Goal: Task Accomplishment & Management: Manage account settings

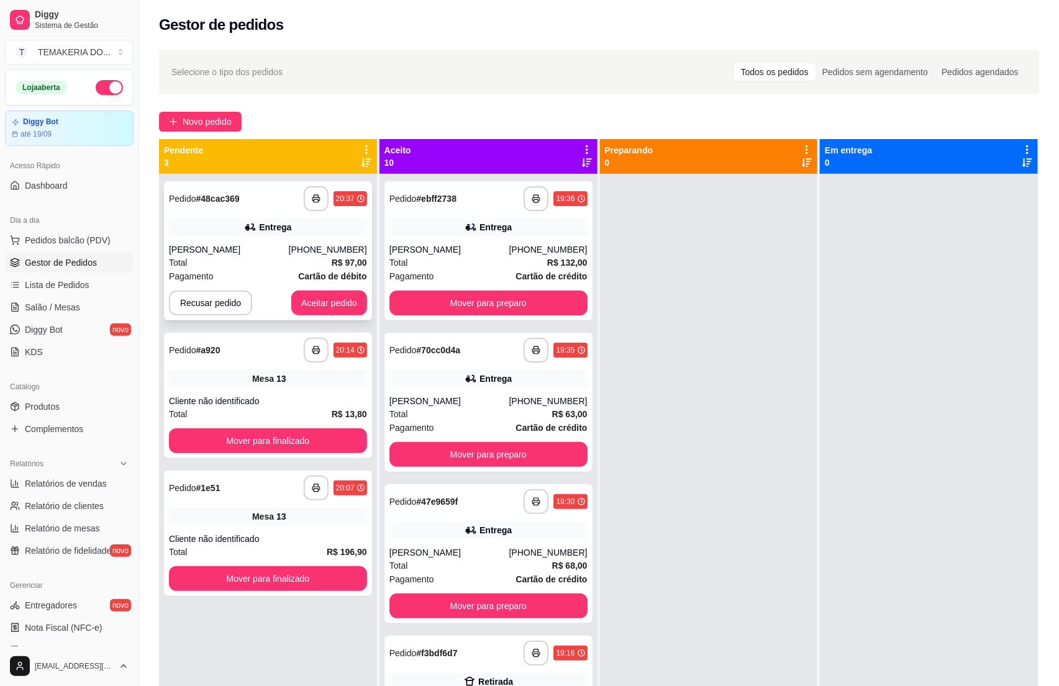
click at [240, 268] on div "Total R$ 97,00" at bounding box center [268, 263] width 198 height 14
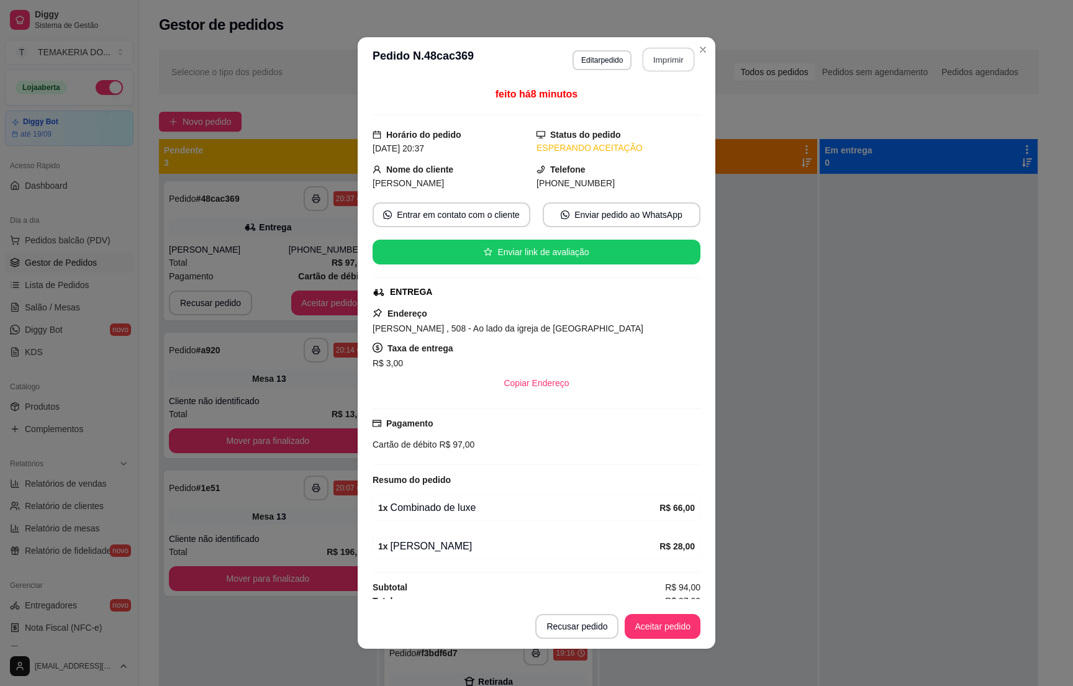
click at [664, 64] on button "Imprimir" at bounding box center [669, 60] width 52 height 24
click at [645, 624] on button "Aceitar pedido" at bounding box center [663, 626] width 76 height 25
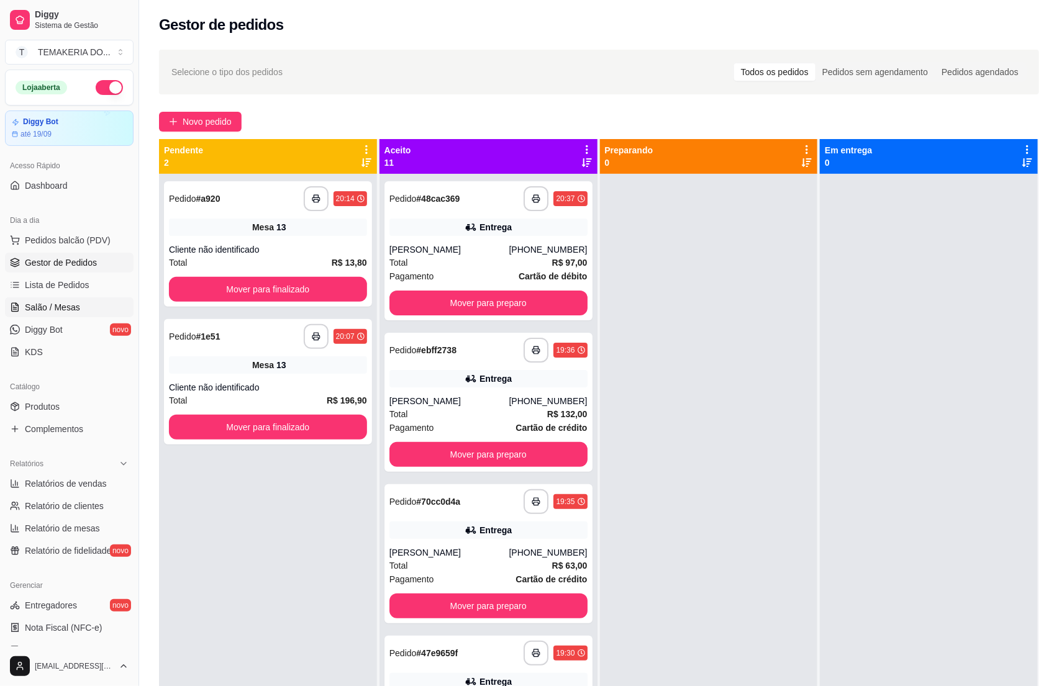
click at [60, 304] on span "Salão / Mesas" at bounding box center [52, 307] width 55 height 12
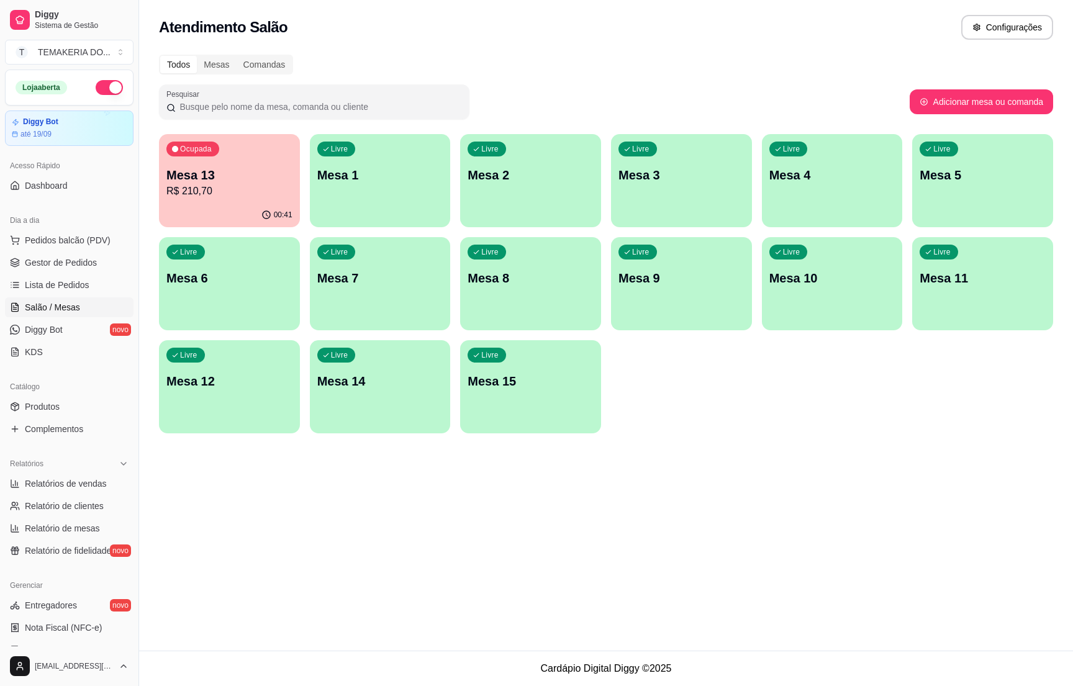
click at [246, 187] on p "R$ 210,70" at bounding box center [229, 191] width 126 height 15
click at [507, 181] on p "Mesa 2" at bounding box center [531, 175] width 122 height 17
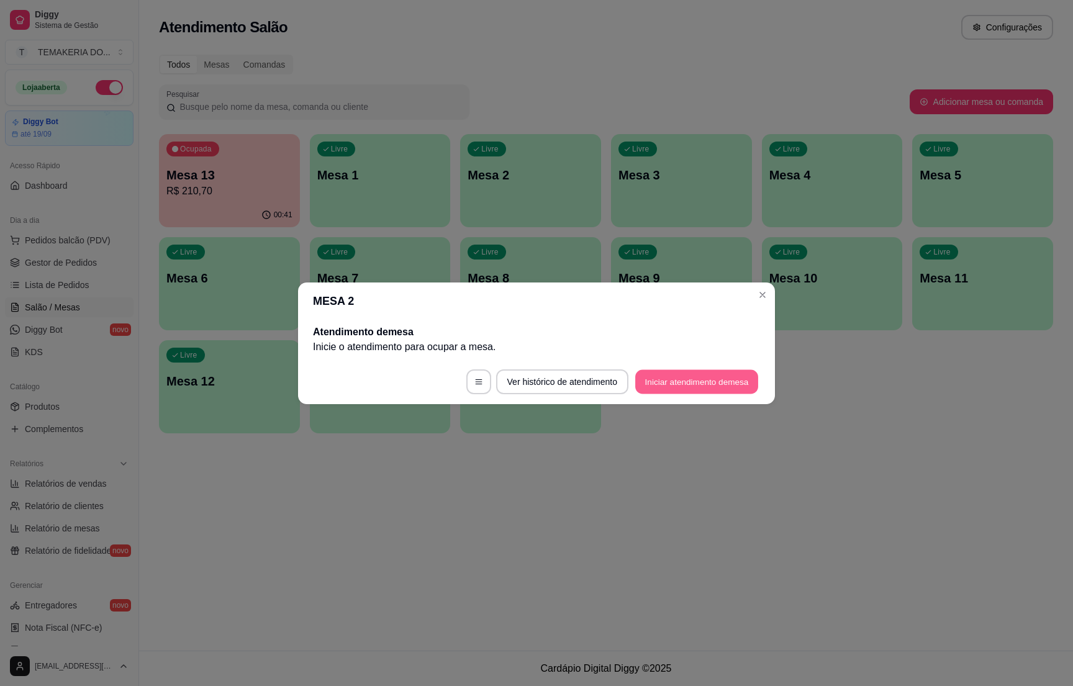
click at [678, 391] on button "Iniciar atendimento de mesa" at bounding box center [696, 382] width 123 height 24
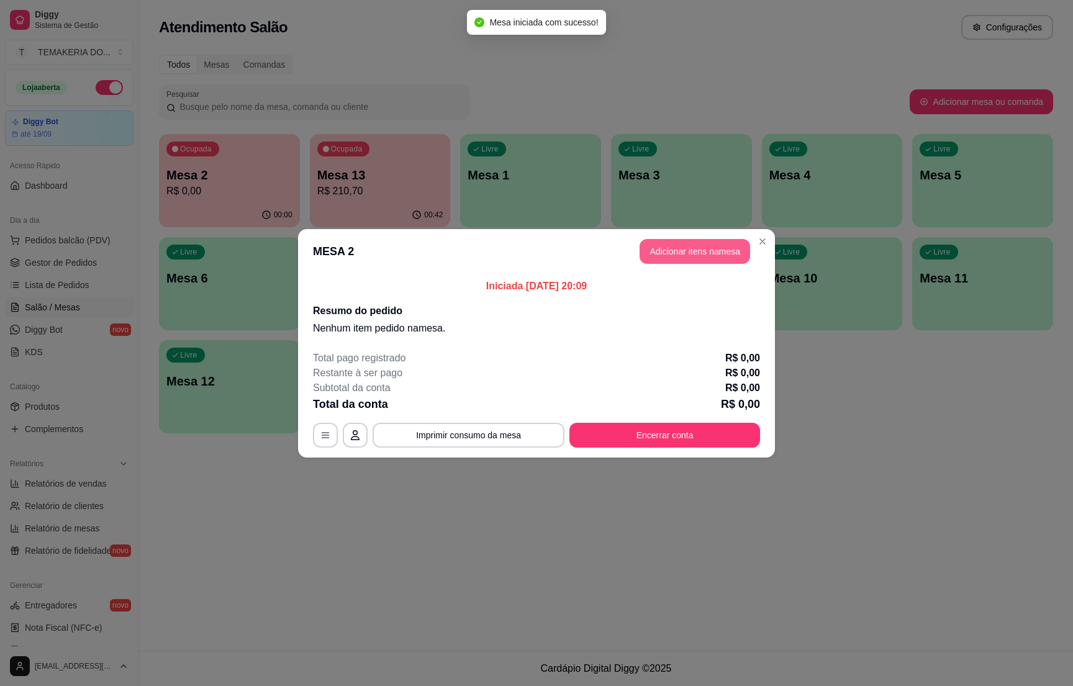
click at [662, 254] on button "Adicionar itens na mesa" at bounding box center [695, 251] width 111 height 25
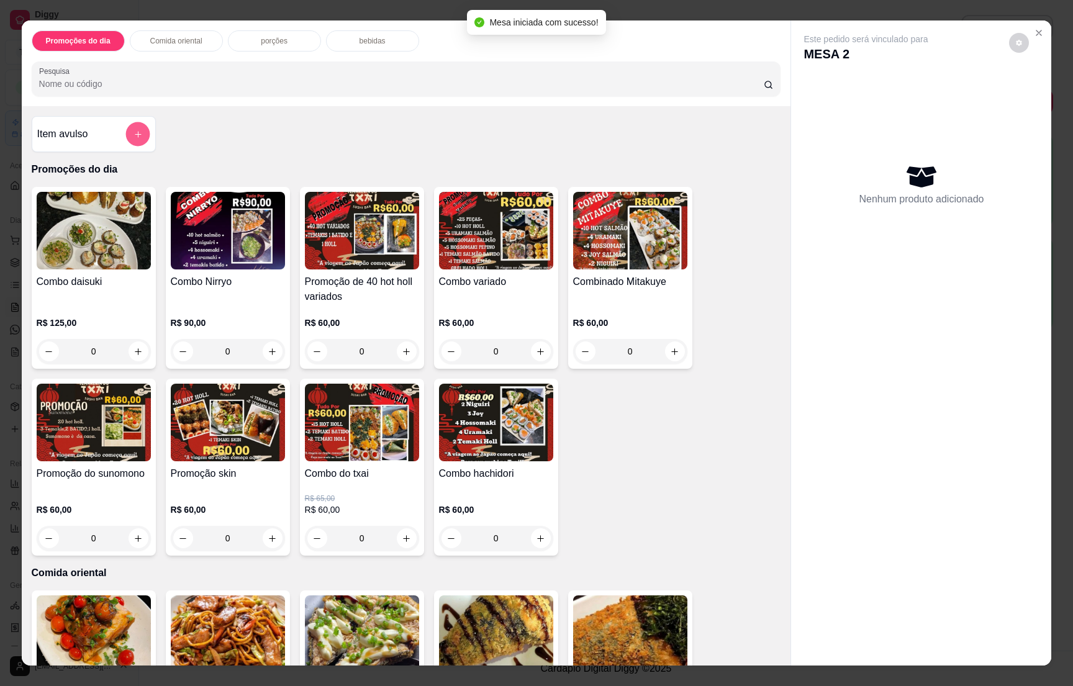
click at [133, 132] on icon "add-separate-item" at bounding box center [137, 134] width 9 height 9
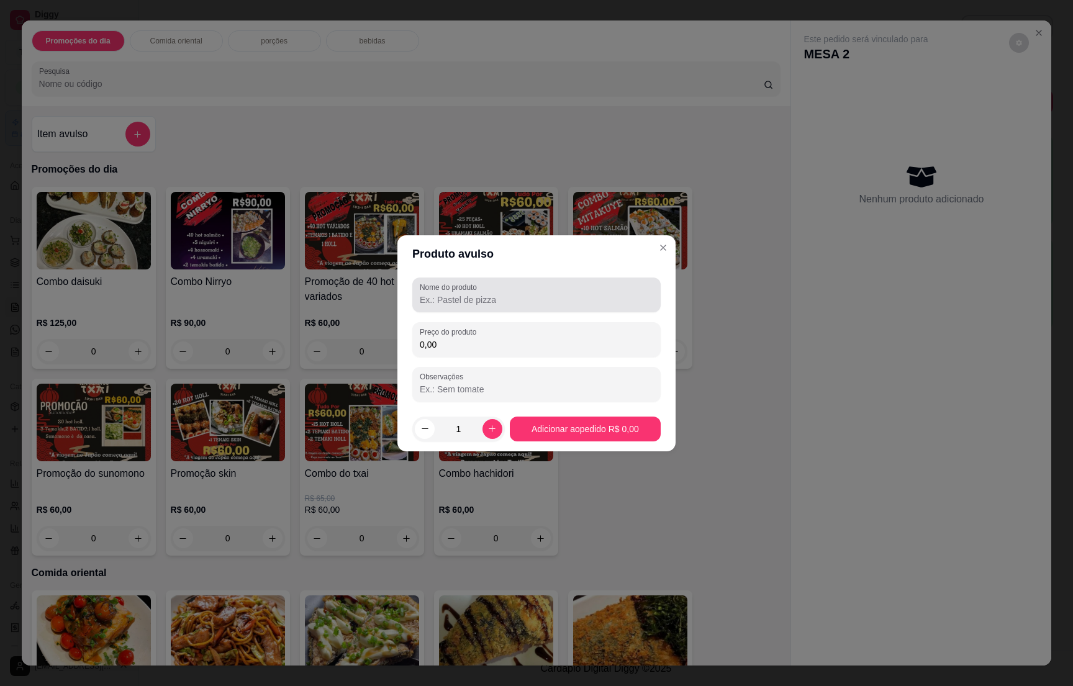
click at [464, 289] on label "Nome do produto" at bounding box center [450, 287] width 61 height 11
click at [464, 294] on input "Nome do produto" at bounding box center [537, 300] width 234 height 12
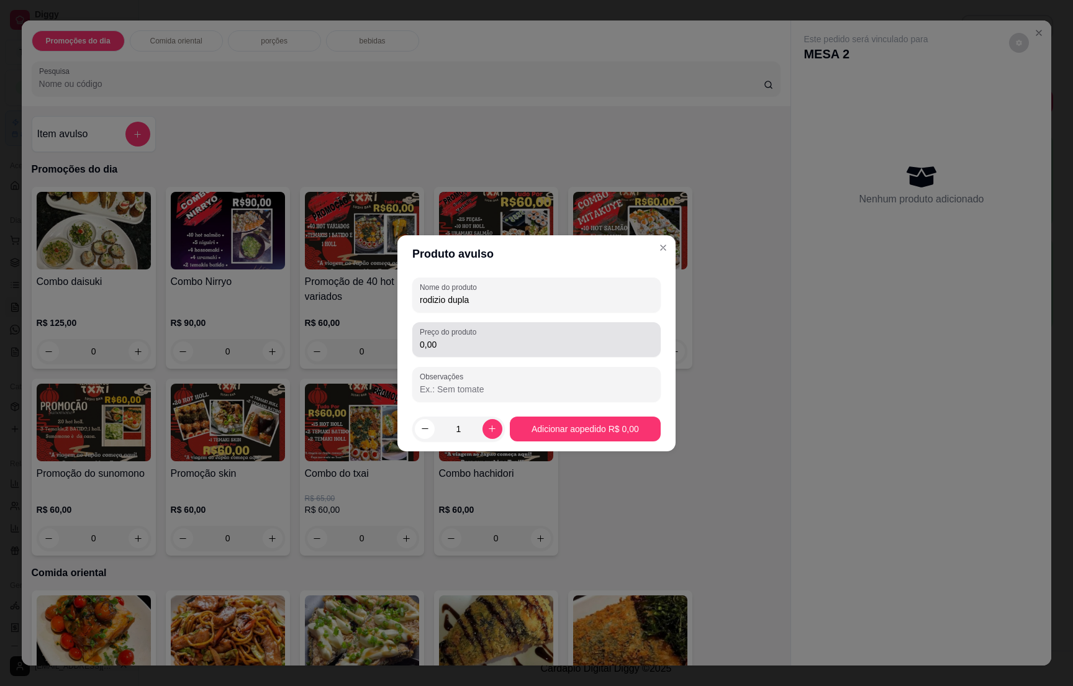
type input "rodizio dupla"
click at [490, 339] on input "0,00" at bounding box center [537, 345] width 234 height 12
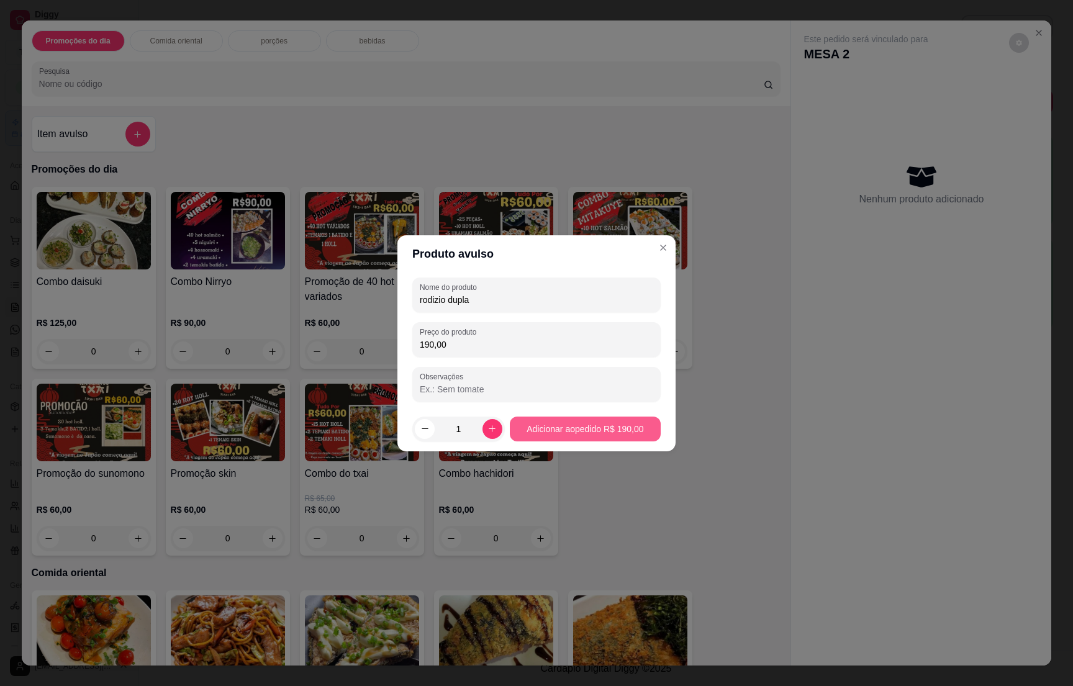
type input "190,00"
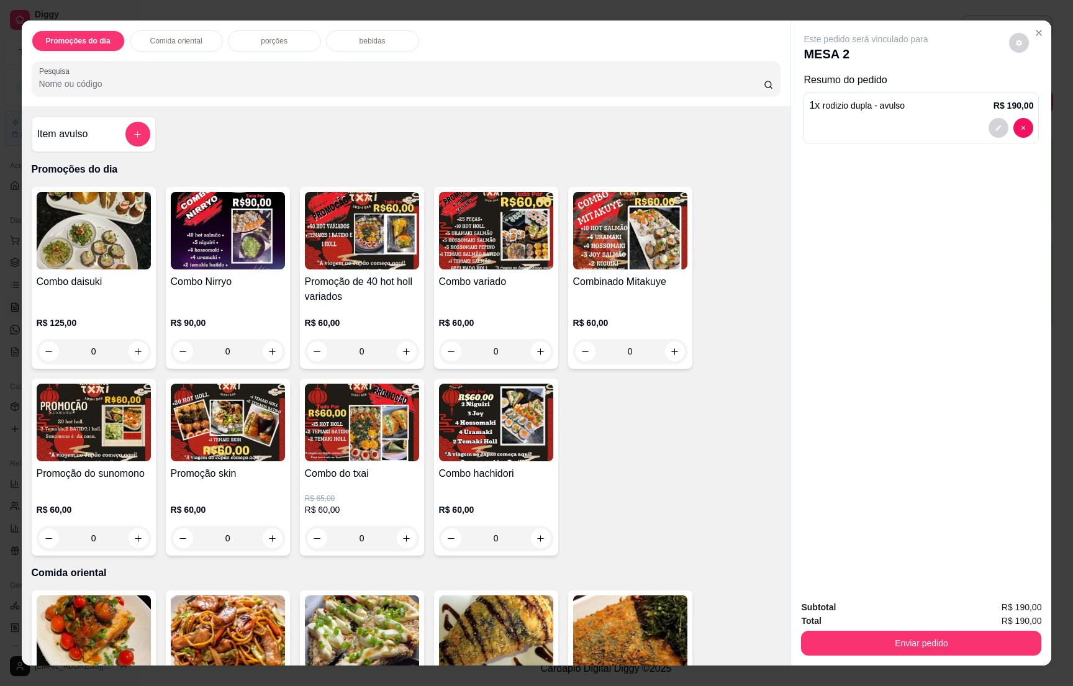
click at [339, 37] on div "bebidas" at bounding box center [372, 40] width 93 height 21
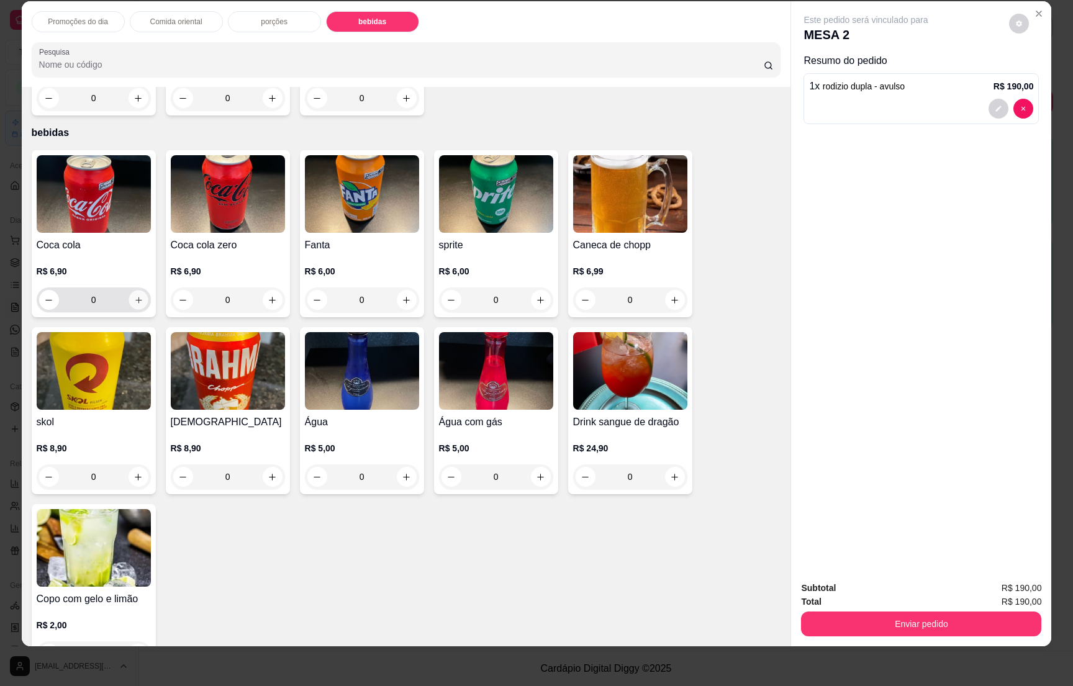
click at [129, 291] on button "increase-product-quantity" at bounding box center [138, 300] width 19 height 19
type input "1"
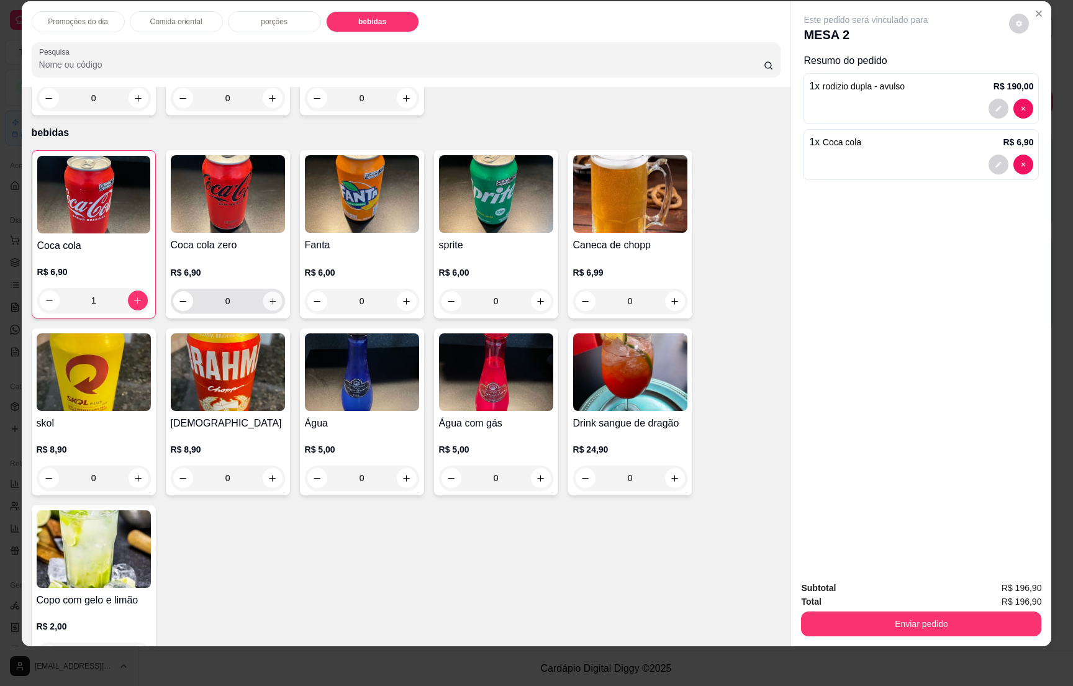
click at [268, 297] on icon "increase-product-quantity" at bounding box center [272, 301] width 9 height 9
type input "1"
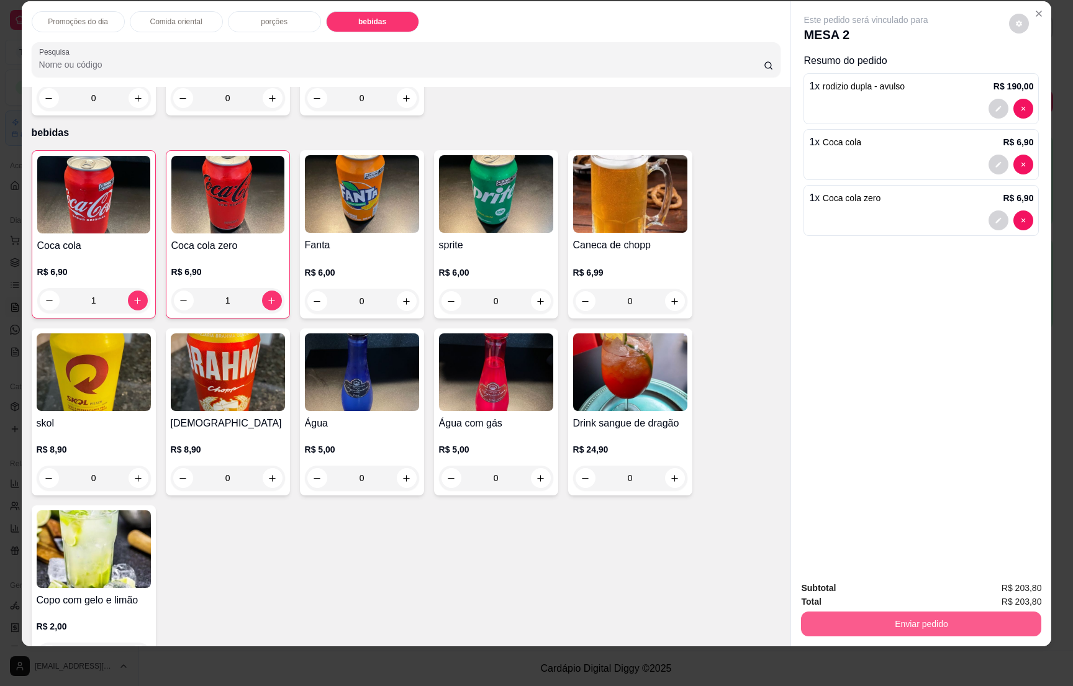
click at [904, 615] on button "Enviar pedido" at bounding box center [921, 624] width 240 height 25
click at [891, 589] on button "Não registrar e enviar pedido" at bounding box center [878, 594] width 129 height 24
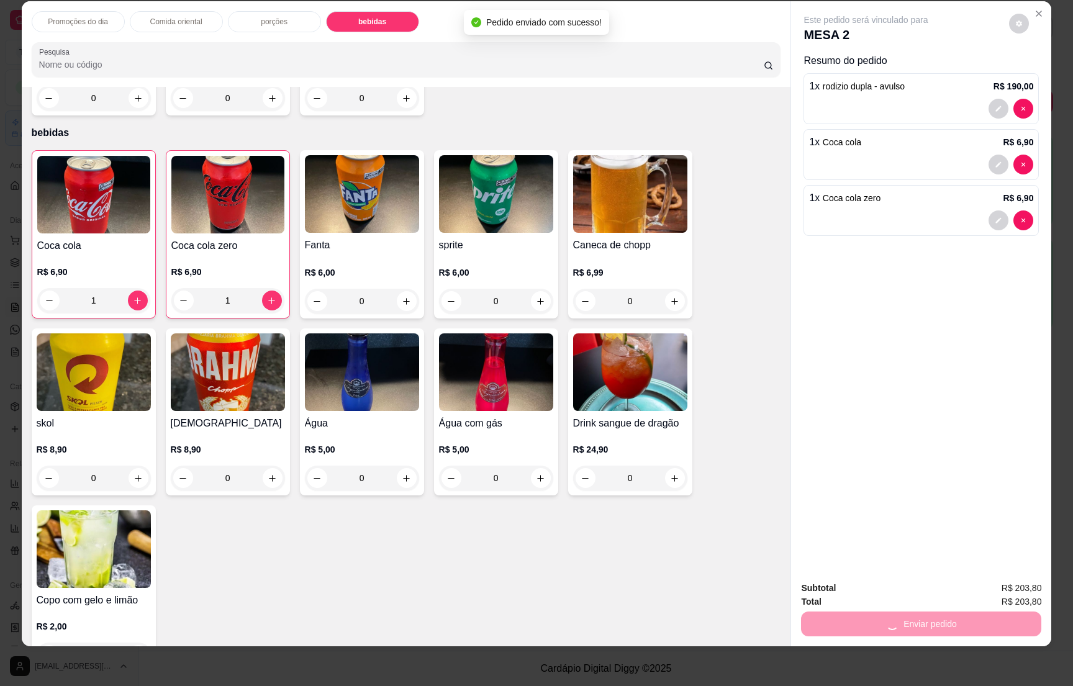
click at [874, 520] on div "Este pedido será vinculado para MESA 2 Resumo do pedido 1 x rodizio dupla - avu…" at bounding box center [921, 286] width 260 height 570
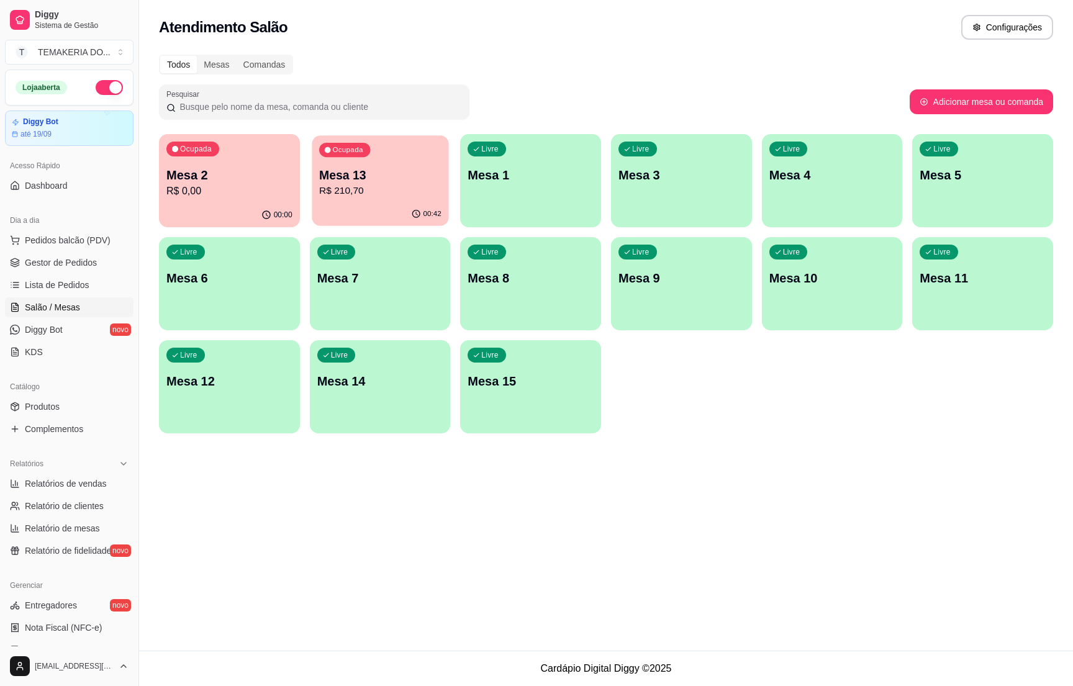
click at [340, 175] on p "Mesa 13" at bounding box center [380, 175] width 122 height 17
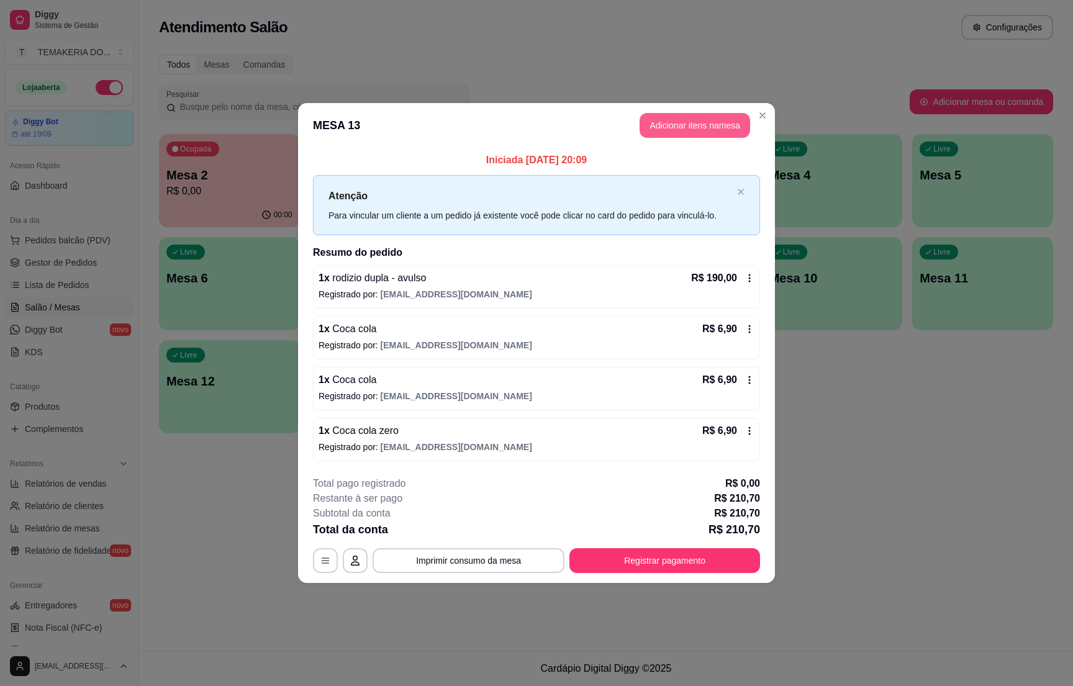
click at [668, 125] on button "Adicionar itens na mesa" at bounding box center [695, 125] width 111 height 25
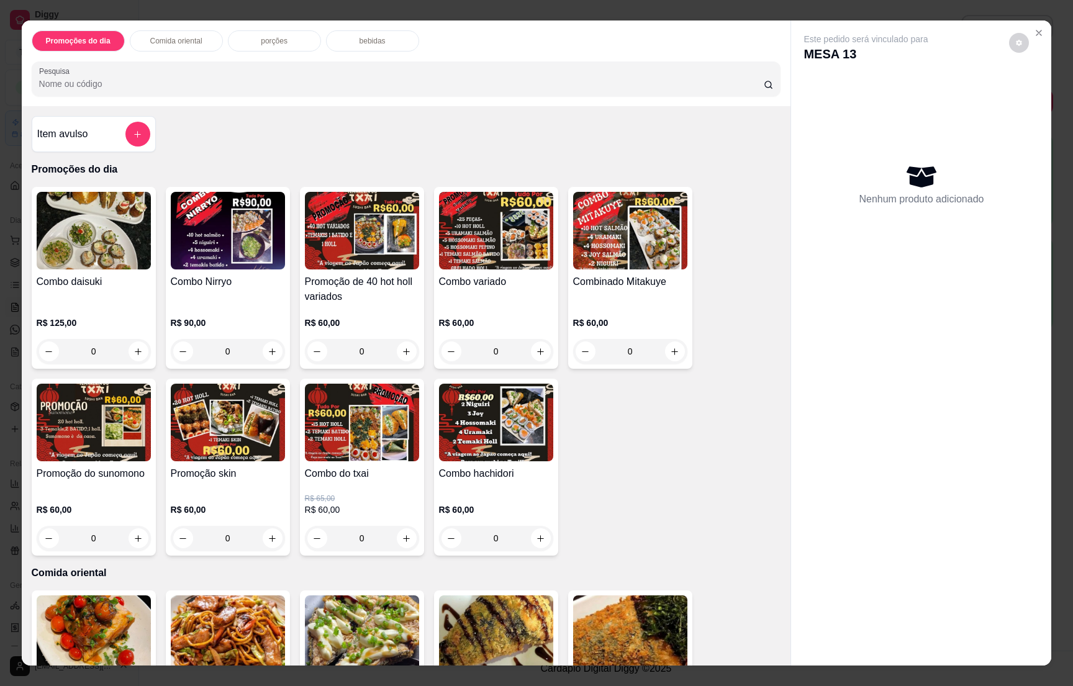
click at [362, 34] on div "bebidas" at bounding box center [372, 40] width 93 height 21
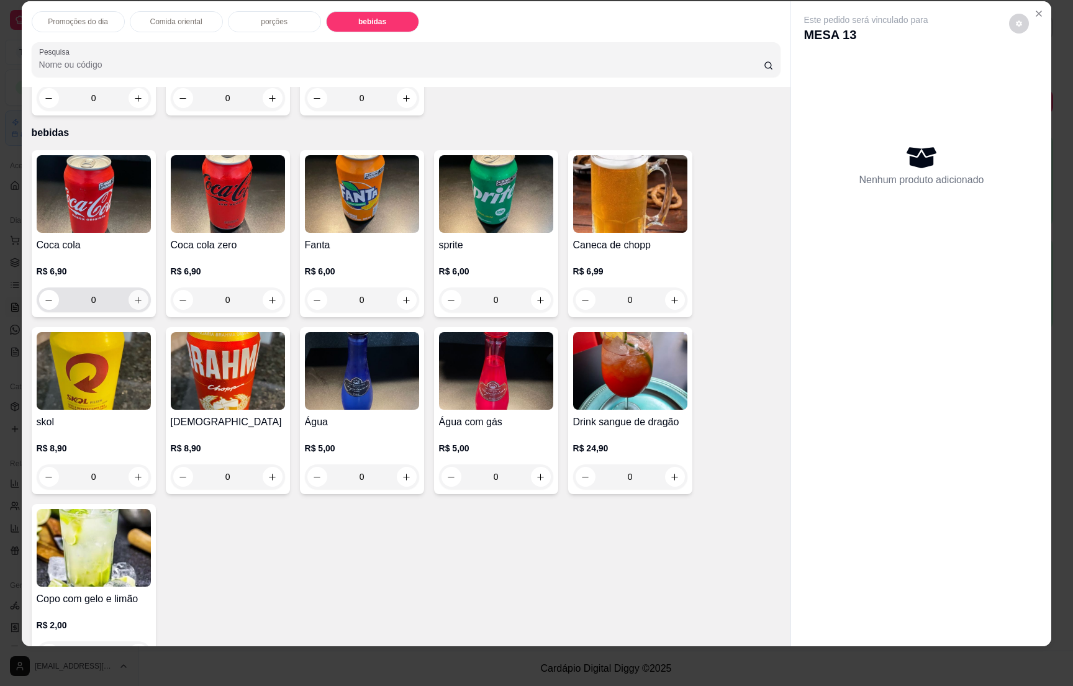
click at [134, 296] on icon "increase-product-quantity" at bounding box center [138, 300] width 9 height 9
type input "1"
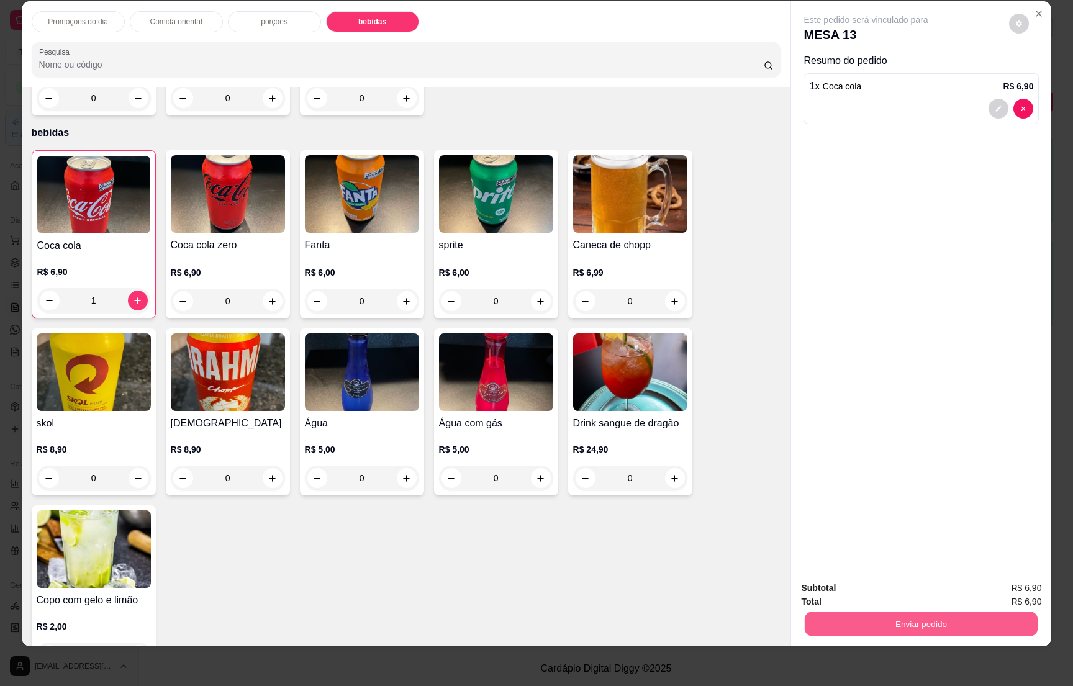
click at [929, 630] on button "Enviar pedido" at bounding box center [921, 624] width 233 height 24
click at [884, 591] on button "Não registrar e enviar pedido" at bounding box center [878, 593] width 125 height 23
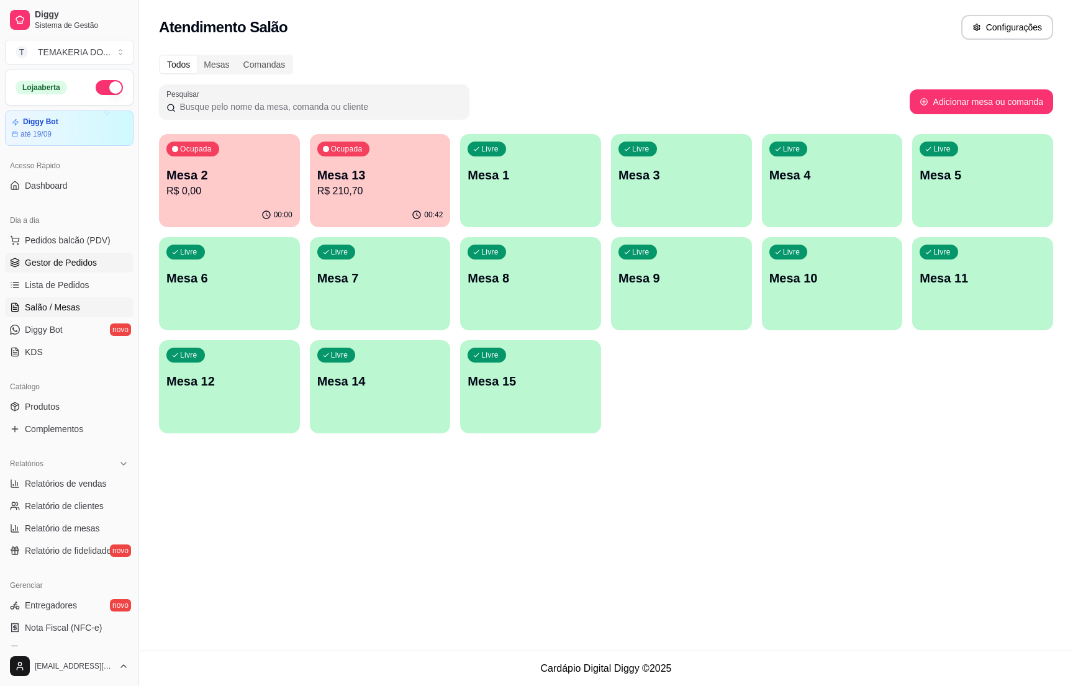
click at [73, 259] on span "Gestor de Pedidos" at bounding box center [61, 263] width 72 height 12
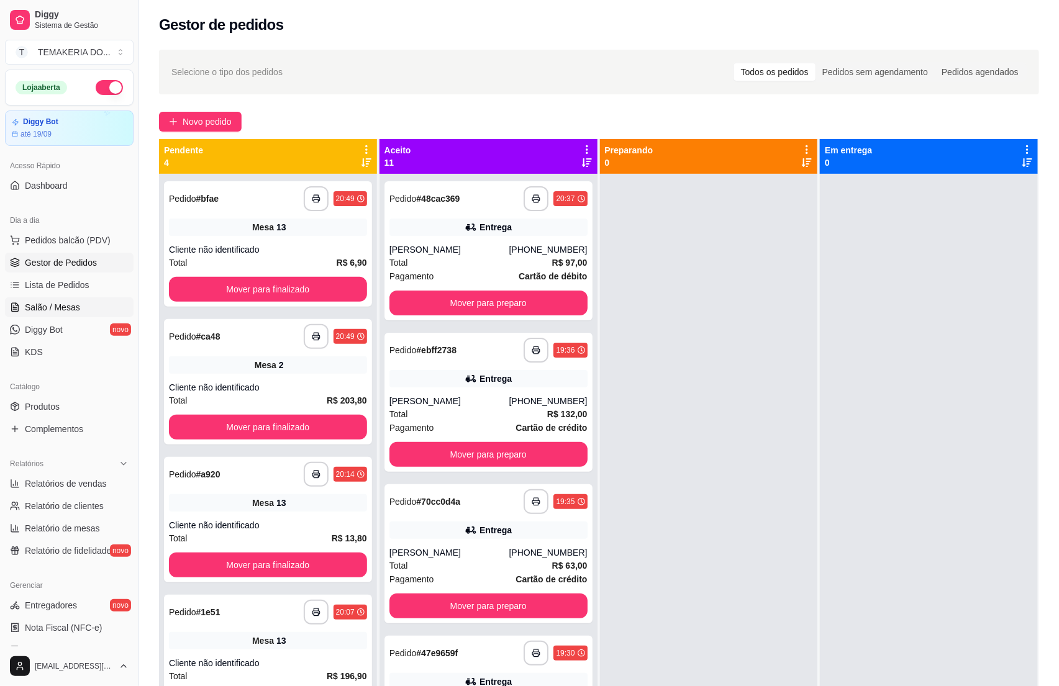
click at [32, 306] on span "Salão / Mesas" at bounding box center [52, 307] width 55 height 12
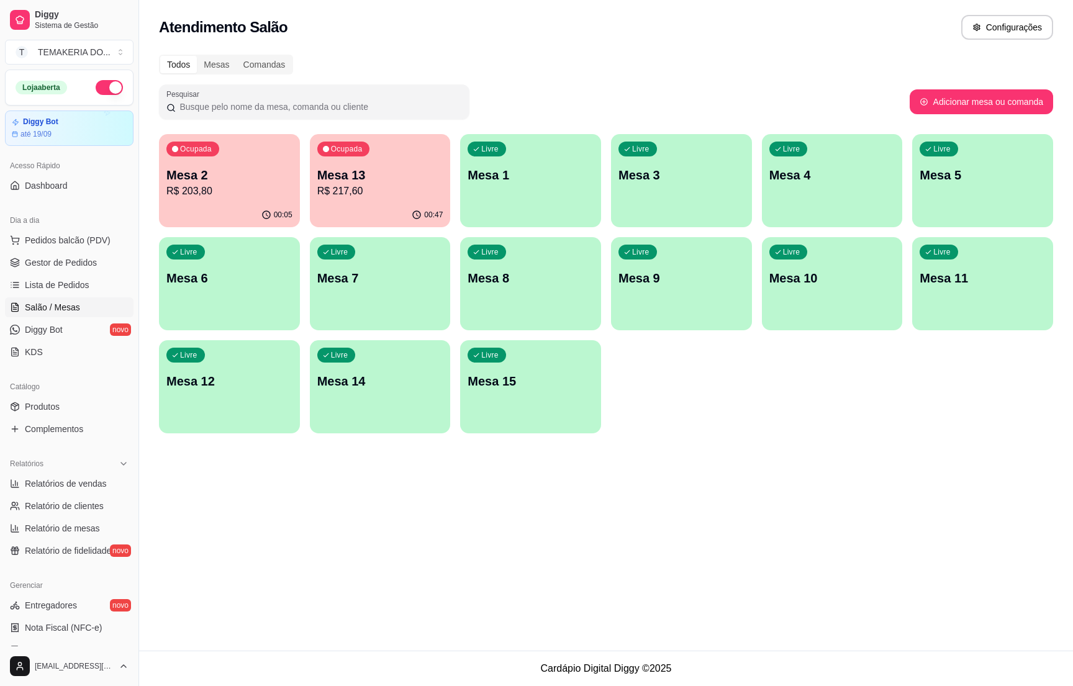
click at [245, 201] on div "Ocupada Mesa 2 R$ 203,80" at bounding box center [229, 168] width 141 height 69
click at [373, 189] on p "R$ 217,60" at bounding box center [380, 191] width 122 height 14
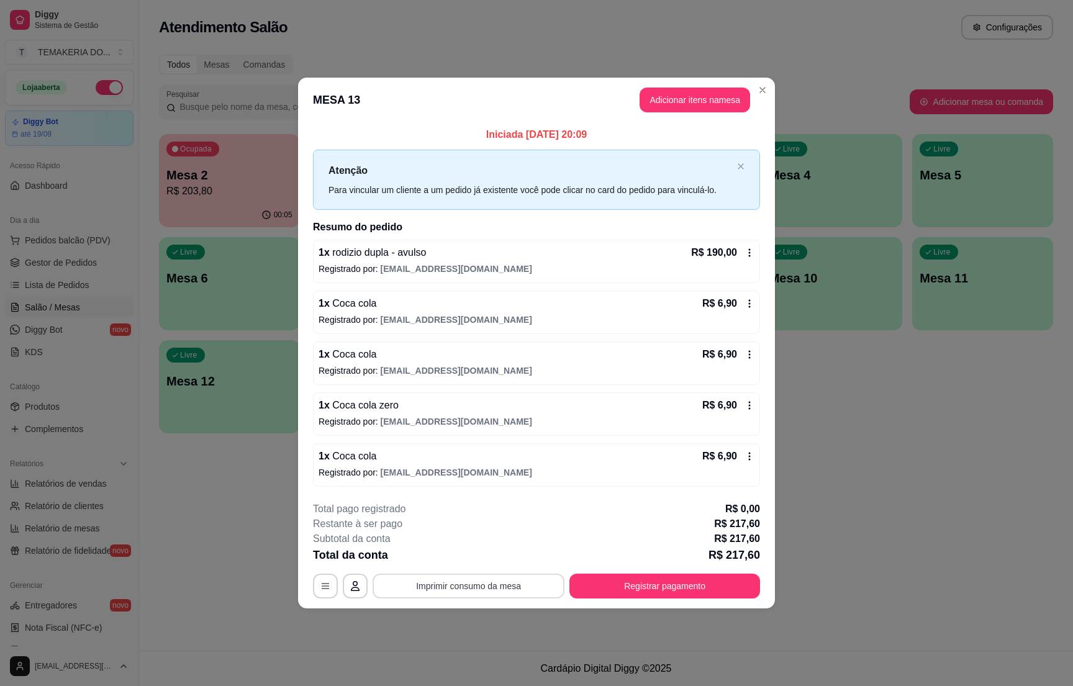
click at [475, 578] on button "Imprimir consumo da mesa" at bounding box center [469, 586] width 192 height 25
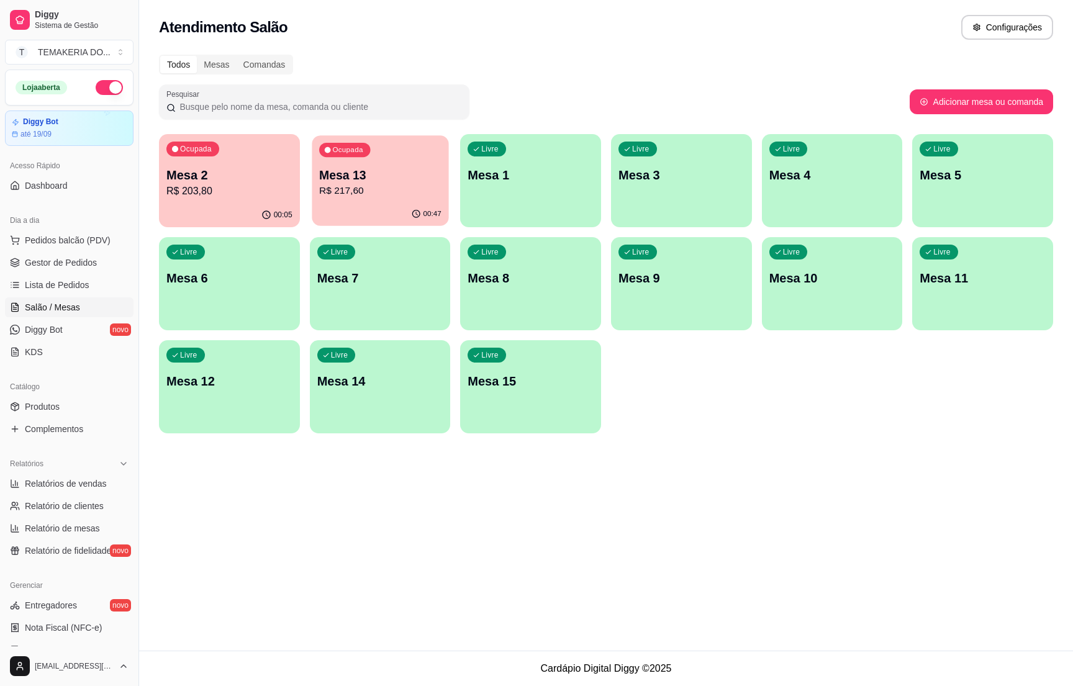
click at [406, 193] on p "R$ 217,60" at bounding box center [380, 191] width 122 height 14
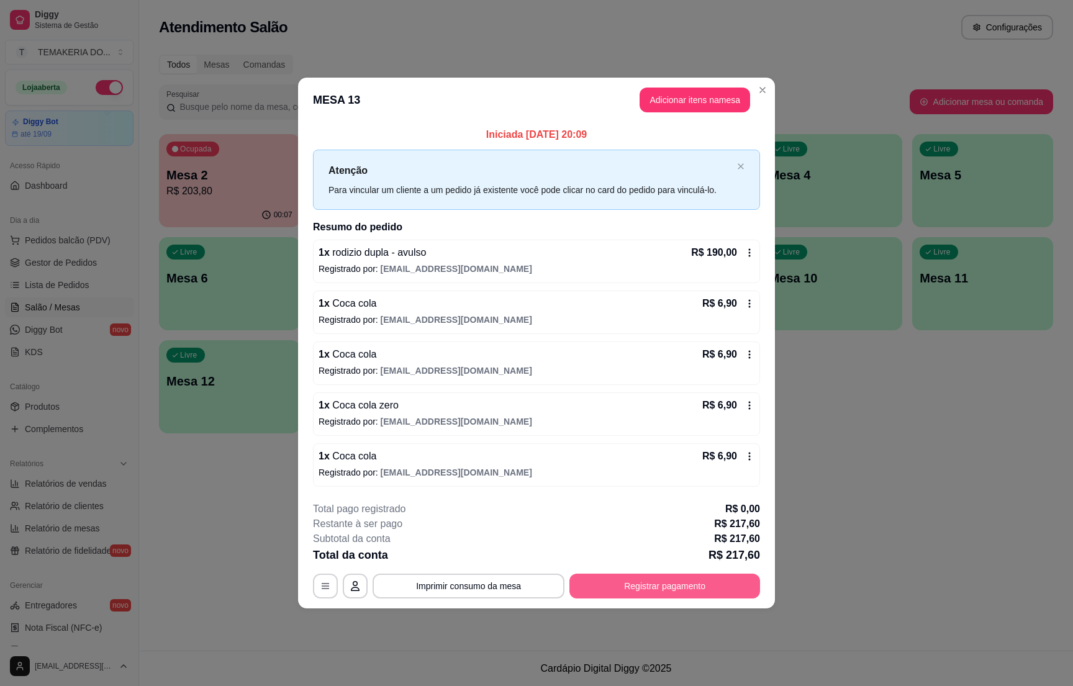
click at [658, 582] on button "Registrar pagamento" at bounding box center [665, 586] width 191 height 25
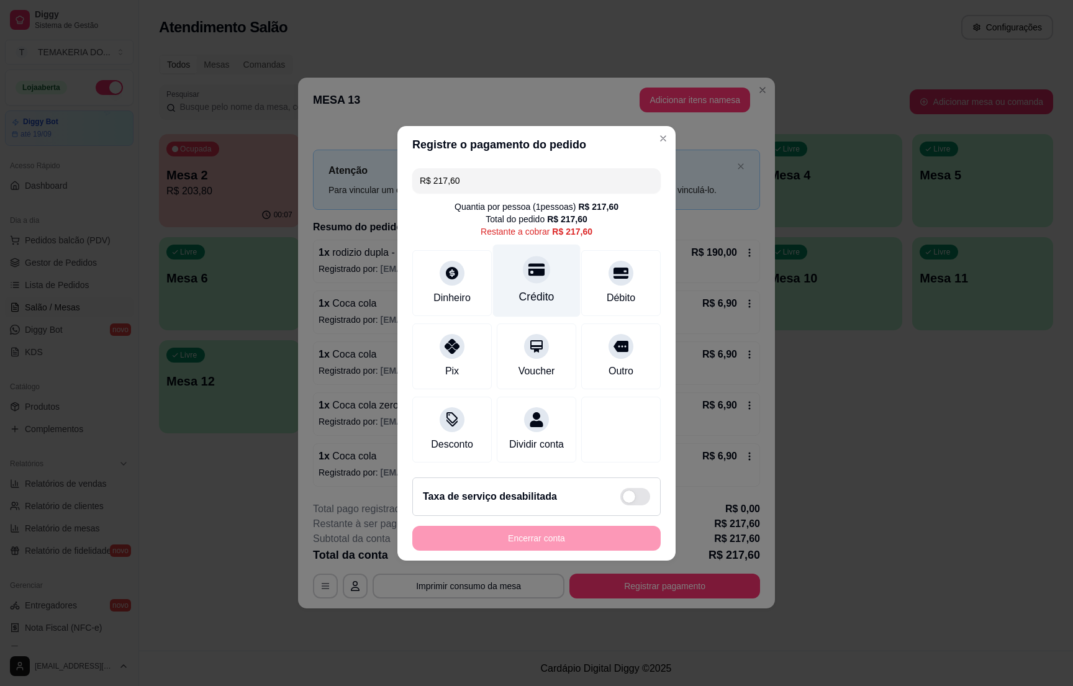
click at [523, 256] on div at bounding box center [536, 269] width 27 height 27
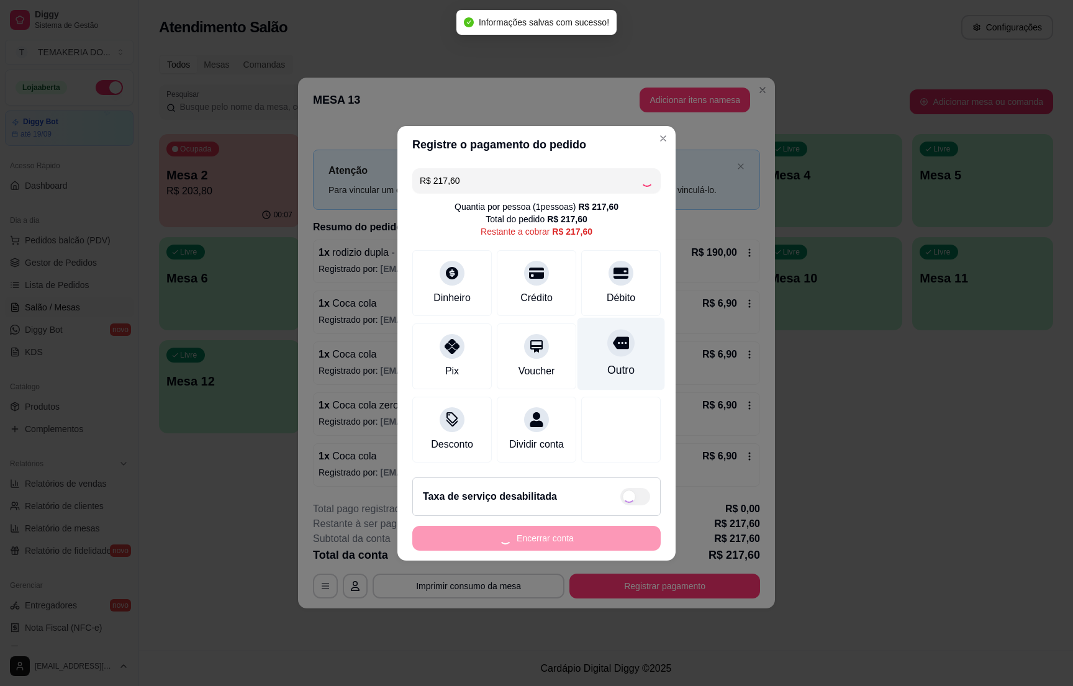
type input "R$ 0,00"
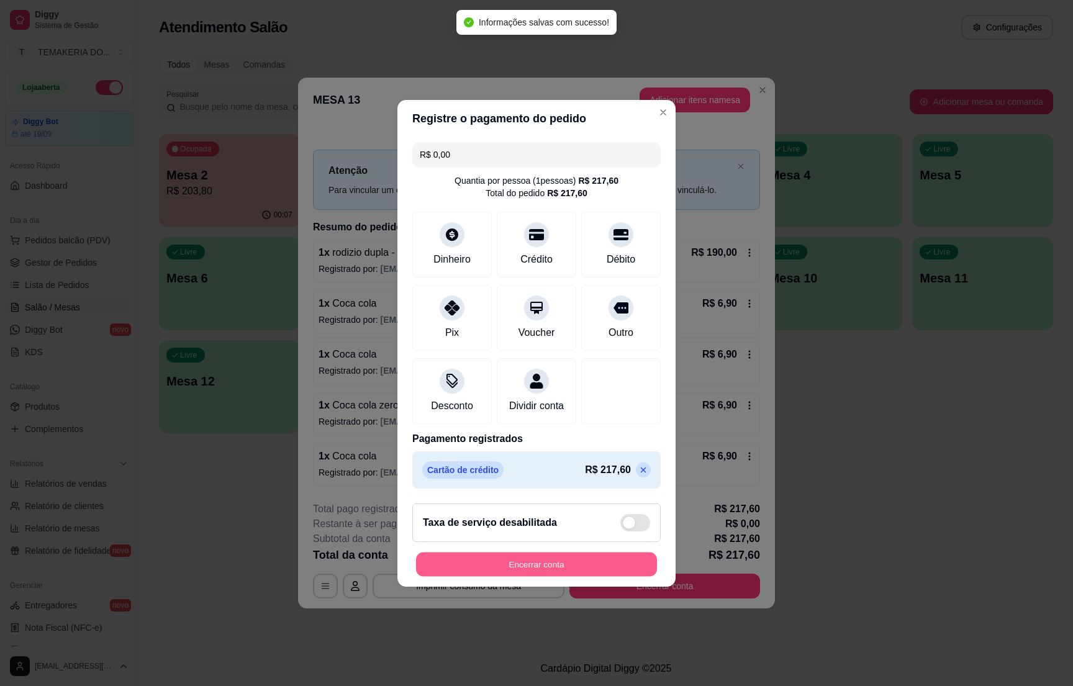
click at [567, 563] on button "Encerrar conta" at bounding box center [536, 564] width 241 height 24
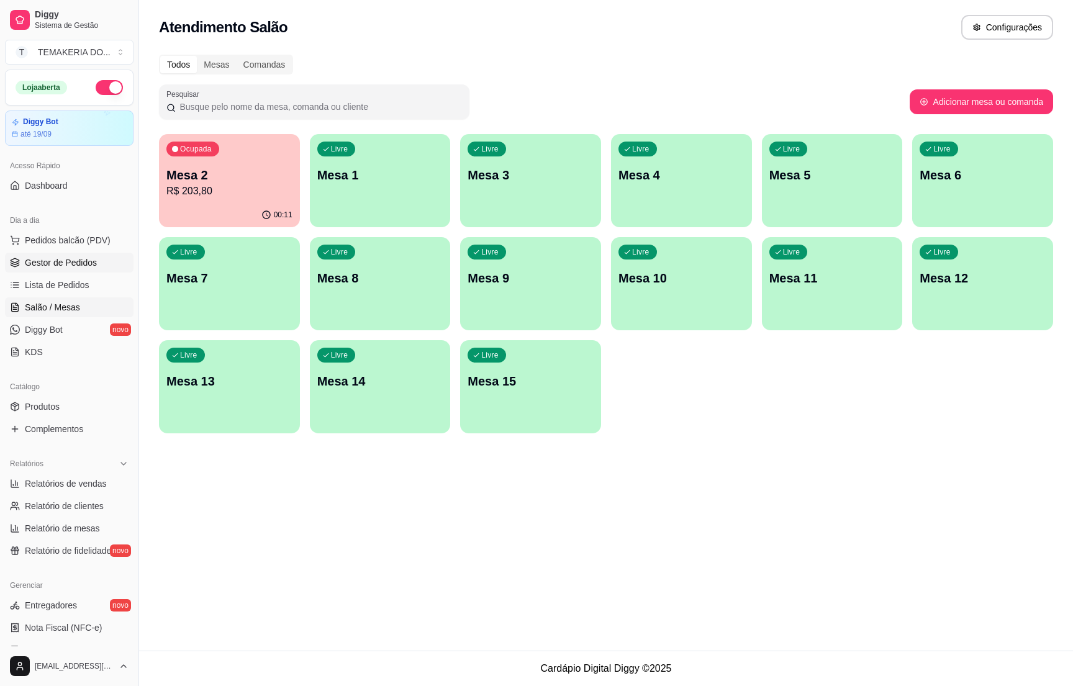
click at [58, 265] on span "Gestor de Pedidos" at bounding box center [61, 263] width 72 height 12
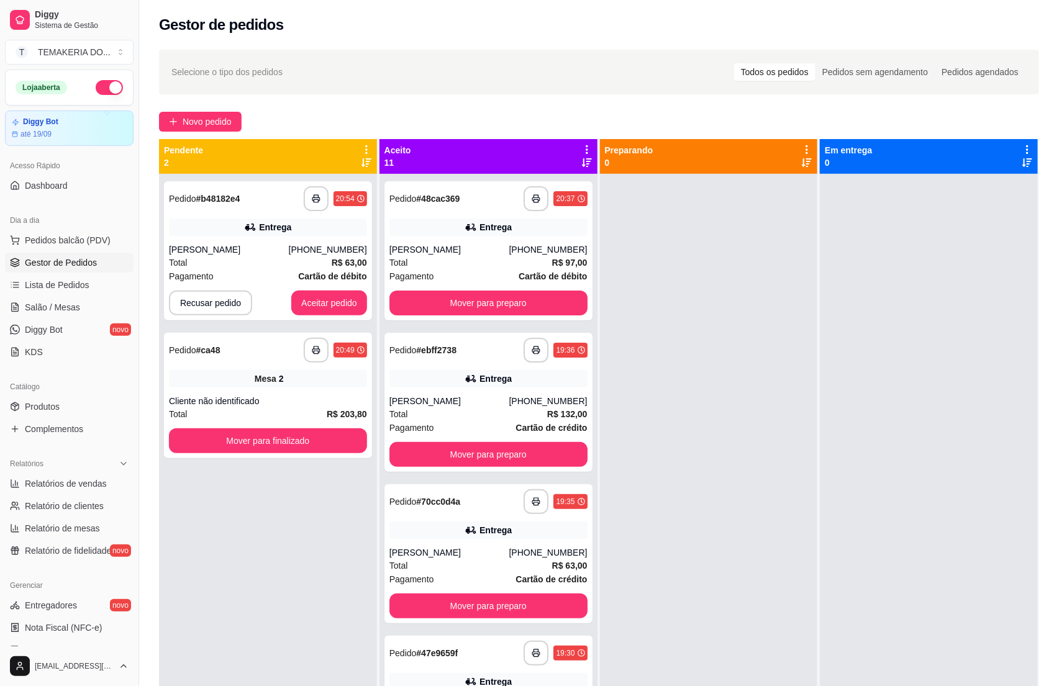
click at [34, 262] on span "Gestor de Pedidos" at bounding box center [61, 263] width 72 height 12
click at [40, 310] on span "Salão / Mesas" at bounding box center [52, 307] width 55 height 12
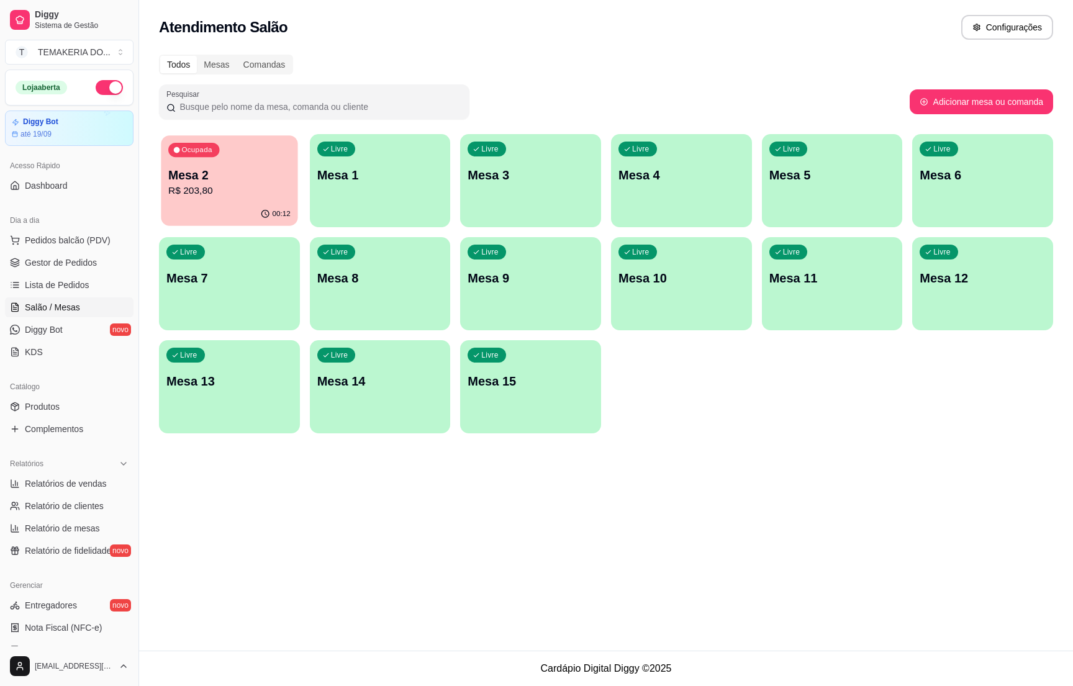
click at [218, 176] on p "Mesa 2" at bounding box center [229, 175] width 122 height 17
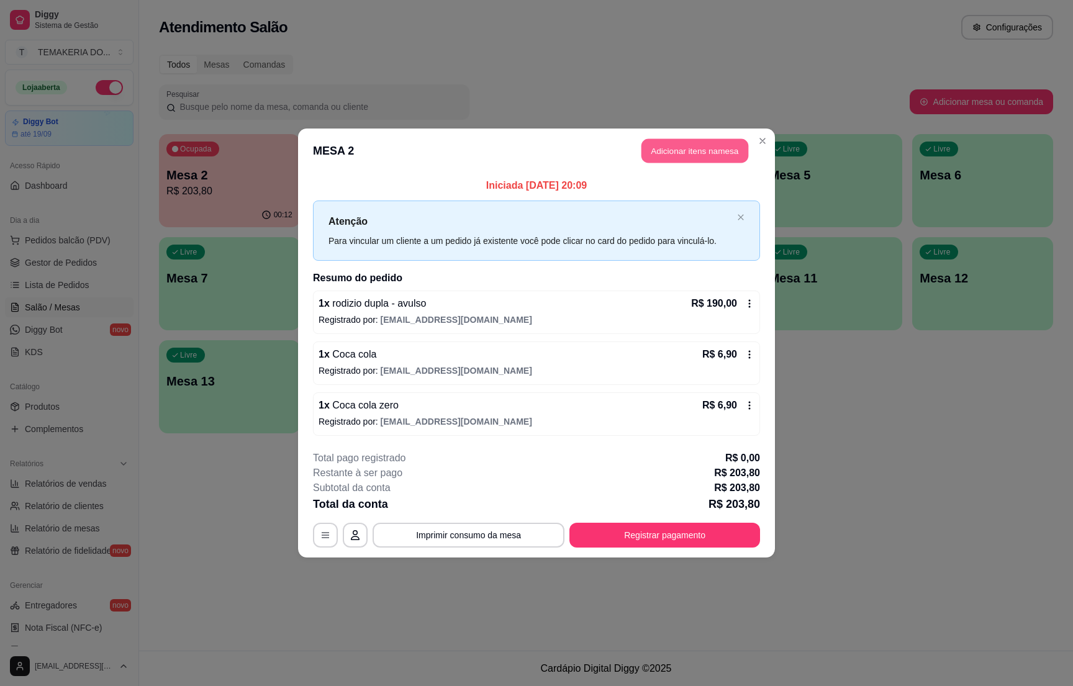
click at [657, 147] on button "Adicionar itens na mesa" at bounding box center [695, 151] width 107 height 24
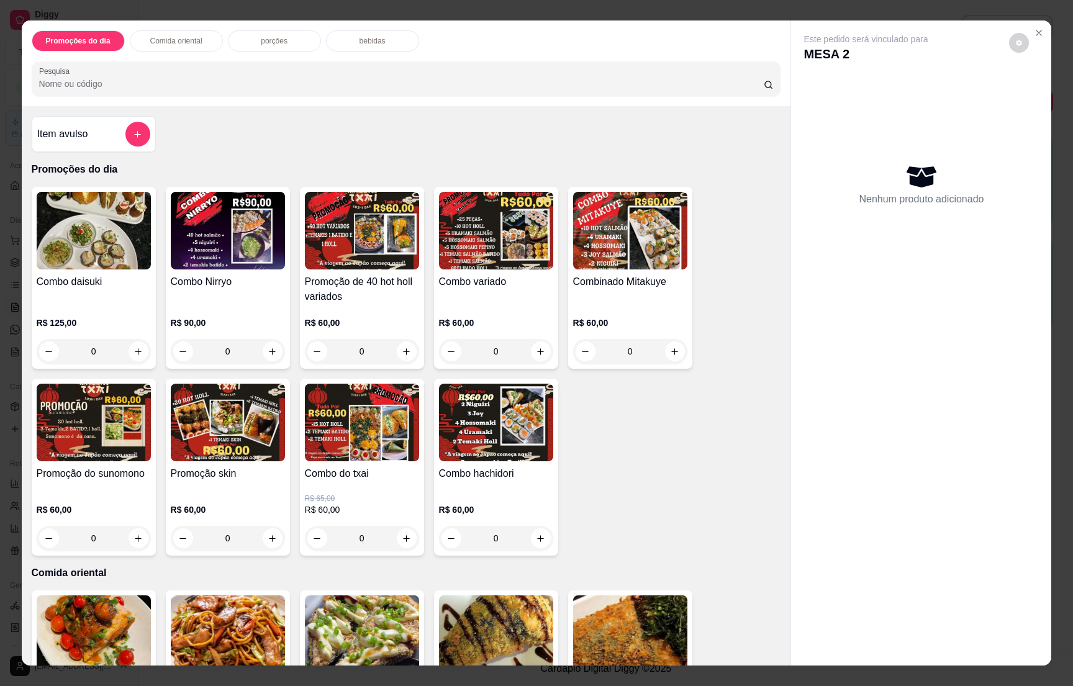
click at [341, 38] on div "bebidas" at bounding box center [372, 40] width 93 height 21
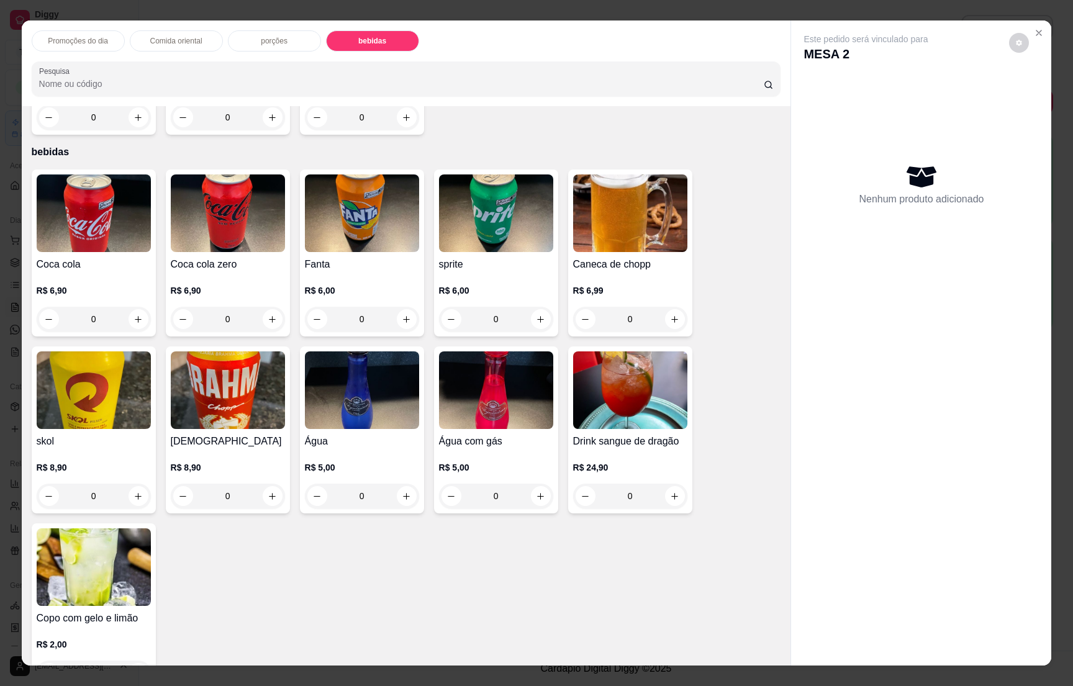
scroll to position [19, 0]
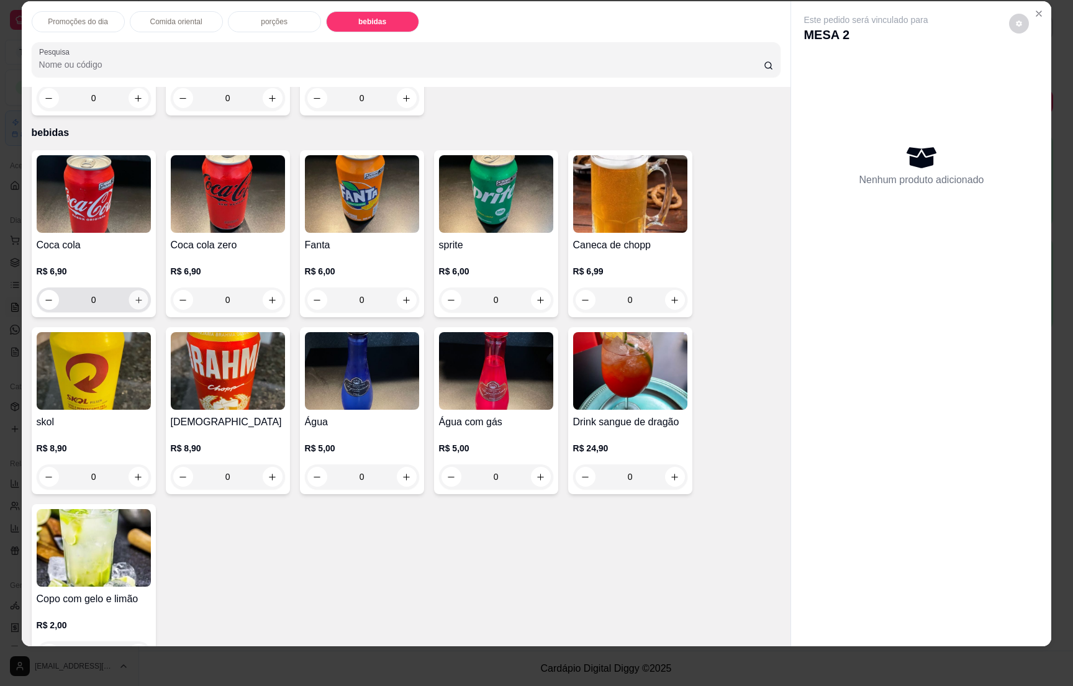
click at [134, 296] on icon "increase-product-quantity" at bounding box center [138, 300] width 9 height 9
type input "1"
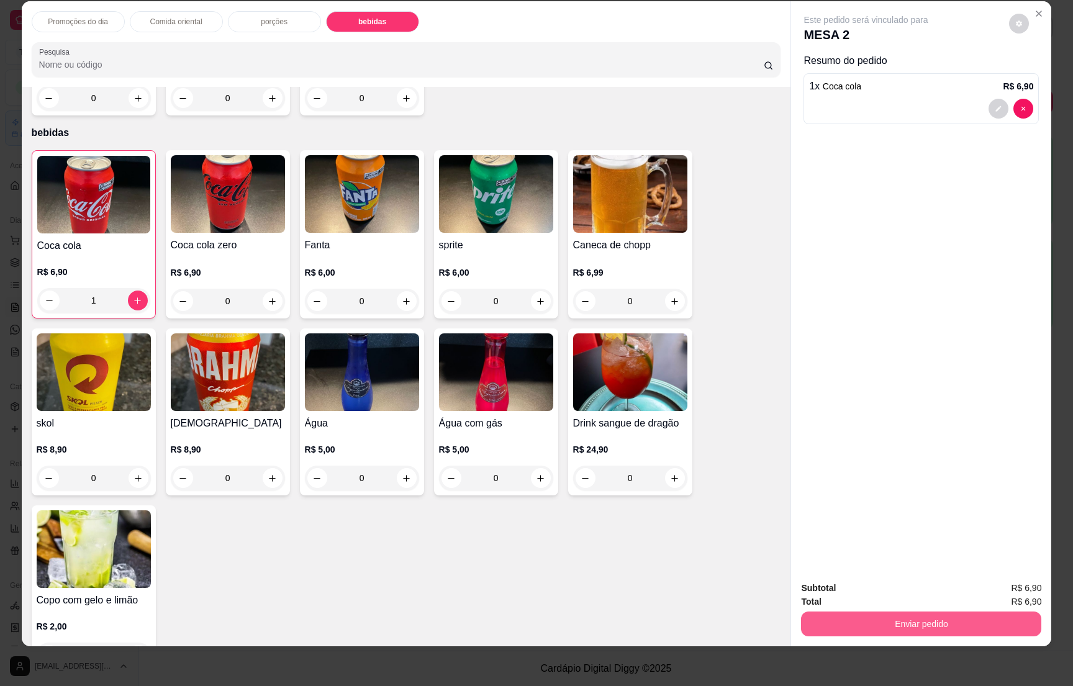
click at [924, 617] on button "Enviar pedido" at bounding box center [921, 624] width 240 height 25
click at [898, 589] on button "Não registrar e enviar pedido" at bounding box center [878, 594] width 129 height 24
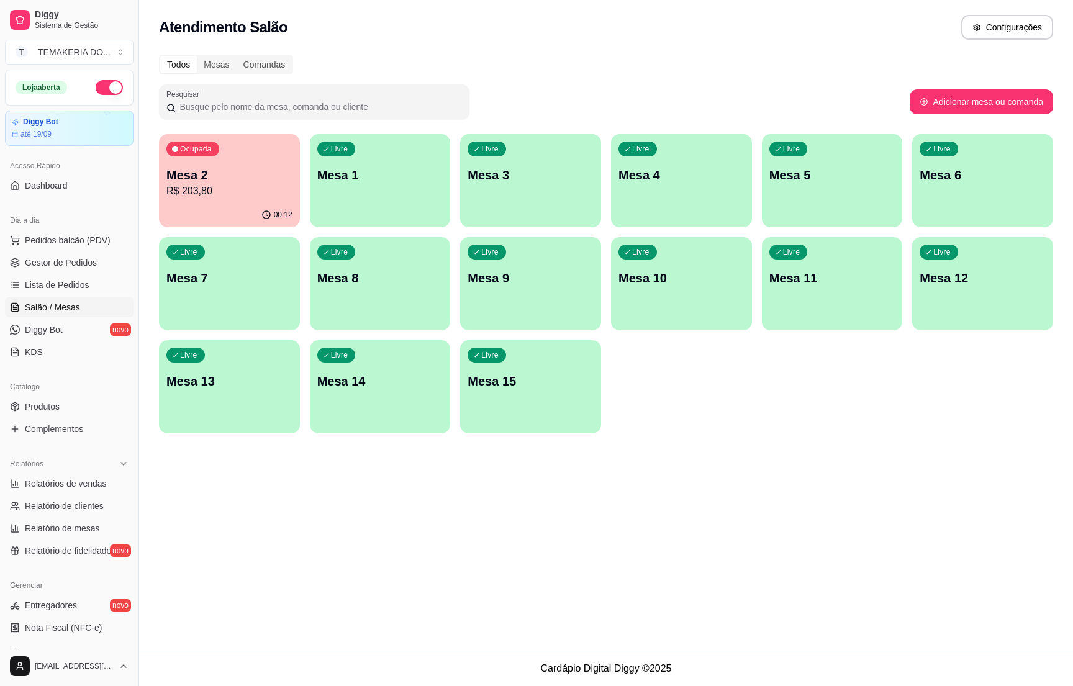
click at [194, 184] on p "R$ 203,80" at bounding box center [229, 191] width 126 height 15
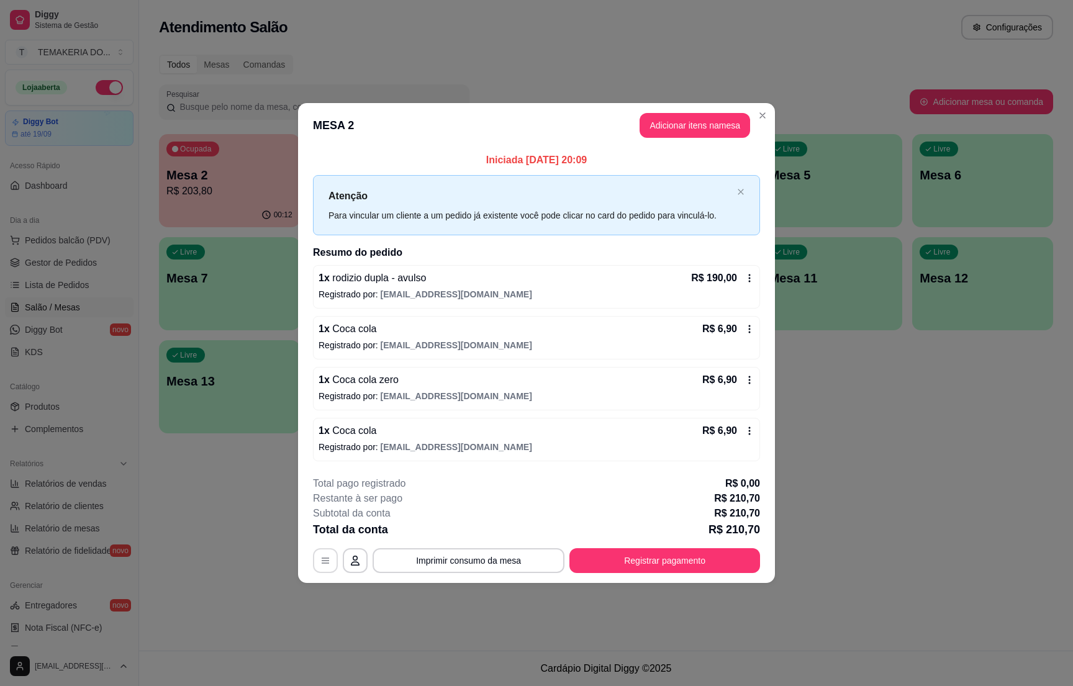
click at [330, 561] on icon "button" at bounding box center [326, 561] width 10 height 10
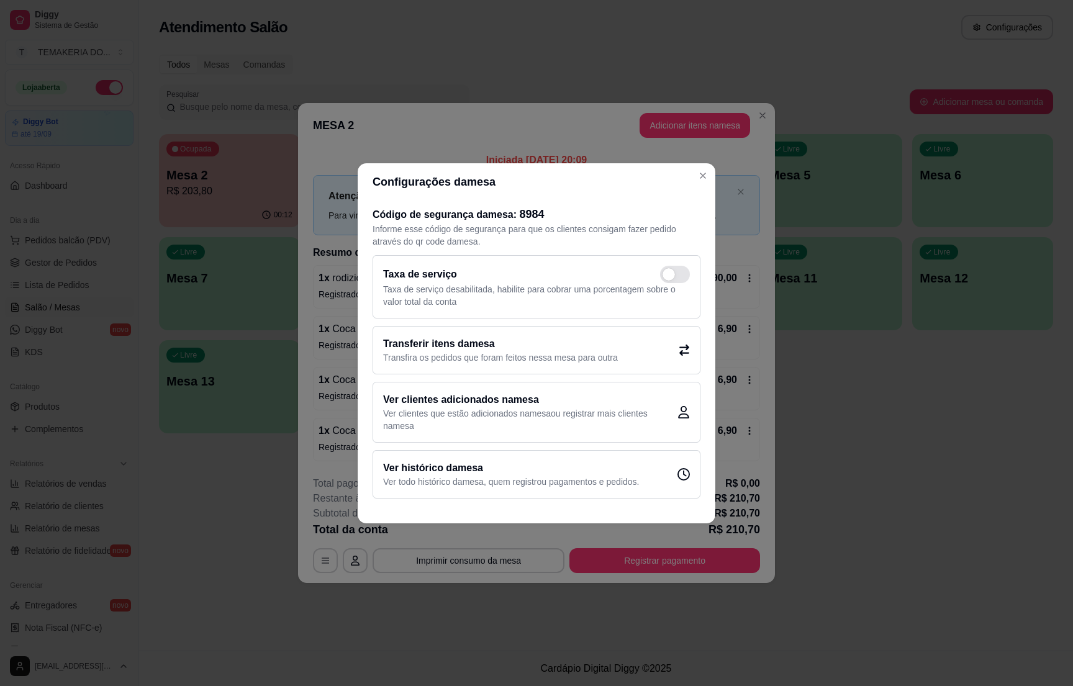
click at [498, 349] on h2 "Transferir itens da mesa" at bounding box center [500, 344] width 235 height 15
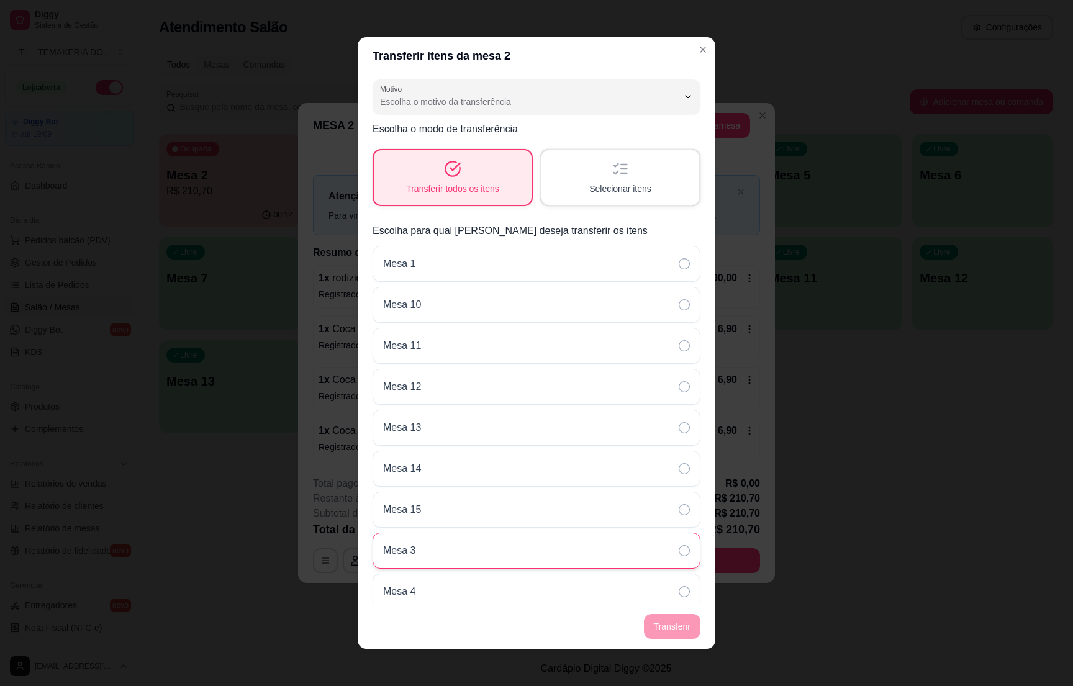
click at [444, 553] on div "Mesa 3" at bounding box center [537, 551] width 328 height 36
click at [445, 179] on div "Transferir todos os itens" at bounding box center [452, 177] width 153 height 53
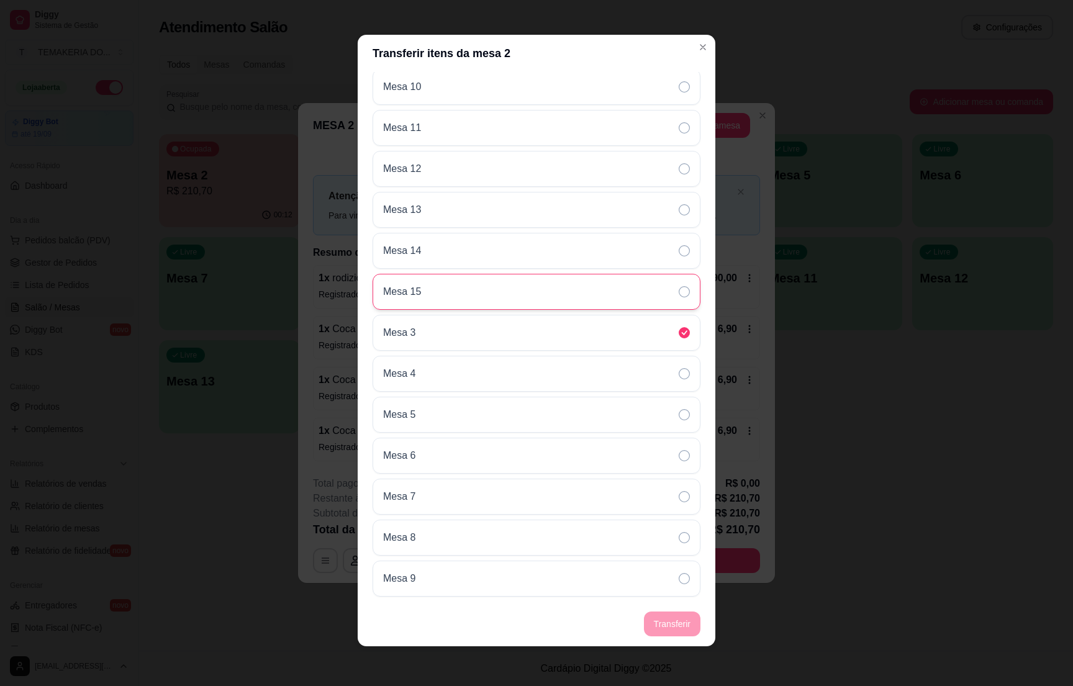
scroll to position [0, 0]
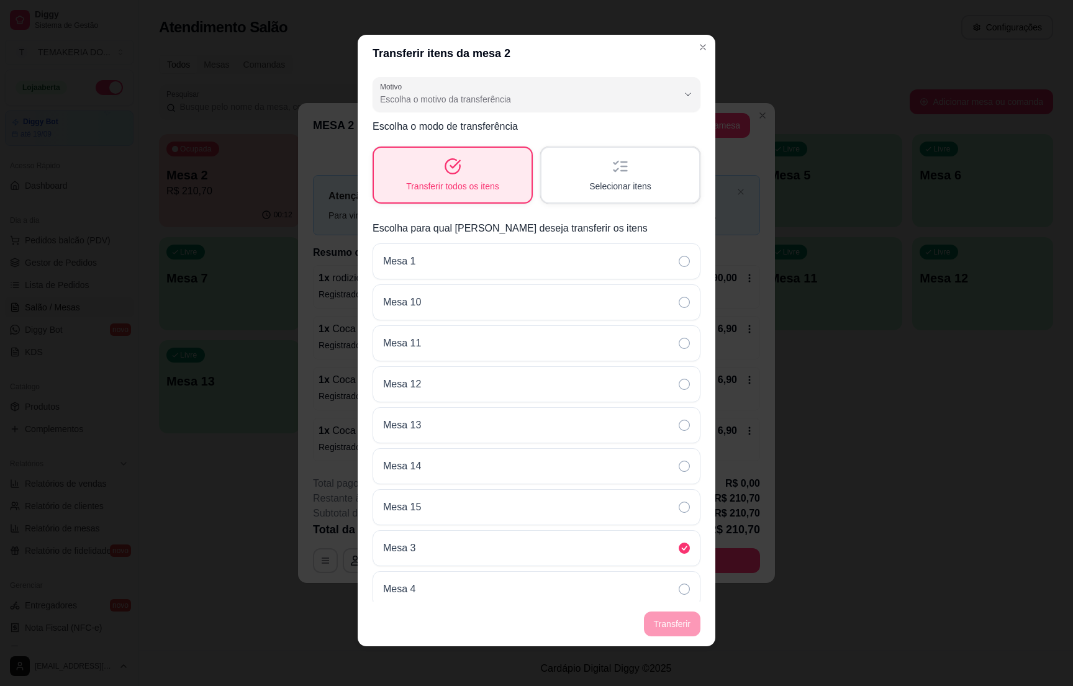
click at [542, 170] on div "Selecionar itens" at bounding box center [621, 175] width 158 height 55
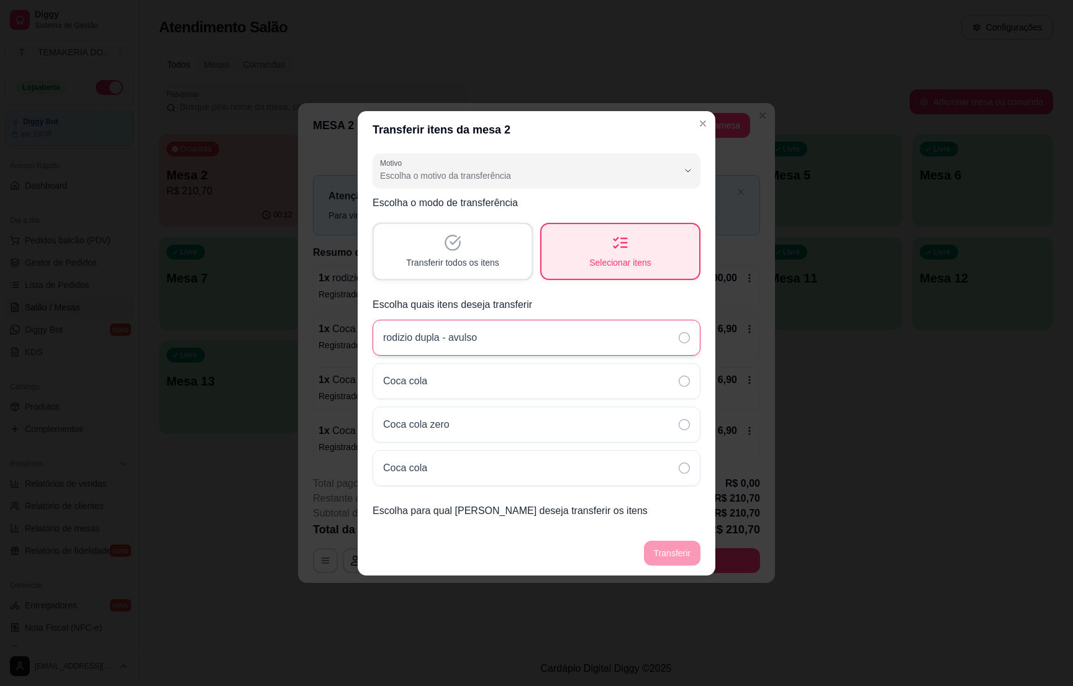
click at [453, 332] on p "rodizio dupla - avulso" at bounding box center [430, 337] width 94 height 15
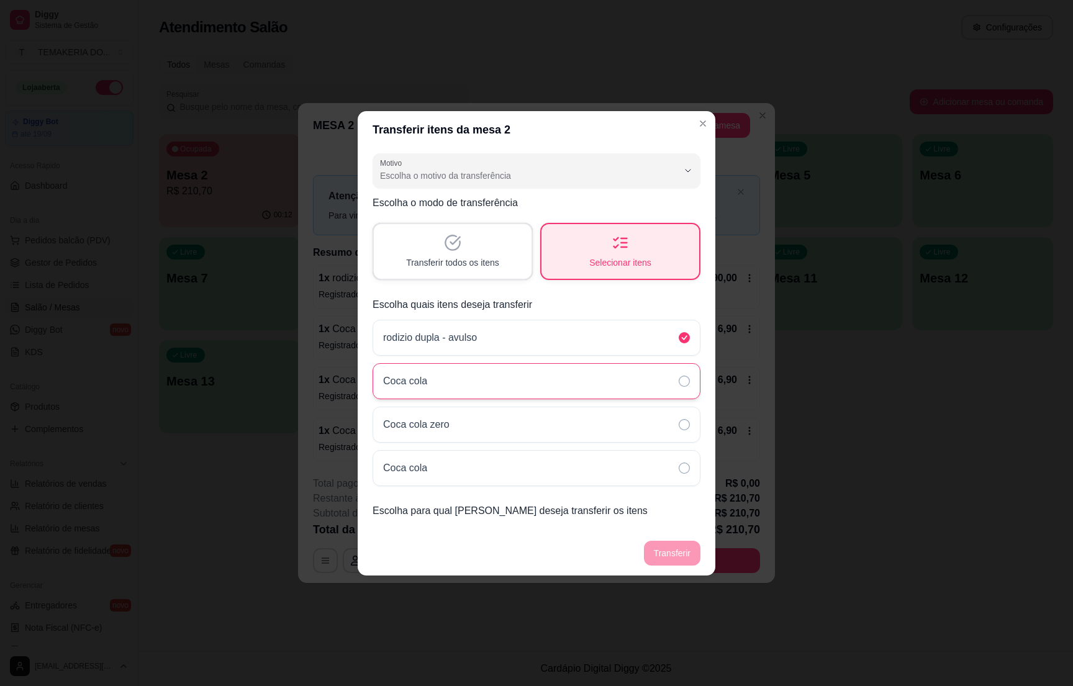
click at [455, 375] on div "Coca cola" at bounding box center [537, 381] width 328 height 36
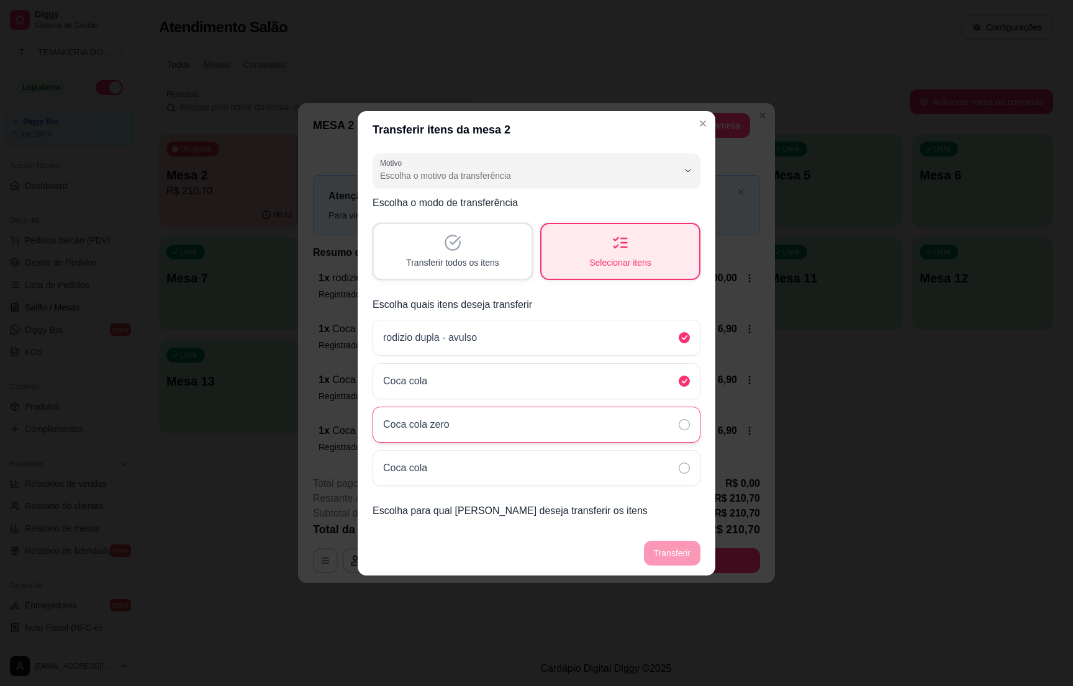
click at [466, 416] on div "Coca cola zero" at bounding box center [537, 425] width 328 height 36
click at [485, 474] on div "Coca cola" at bounding box center [537, 468] width 328 height 36
click at [448, 545] on footer "Transferir" at bounding box center [537, 553] width 358 height 45
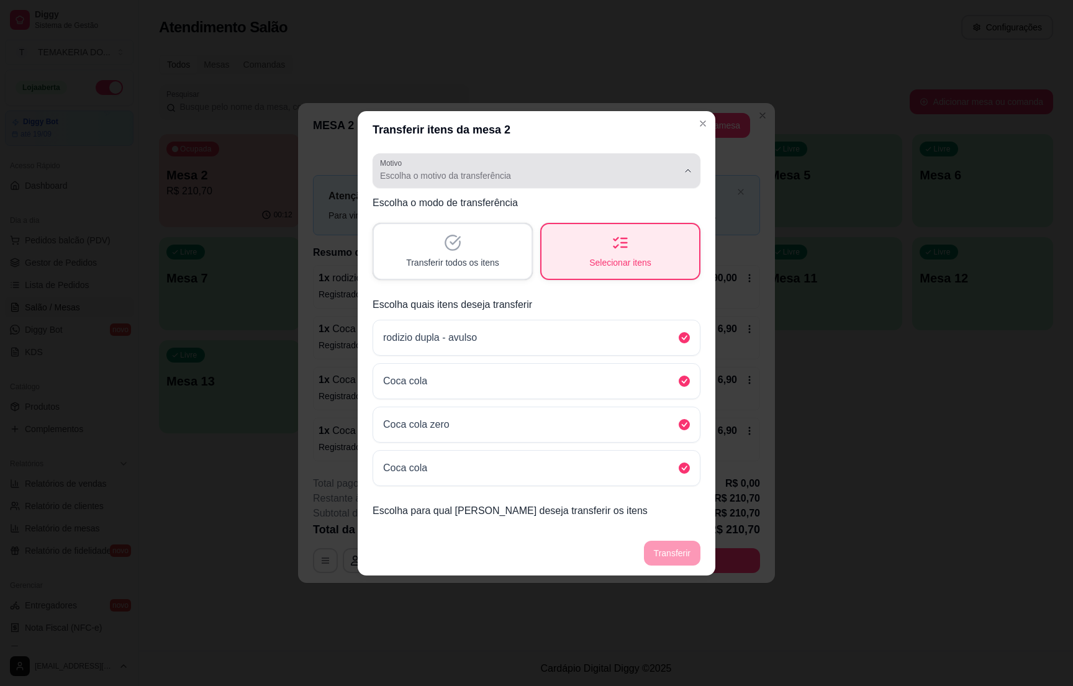
click at [686, 166] on icon "button" at bounding box center [688, 171] width 10 height 10
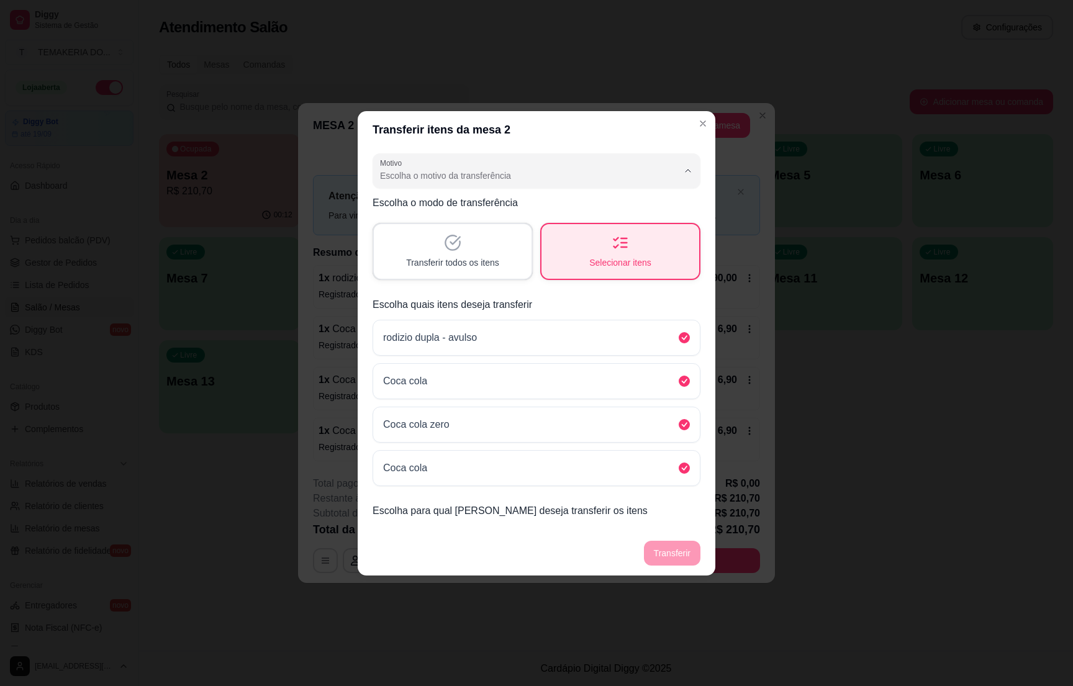
click at [425, 207] on span "Pedido lançado na mesa errada" at bounding box center [531, 204] width 284 height 12
type input "ORDER_PLACED_ON_WRONG_TABLE"
select select "ORDER_PLACED_ON_WRONG_TABLE"
click at [667, 550] on button "Transferir" at bounding box center [672, 553] width 55 height 24
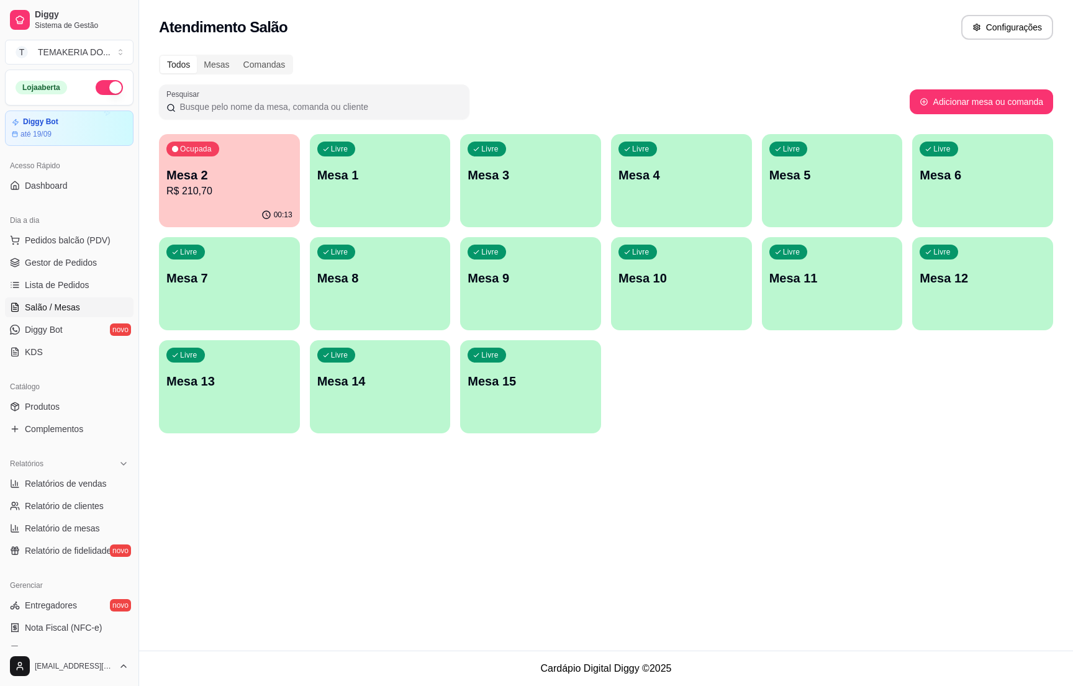
click at [243, 189] on p "R$ 210,70" at bounding box center [229, 191] width 126 height 15
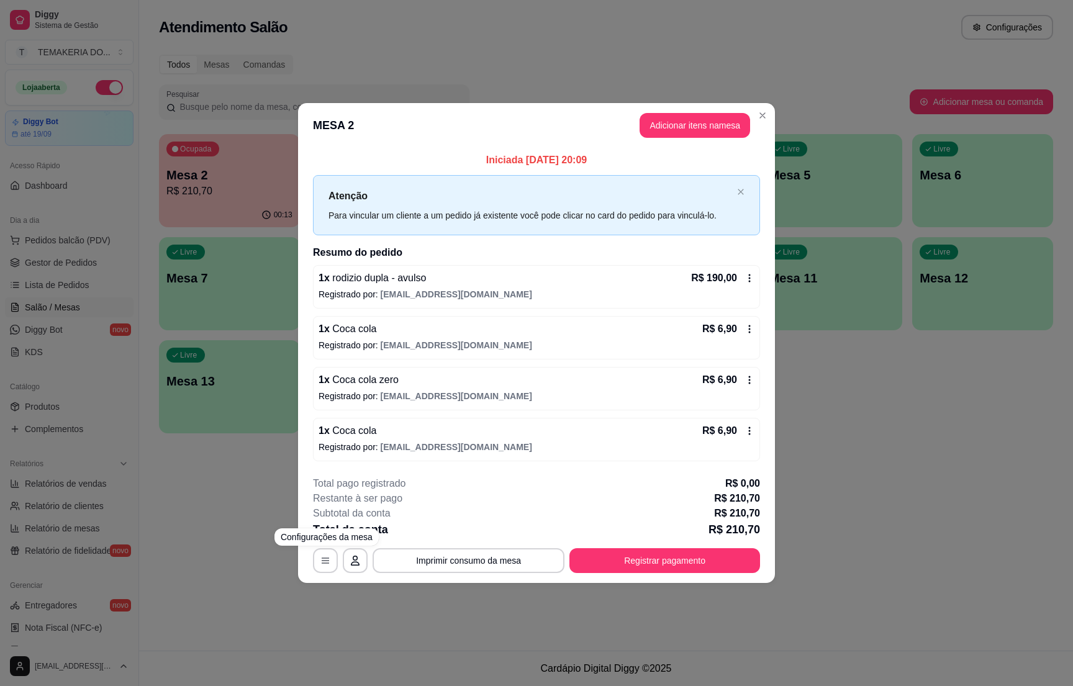
click at [323, 548] on div "**********" at bounding box center [536, 524] width 447 height 97
click at [323, 560] on icon "button" at bounding box center [325, 561] width 7 height 6
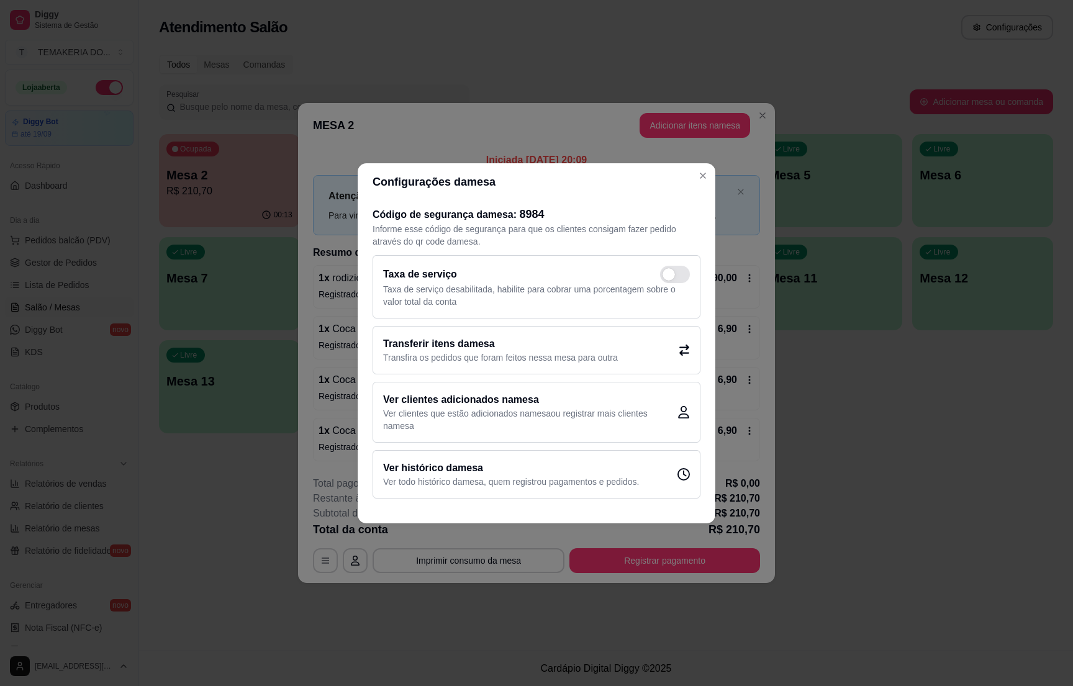
click at [488, 345] on h2 "Transferir itens da mesa" at bounding box center [500, 344] width 235 height 15
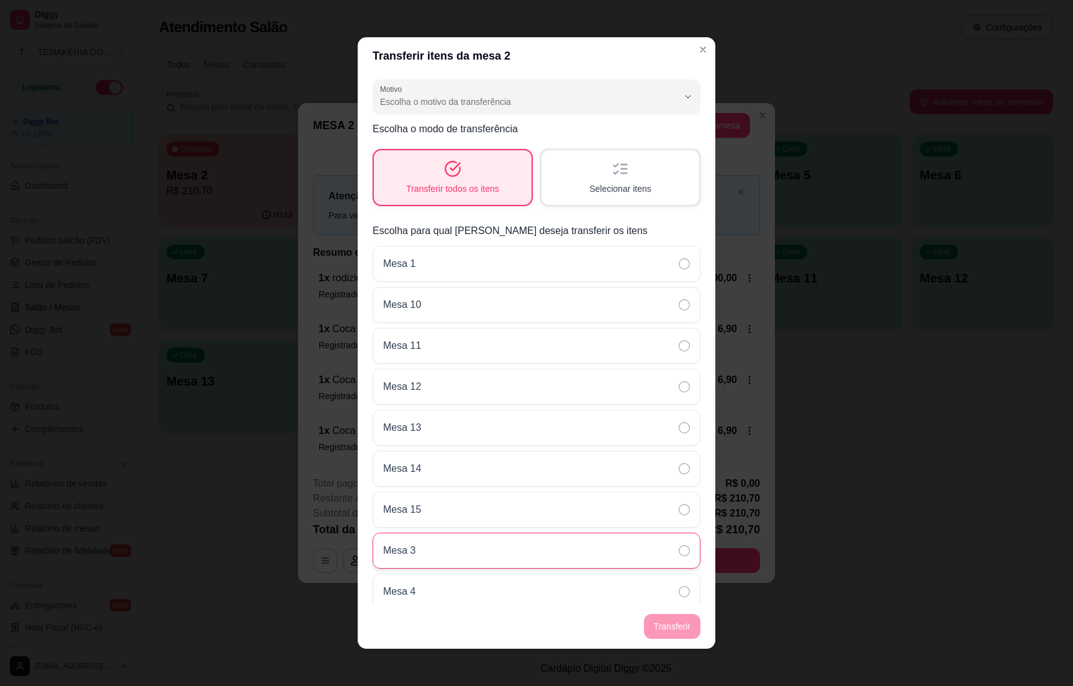
click at [459, 552] on div "Mesa 3" at bounding box center [537, 551] width 328 height 36
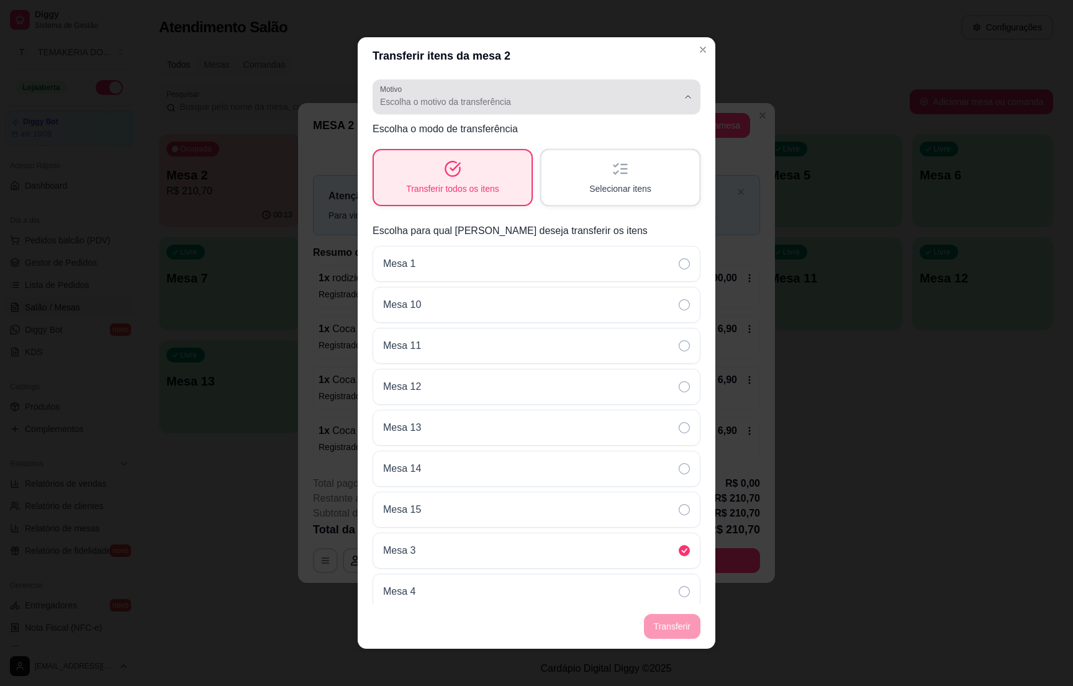
click at [461, 93] on div "Escolha o motivo da transferência" at bounding box center [529, 96] width 298 height 25
click at [429, 129] on span "Pedido lançado na mesa errada" at bounding box center [516, 131] width 270 height 12
type input "ORDER_PLACED_ON_WRONG_TABLE"
select select "ORDER_PLACED_ON_WRONG_TABLE"
click at [658, 628] on button "Transferir" at bounding box center [672, 627] width 55 height 24
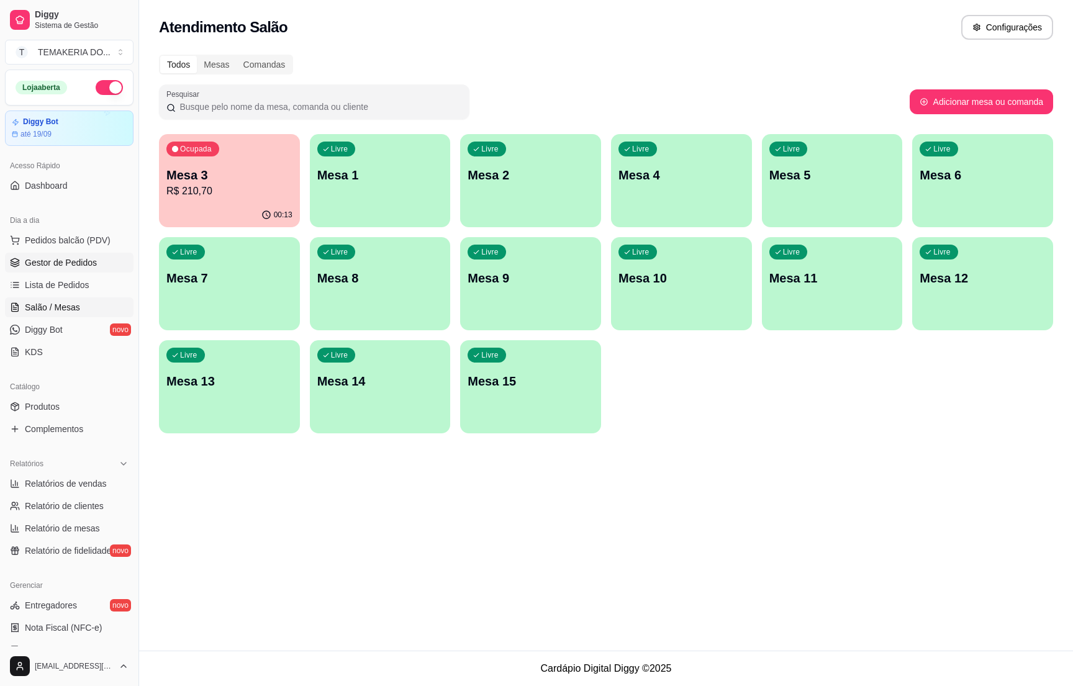
click at [78, 258] on span "Gestor de Pedidos" at bounding box center [61, 263] width 72 height 12
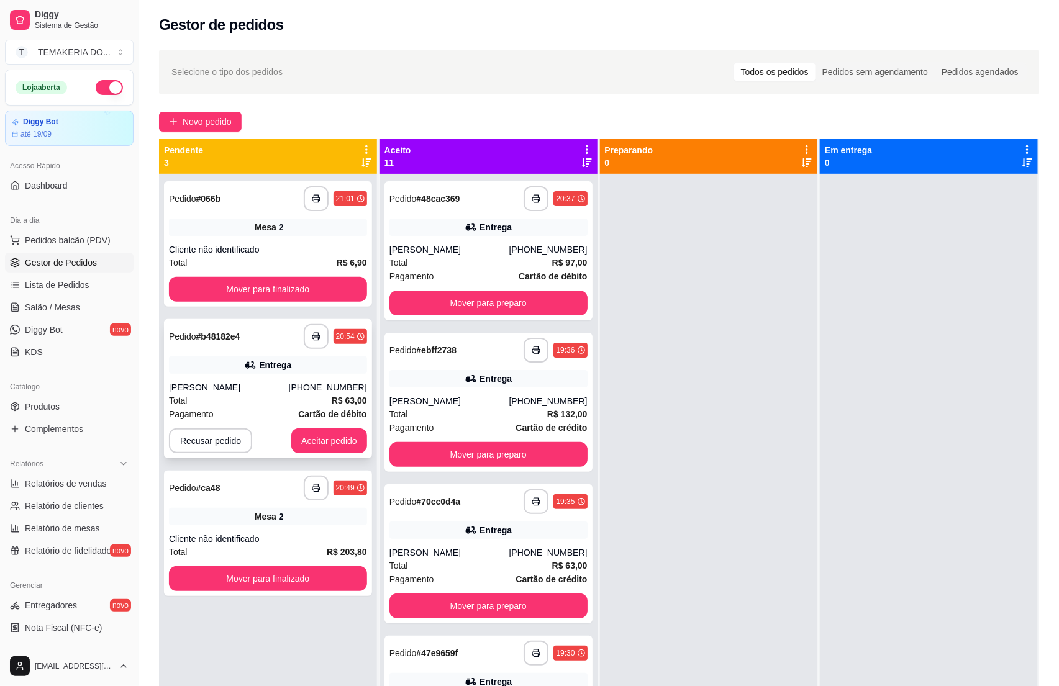
click at [256, 388] on div "[PERSON_NAME]" at bounding box center [229, 387] width 120 height 12
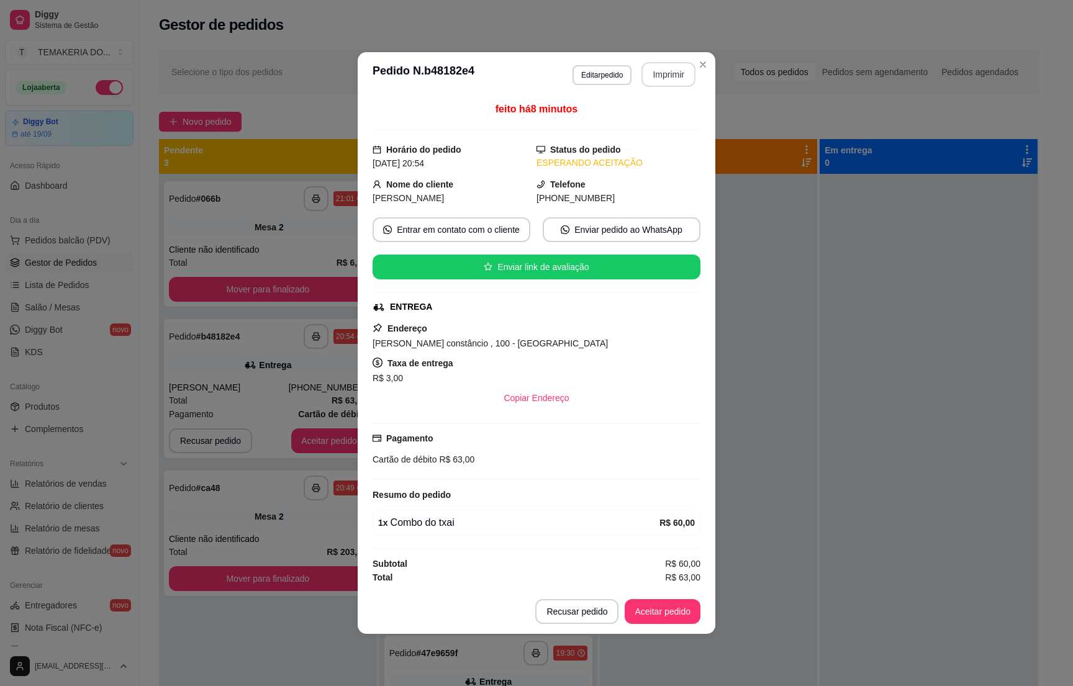
click at [678, 62] on button "Imprimir" at bounding box center [669, 74] width 54 height 25
click at [658, 624] on button "Aceitar pedido" at bounding box center [662, 612] width 73 height 24
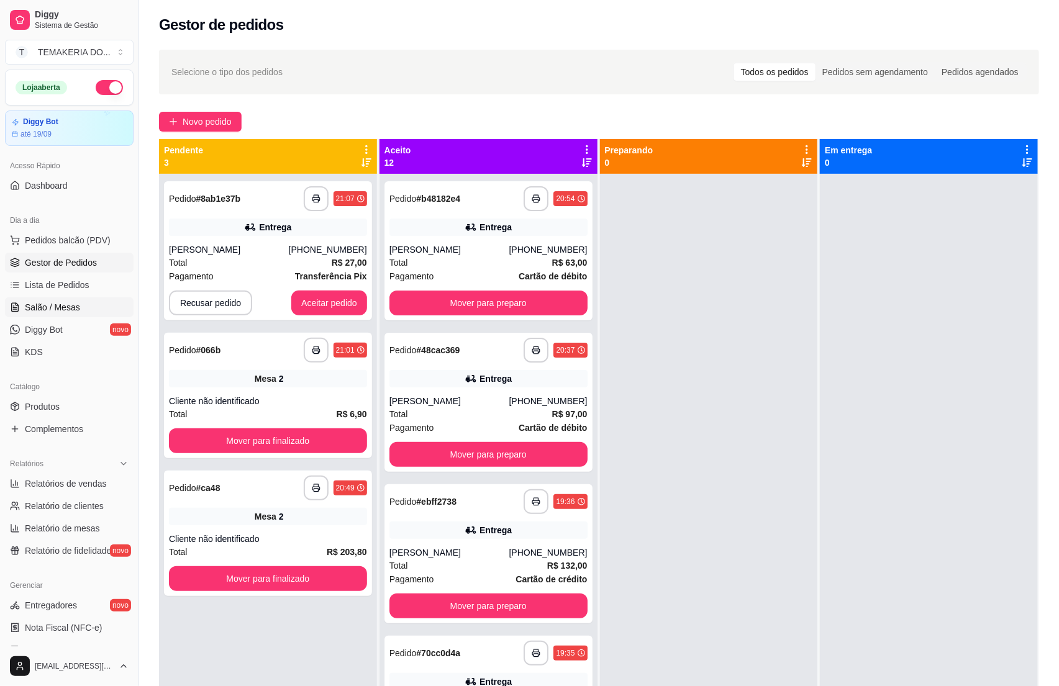
click at [32, 301] on link "Salão / Mesas" at bounding box center [69, 308] width 129 height 20
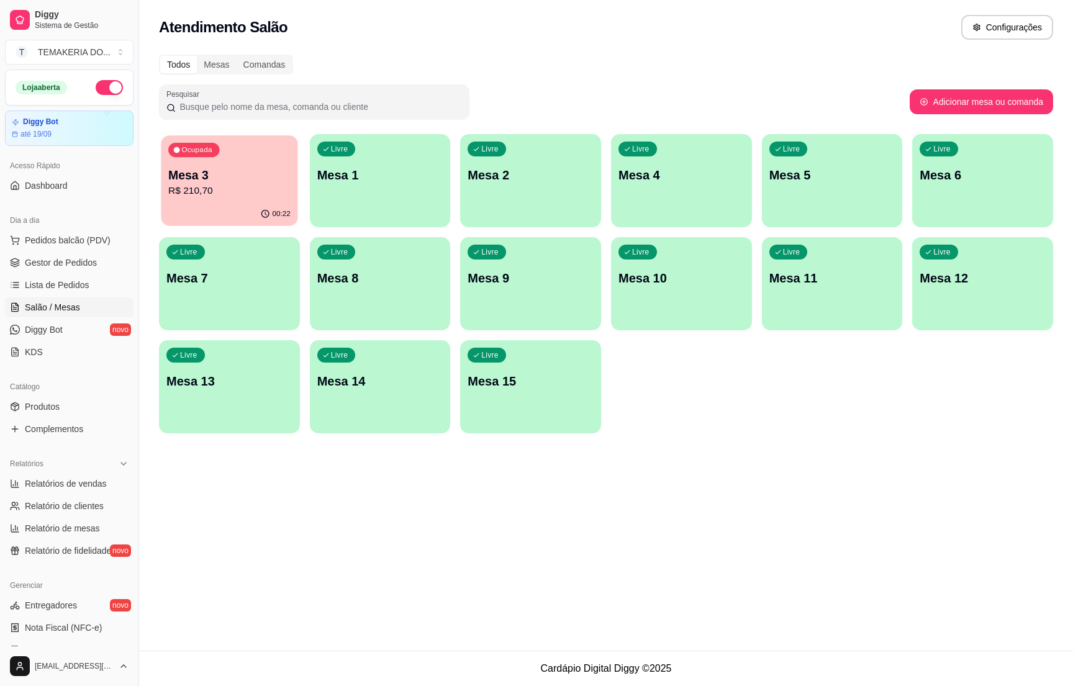
click at [232, 191] on p "R$ 210,70" at bounding box center [229, 191] width 122 height 14
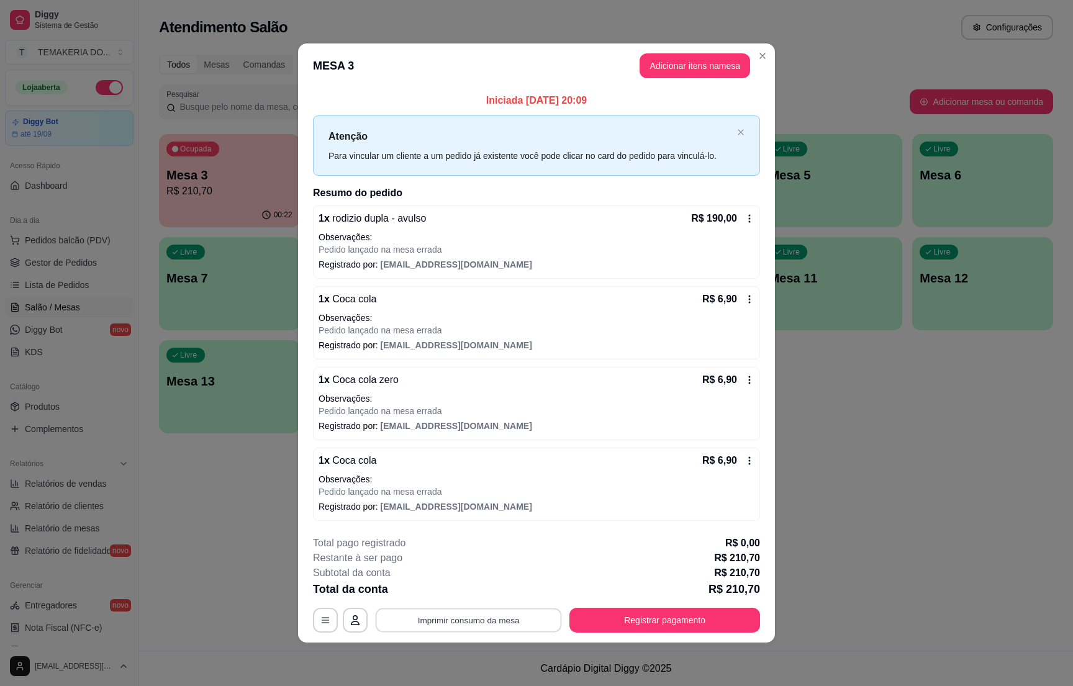
click at [447, 621] on button "Imprimir consumo da mesa" at bounding box center [469, 621] width 186 height 24
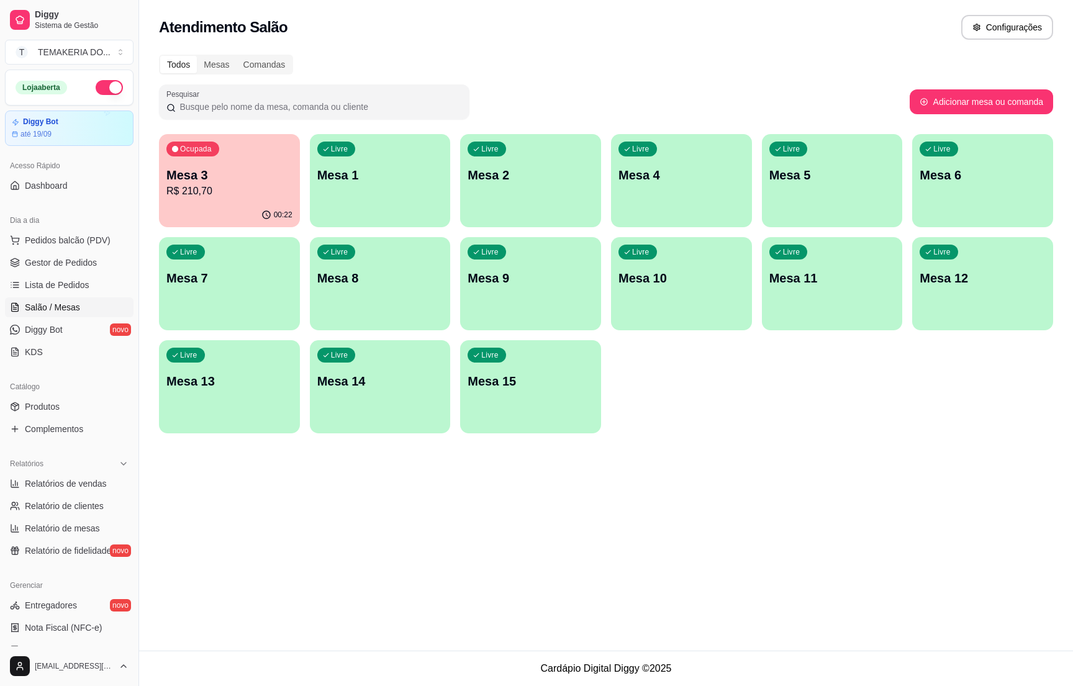
click at [263, 196] on p "R$ 210,70" at bounding box center [229, 191] width 126 height 15
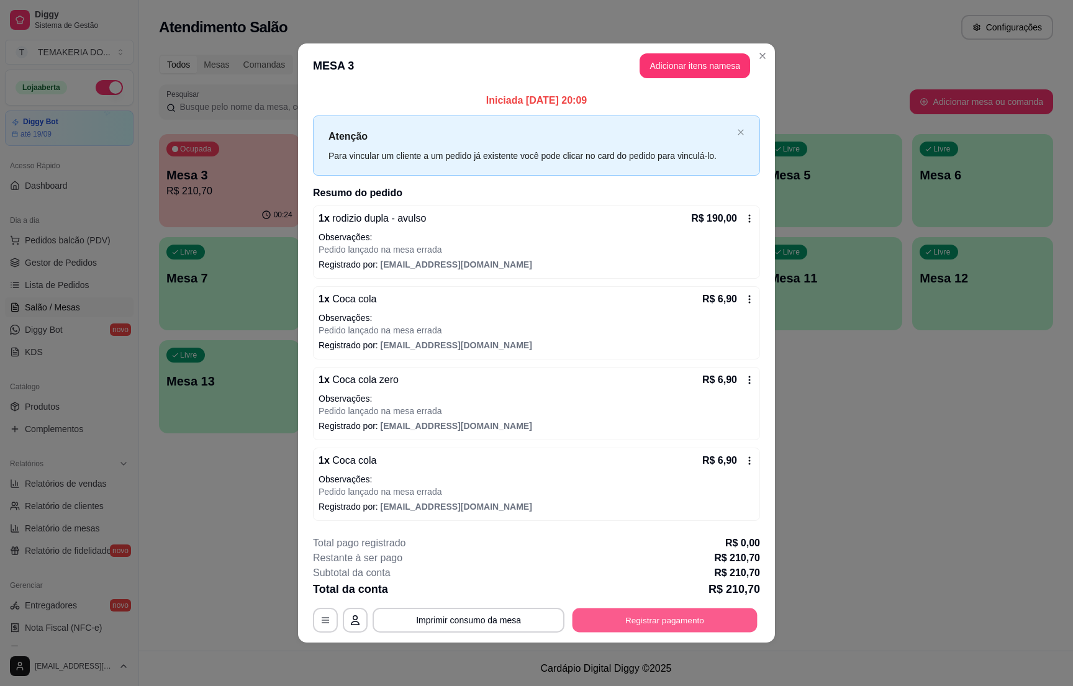
click at [649, 619] on button "Registrar pagamento" at bounding box center [665, 621] width 185 height 24
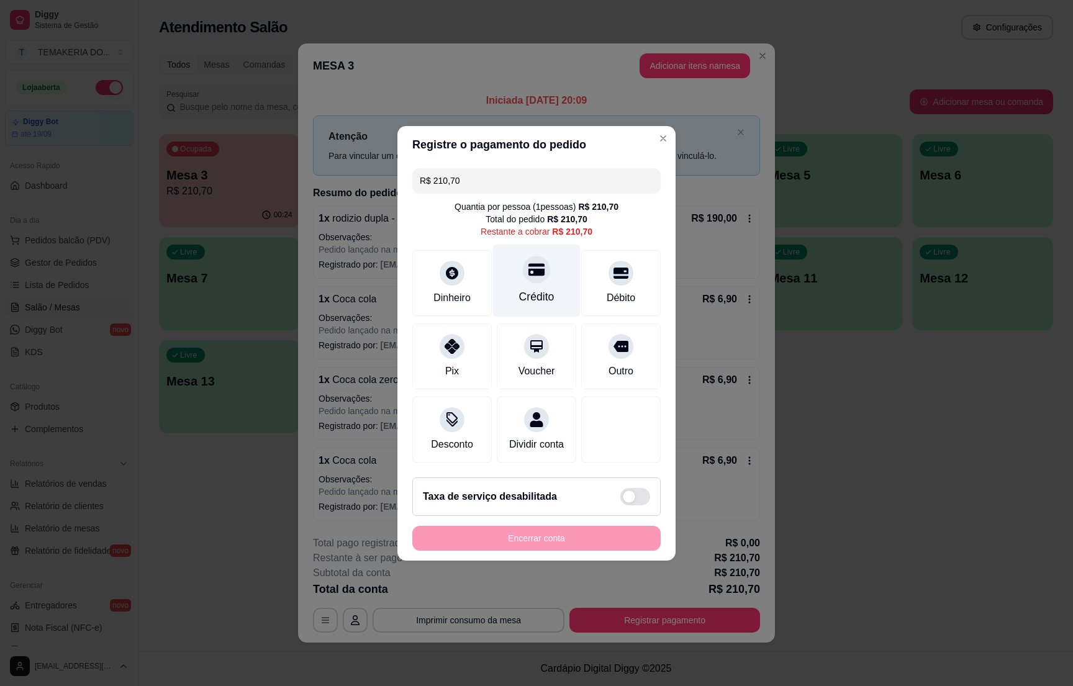
click at [516, 271] on div "Crédito" at bounding box center [537, 280] width 88 height 73
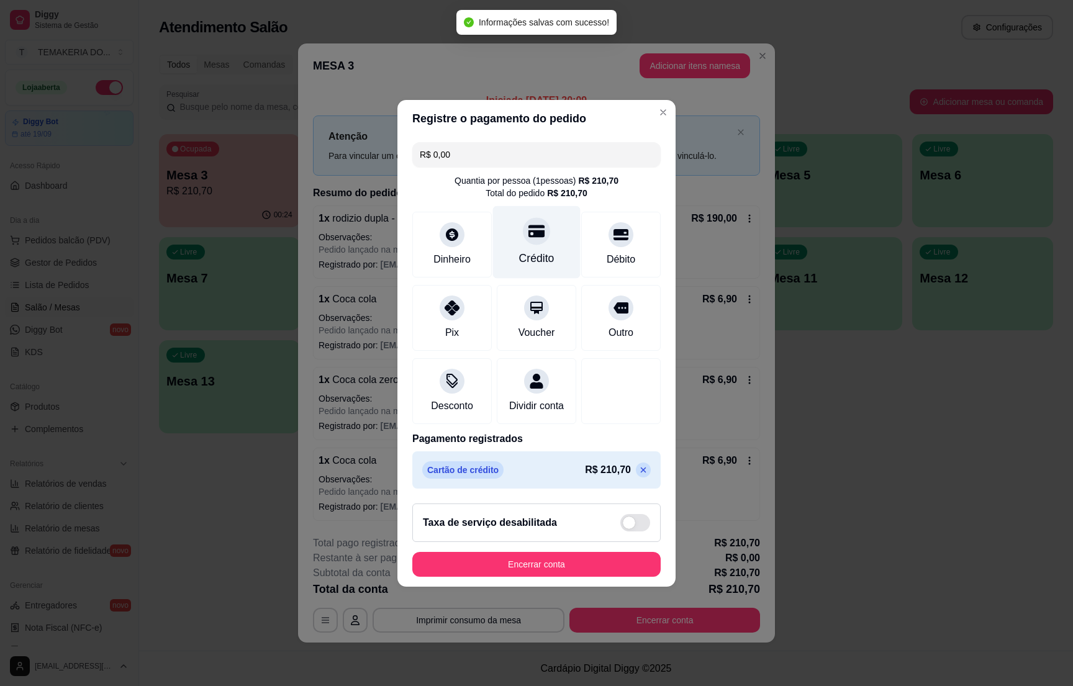
type input "R$ 0,00"
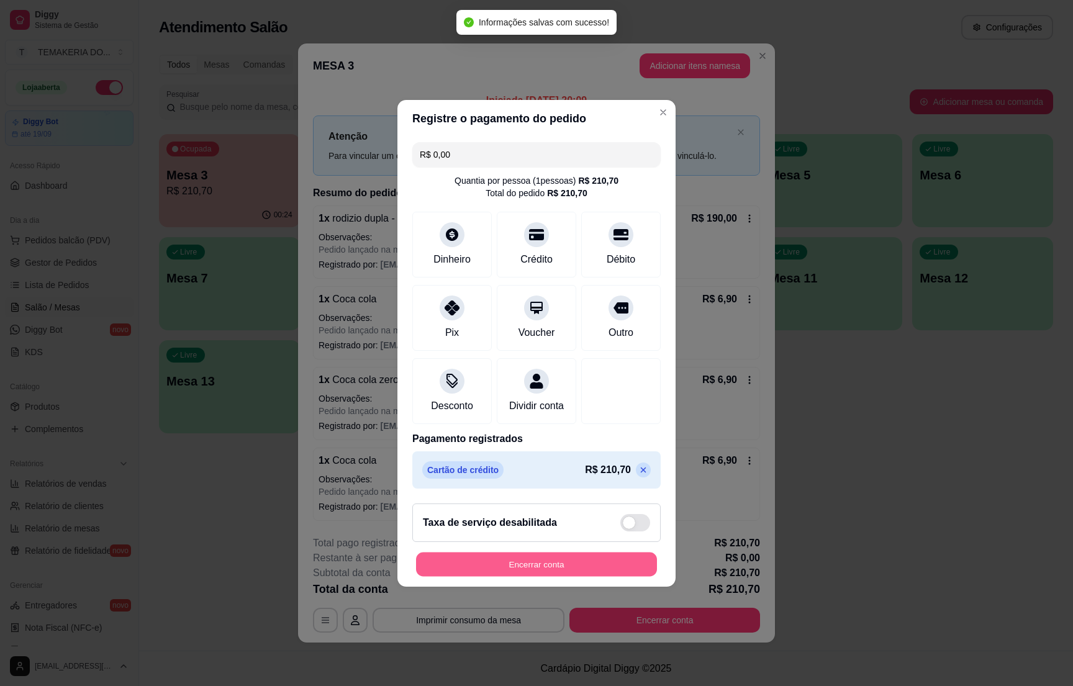
click at [546, 567] on button "Encerrar conta" at bounding box center [536, 564] width 241 height 24
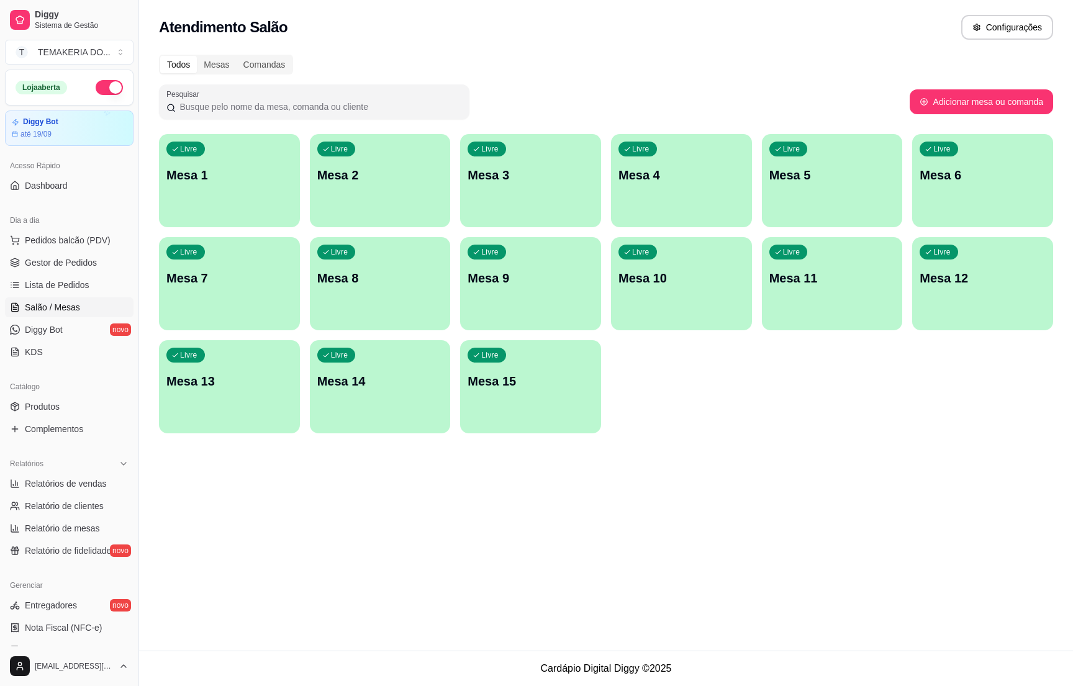
click at [337, 202] on div "Livre Mesa 2" at bounding box center [380, 173] width 141 height 78
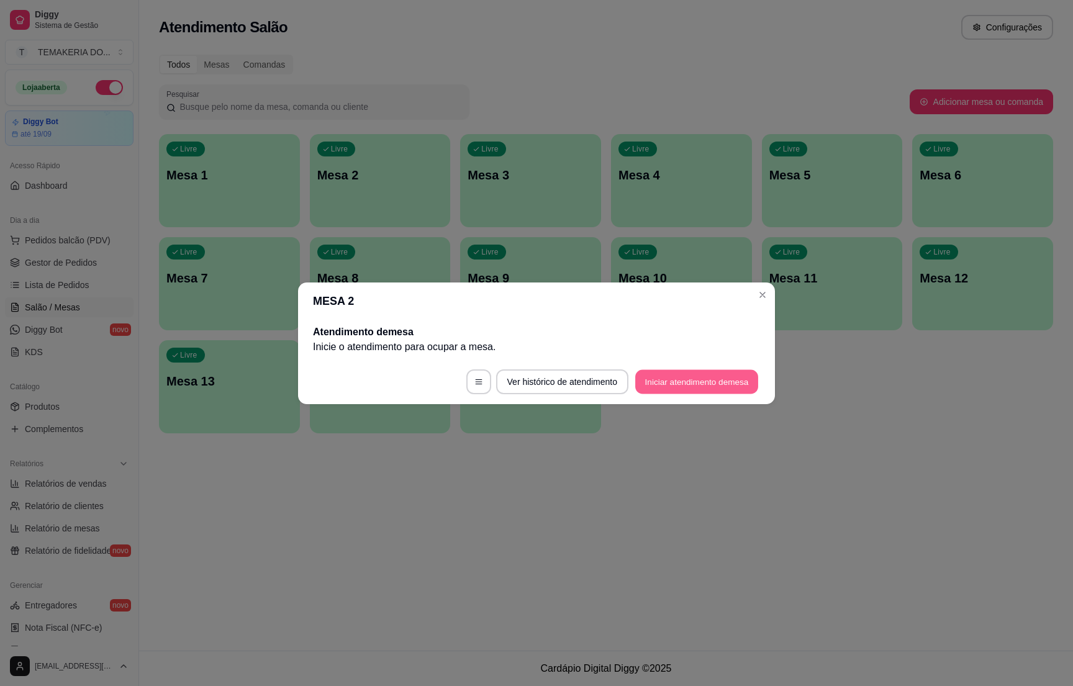
click at [678, 373] on button "Iniciar atendimento de mesa" at bounding box center [696, 382] width 123 height 24
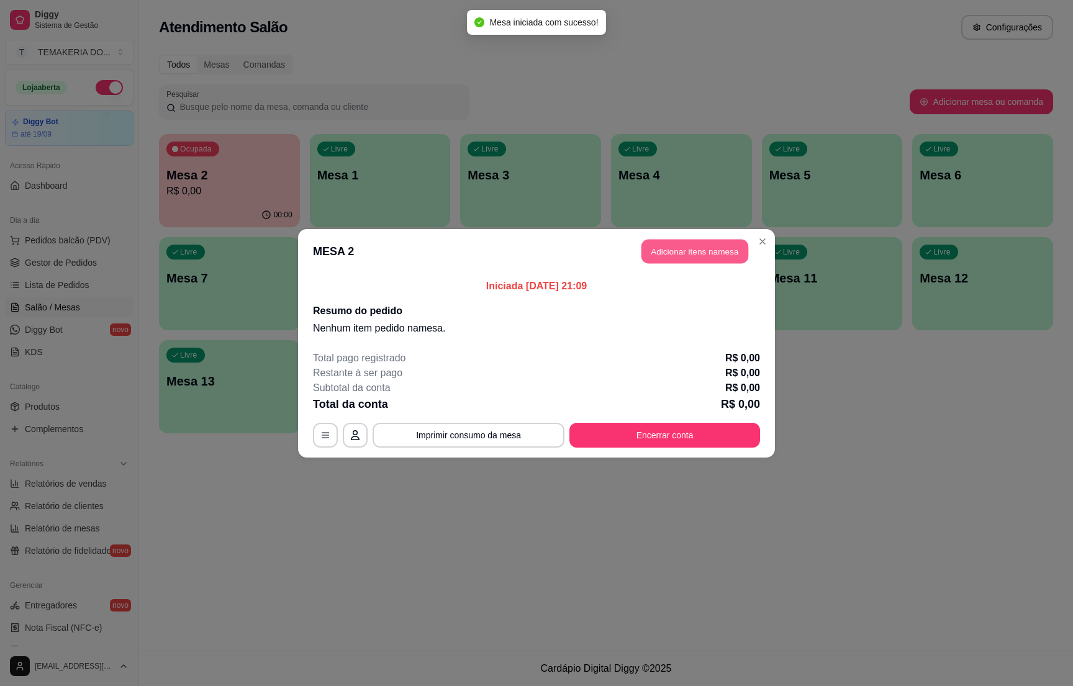
click at [697, 261] on button "Adicionar itens na mesa" at bounding box center [695, 251] width 107 height 24
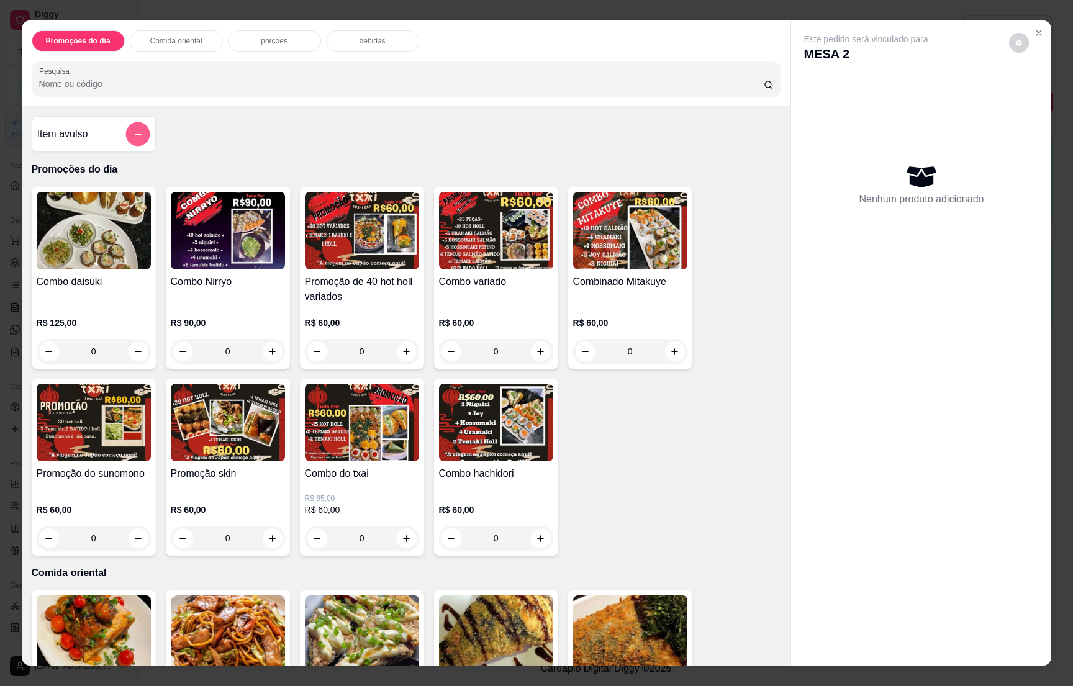
click at [133, 136] on icon "add-separate-item" at bounding box center [137, 134] width 9 height 9
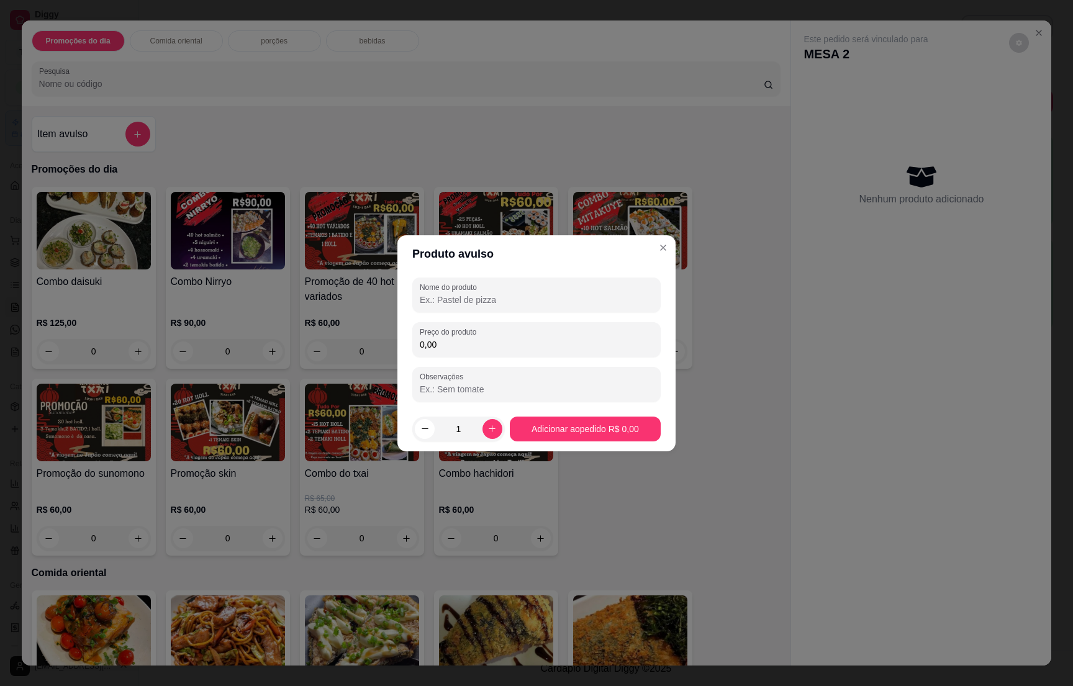
click at [455, 295] on input "Nome do produto" at bounding box center [537, 300] width 234 height 12
type input "1 temaki holl 110gr"
click at [472, 356] on div "Preço do produto 0,00" at bounding box center [536, 339] width 248 height 35
type input "14,00"
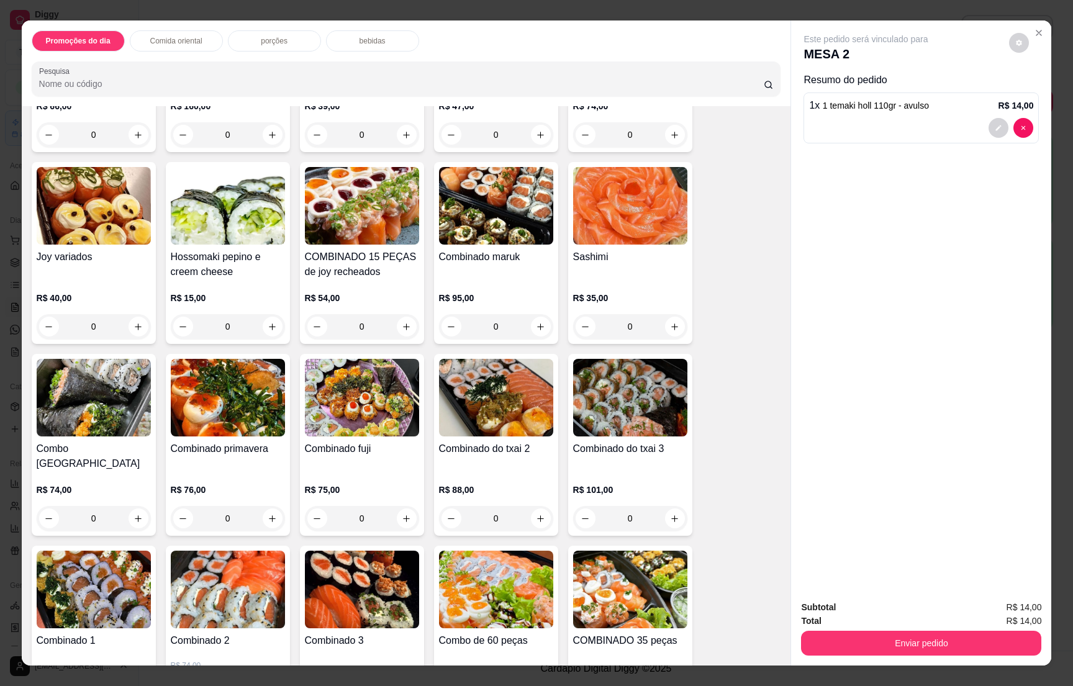
scroll to position [2888, 0]
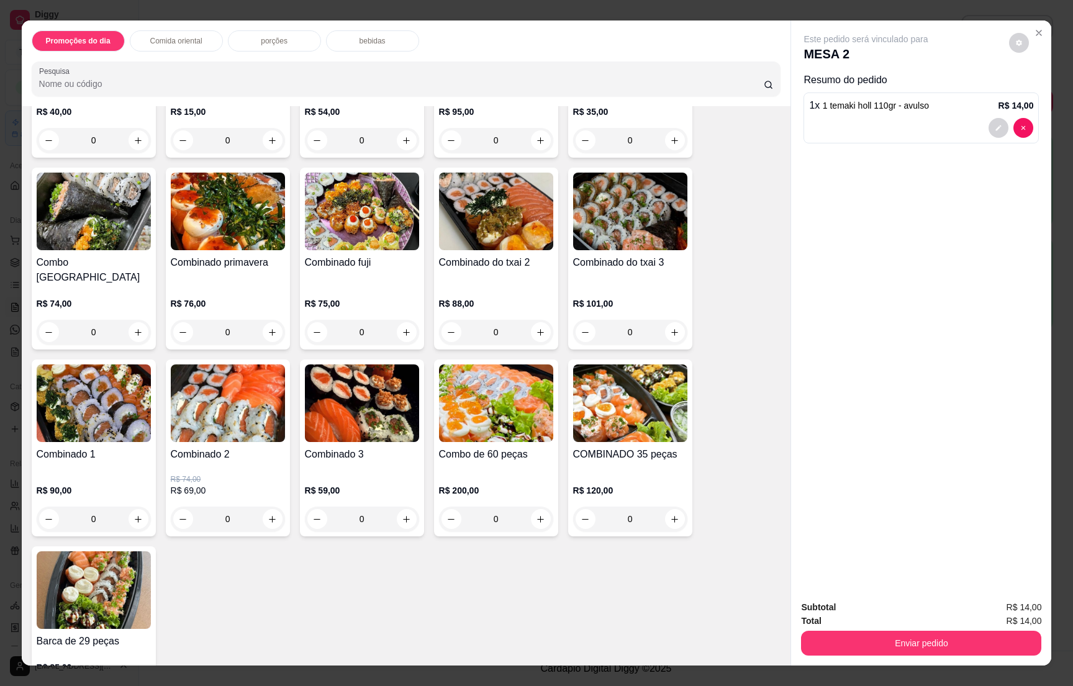
click at [265, 509] on button "increase-product-quantity" at bounding box center [273, 519] width 20 height 20
type input "1"
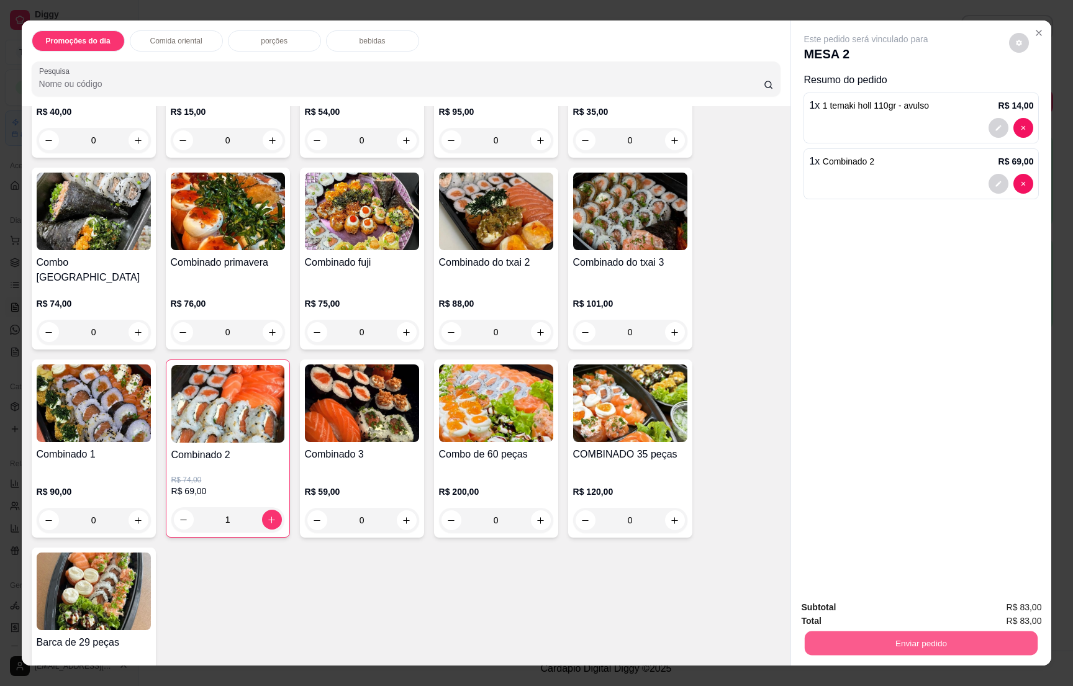
click at [896, 651] on button "Enviar pedido" at bounding box center [921, 643] width 233 height 24
click at [890, 636] on button "Enviar pedido" at bounding box center [921, 643] width 240 height 25
click at [878, 614] on button "Não registrar e enviar pedido" at bounding box center [878, 612] width 125 height 23
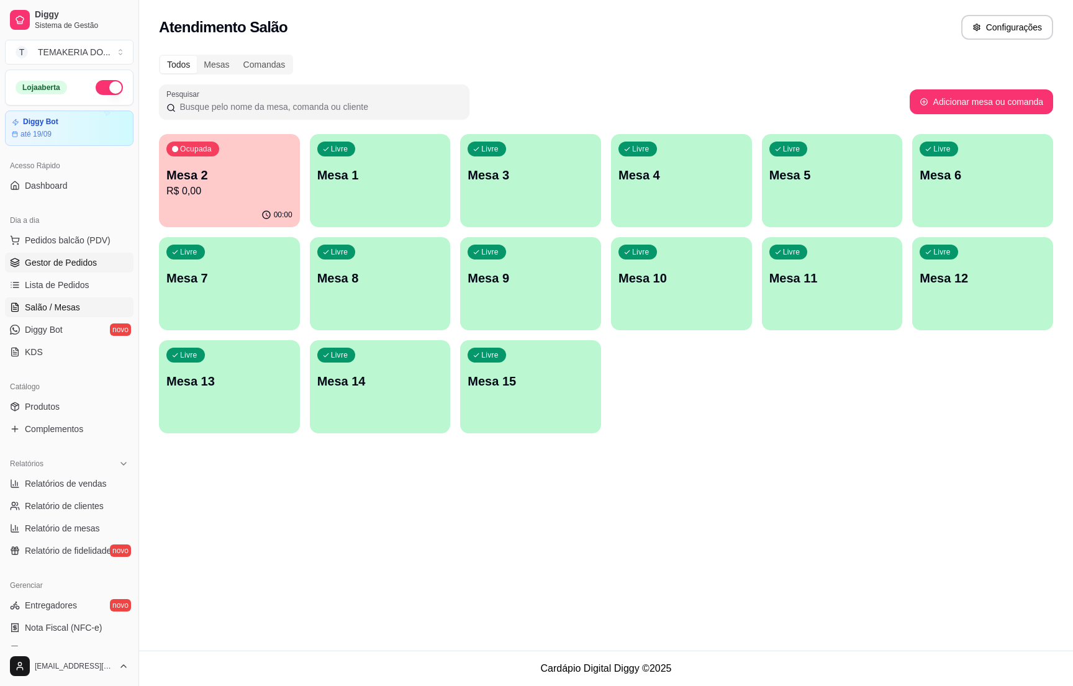
click at [84, 261] on span "Gestor de Pedidos" at bounding box center [61, 263] width 72 height 12
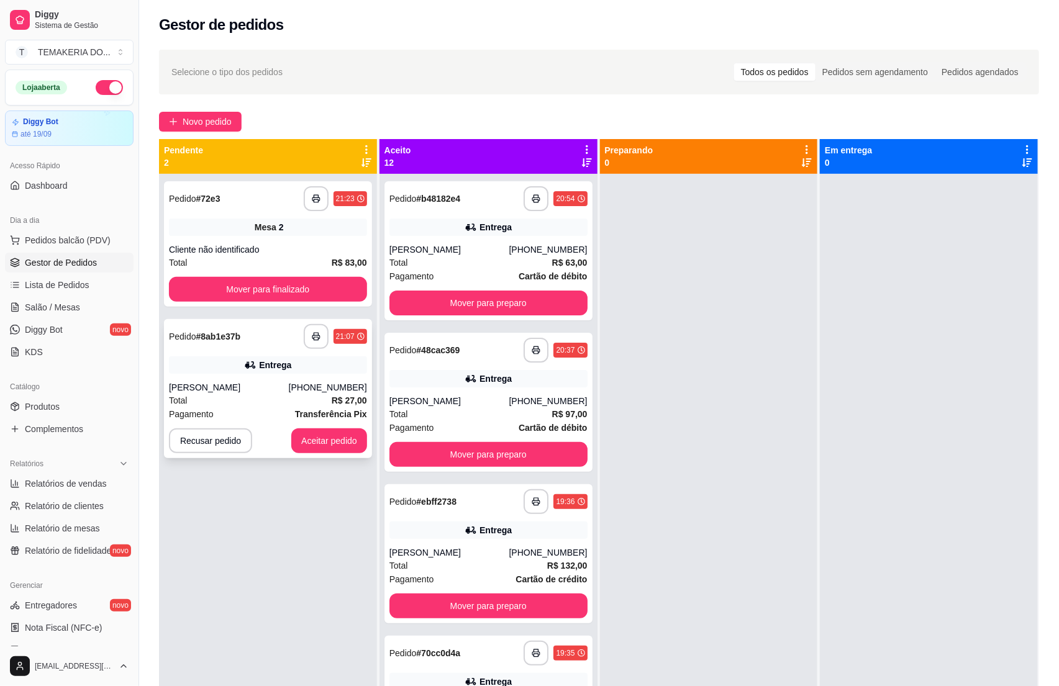
click at [245, 373] on div "Entrega" at bounding box center [268, 365] width 198 height 17
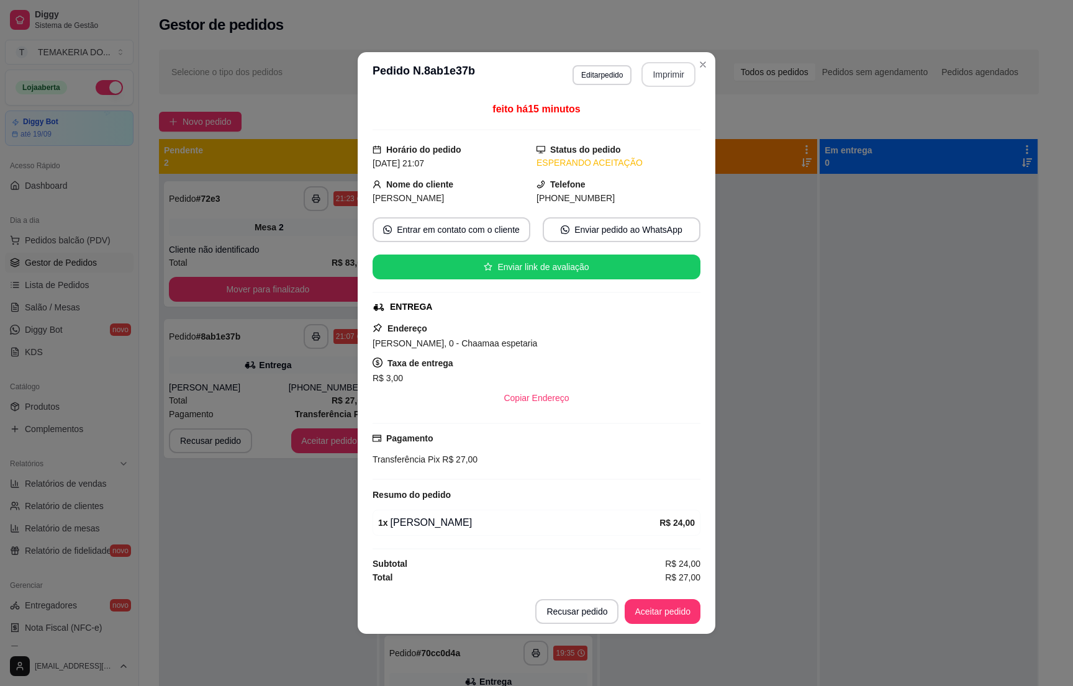
click at [662, 68] on button "Imprimir" at bounding box center [669, 74] width 54 height 25
click at [643, 612] on button "Aceitar pedido" at bounding box center [663, 611] width 76 height 25
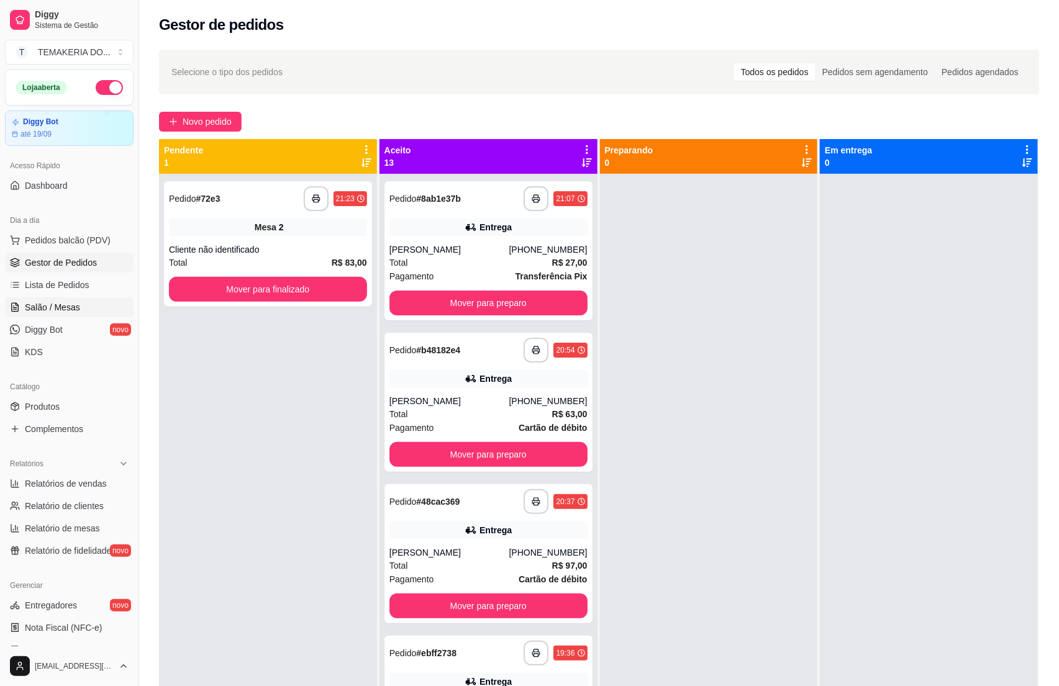
click at [27, 303] on span "Salão / Mesas" at bounding box center [52, 307] width 55 height 12
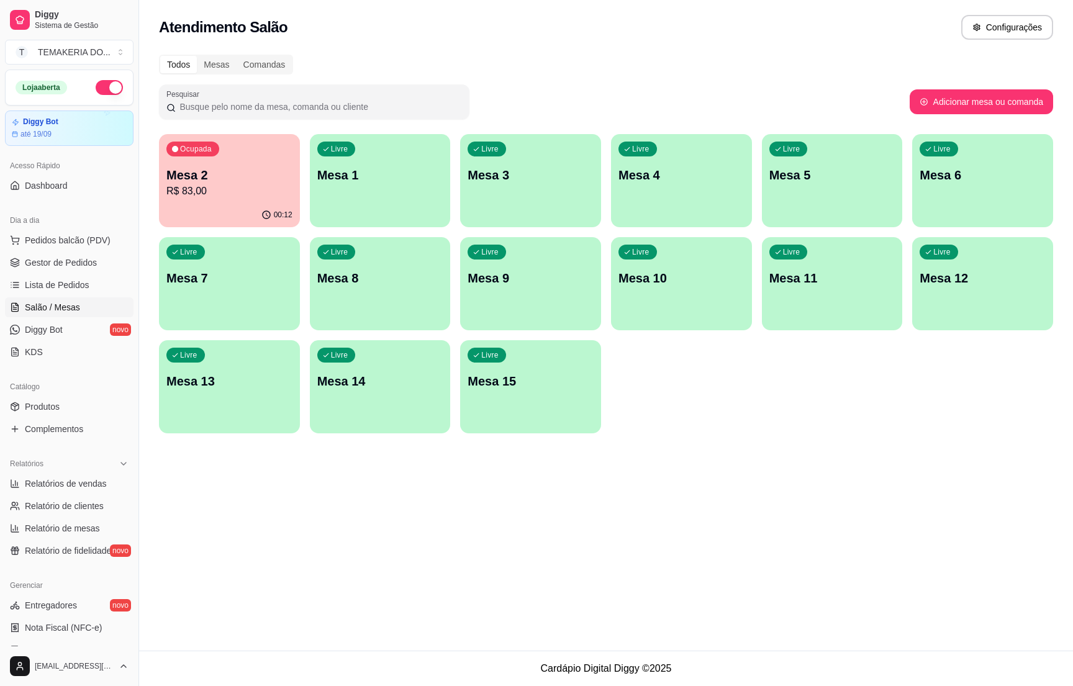
click at [799, 175] on p "Mesa 5" at bounding box center [833, 174] width 126 height 17
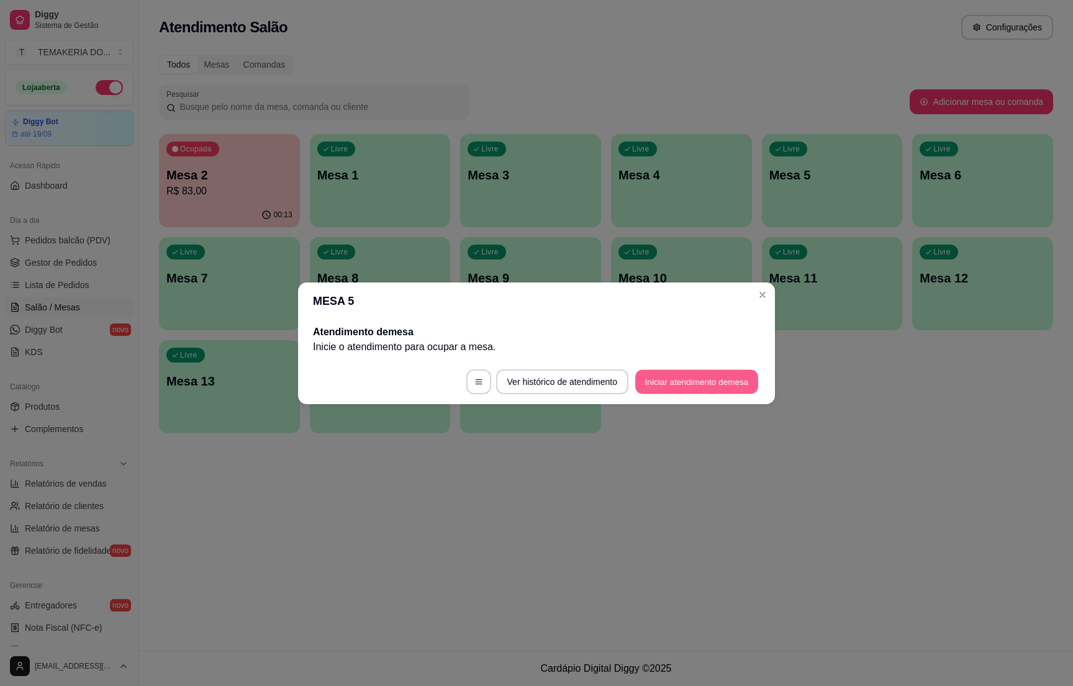
click at [688, 390] on button "Iniciar atendimento de mesa" at bounding box center [696, 382] width 123 height 24
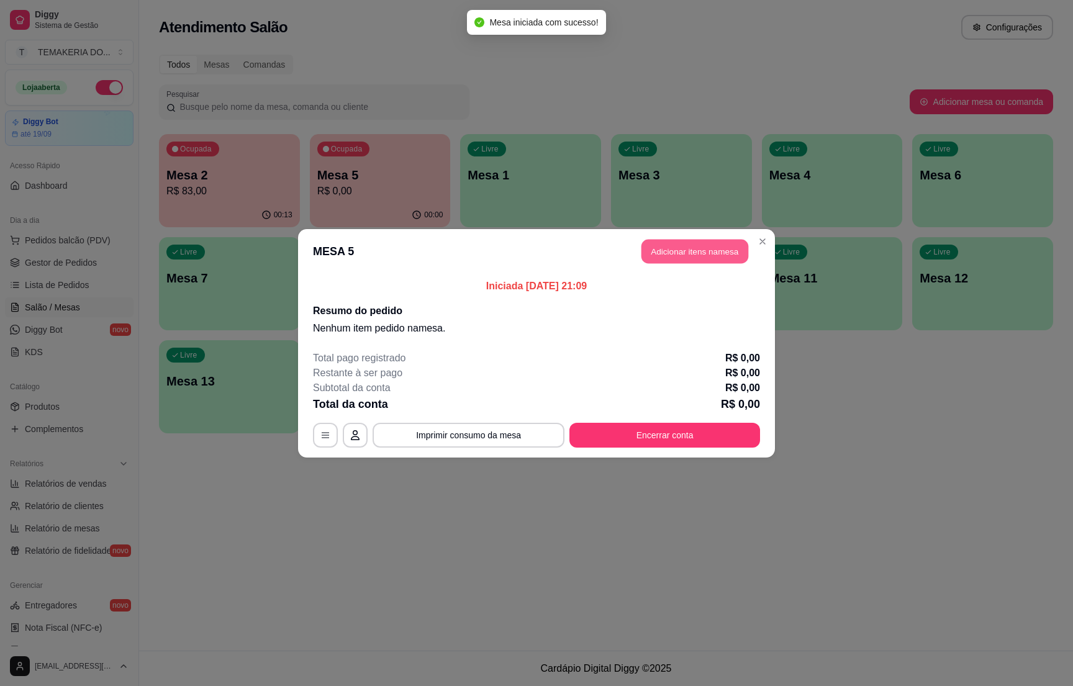
click at [665, 256] on button "Adicionar itens na mesa" at bounding box center [695, 251] width 107 height 24
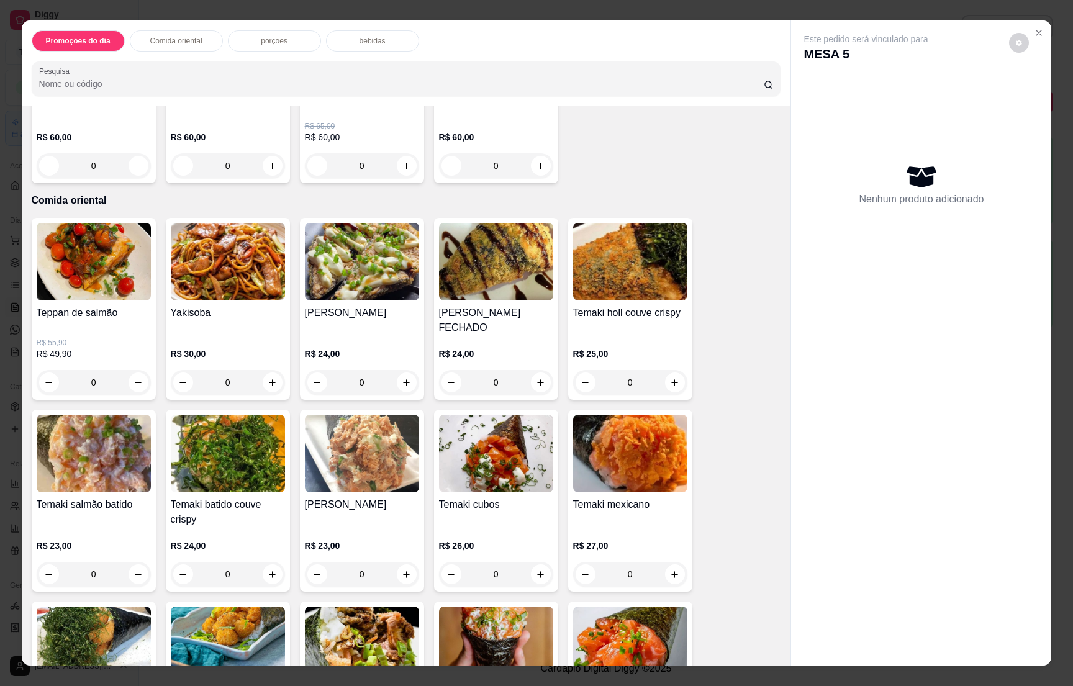
scroll to position [466, 0]
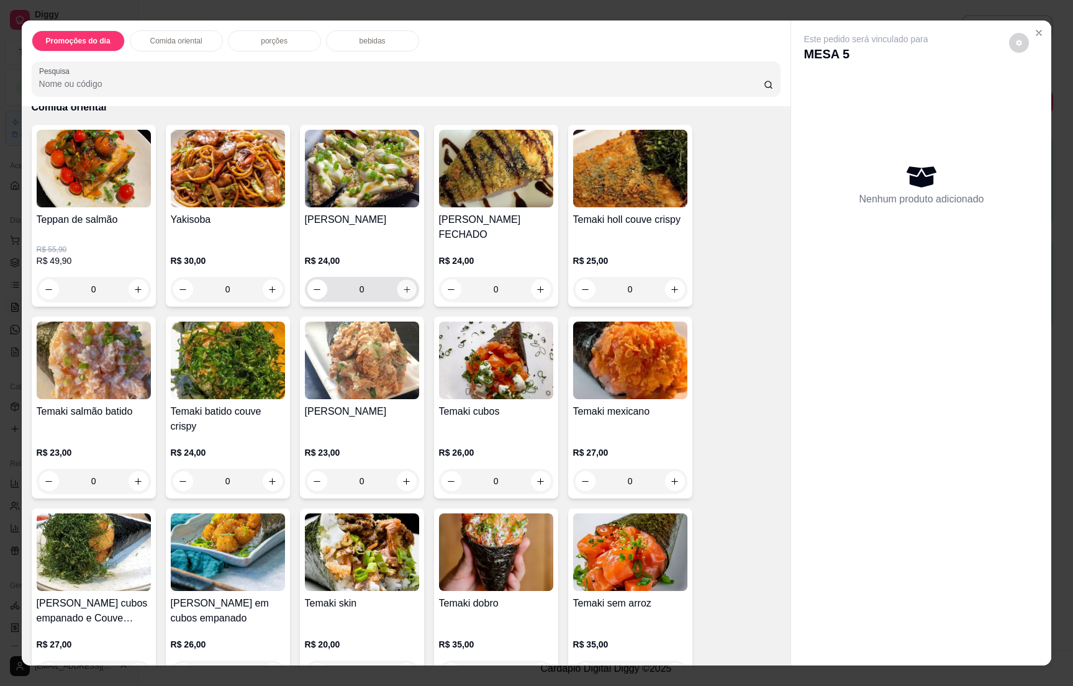
click at [399, 280] on button "increase-product-quantity" at bounding box center [406, 289] width 19 height 19
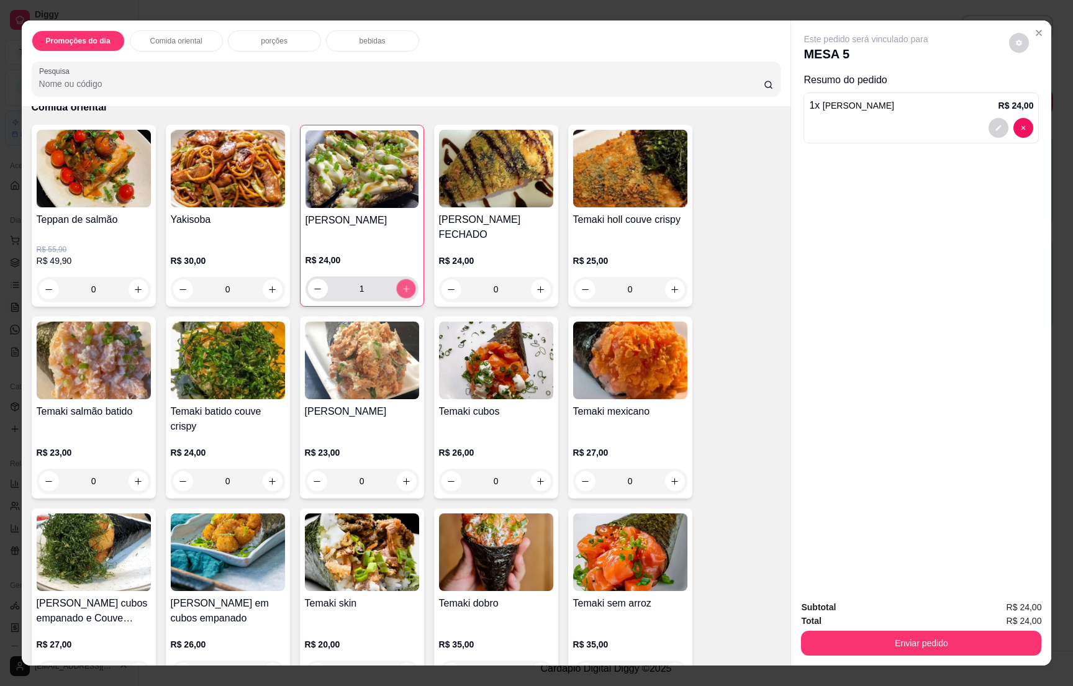
click at [401, 284] on icon "increase-product-quantity" at bounding box center [405, 288] width 9 height 9
type input "2"
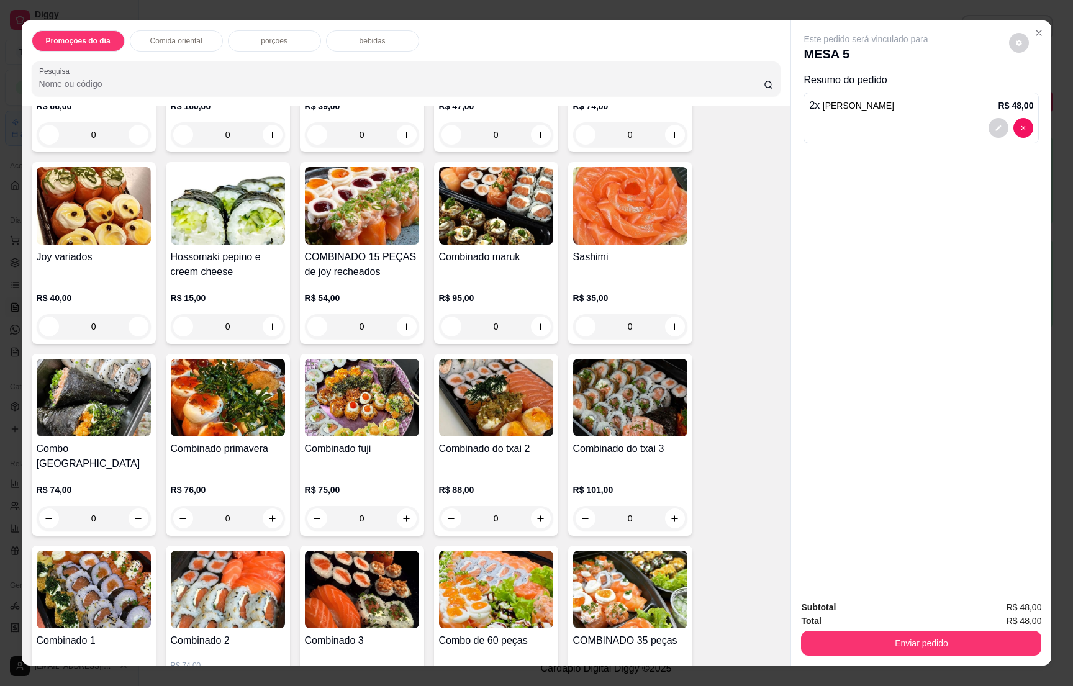
scroll to position [2888, 0]
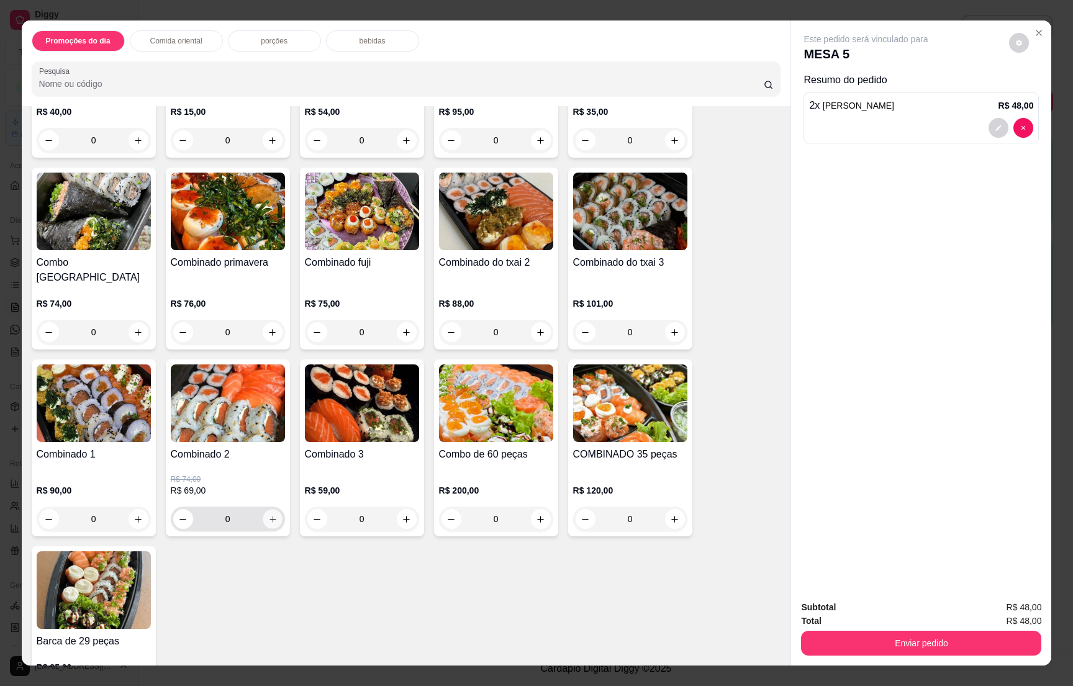
click at [268, 515] on icon "increase-product-quantity" at bounding box center [272, 519] width 9 height 9
type input "1"
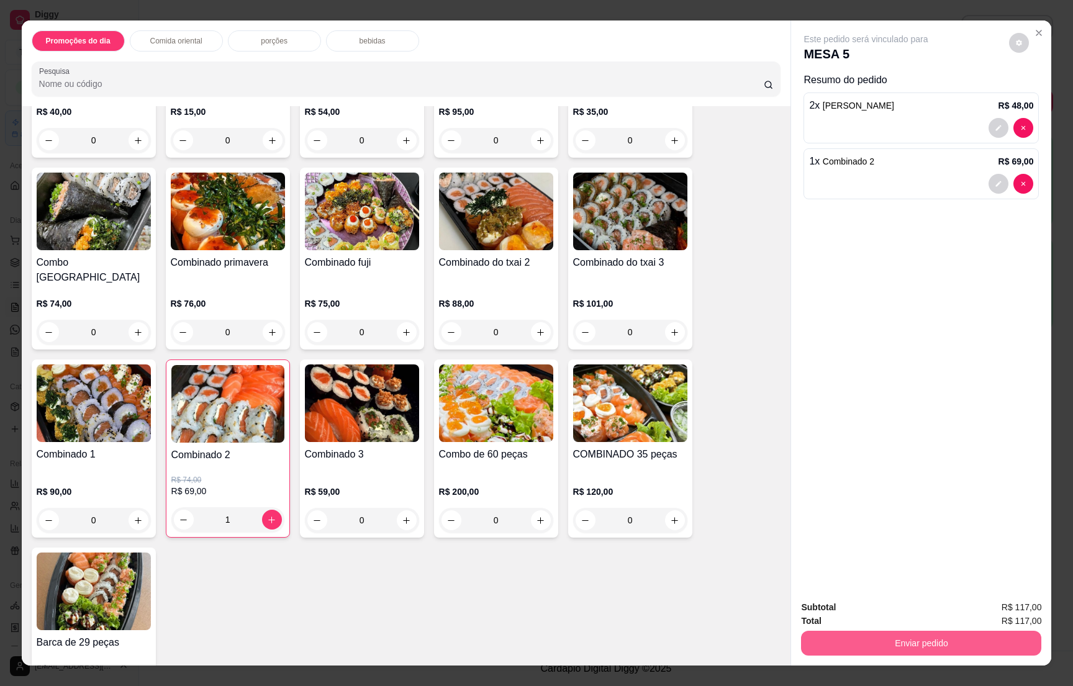
click at [888, 640] on button "Enviar pedido" at bounding box center [921, 643] width 240 height 25
click at [868, 604] on button "Não registrar e enviar pedido" at bounding box center [878, 613] width 129 height 24
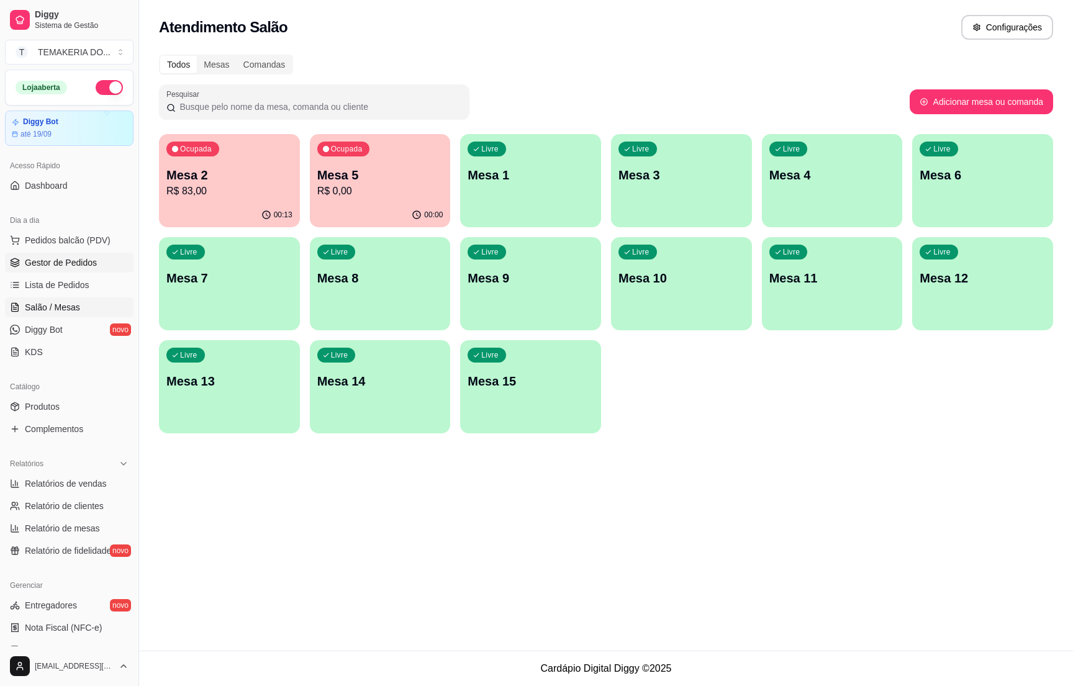
click at [84, 265] on span "Gestor de Pedidos" at bounding box center [61, 263] width 72 height 12
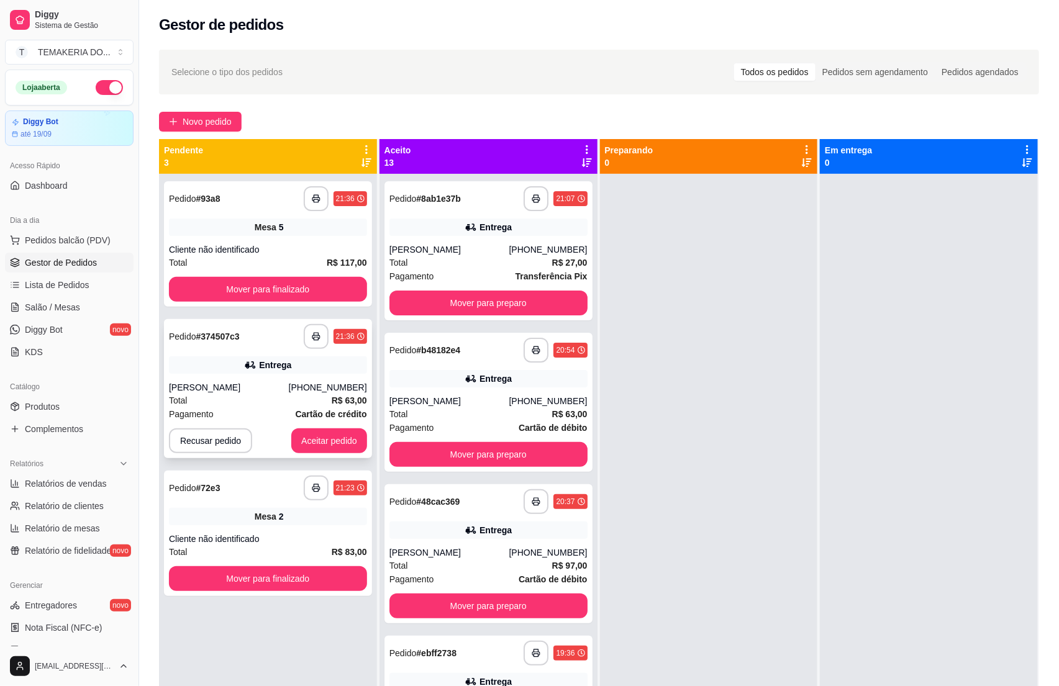
click at [253, 382] on div "[PERSON_NAME]" at bounding box center [229, 387] width 120 height 12
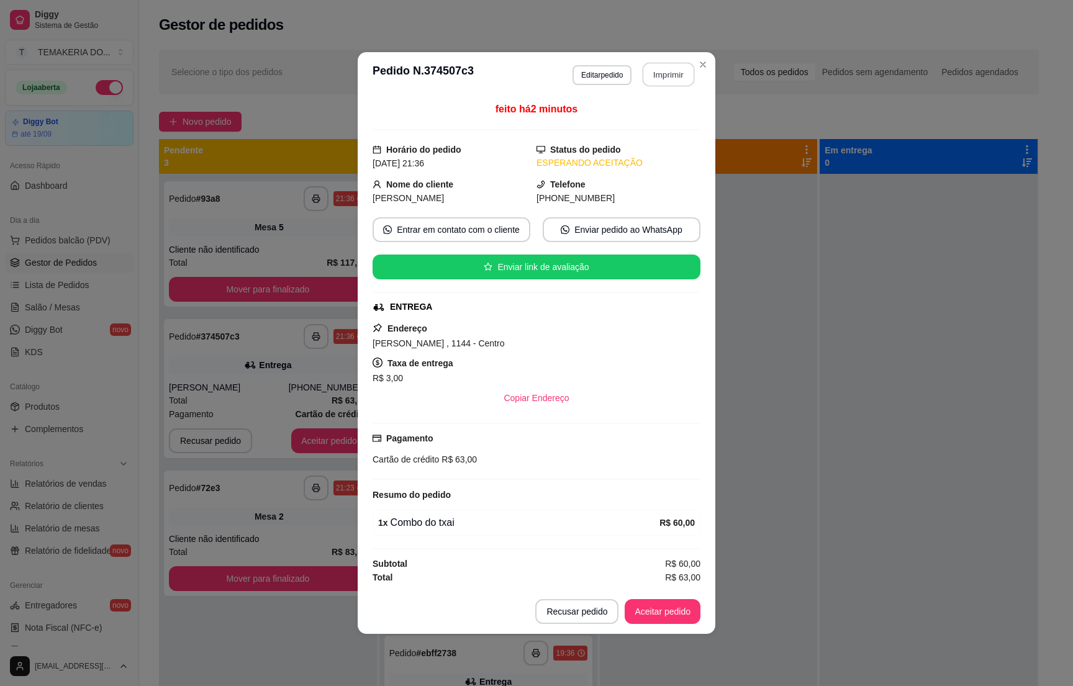
click at [666, 64] on button "Imprimir" at bounding box center [669, 75] width 52 height 24
click at [677, 617] on button "Aceitar pedido" at bounding box center [663, 611] width 76 height 25
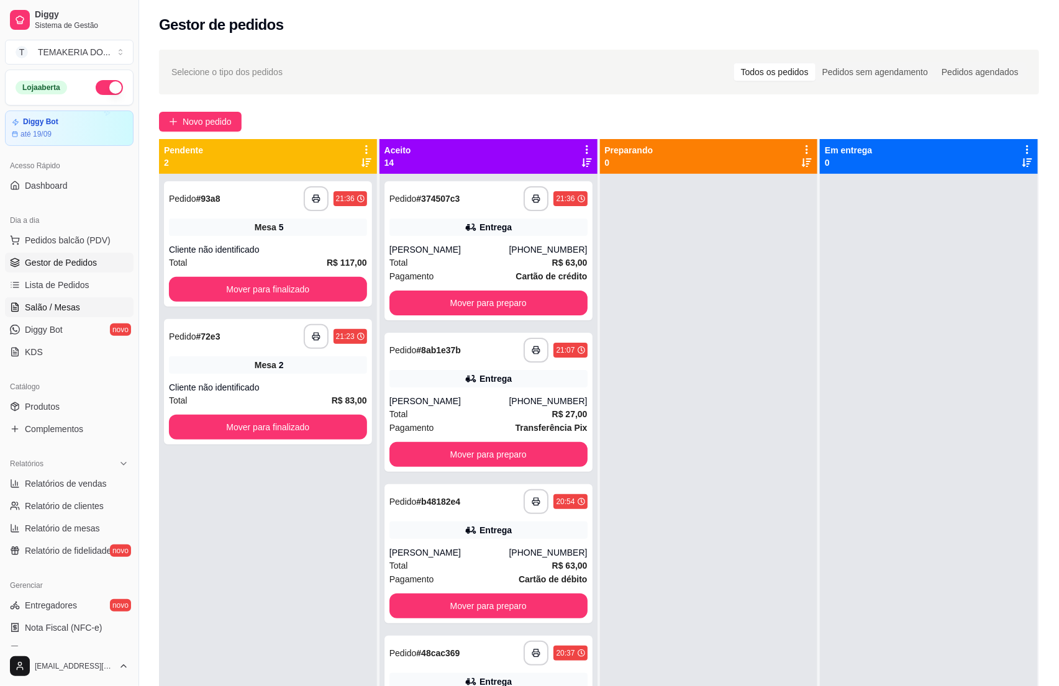
click at [47, 311] on span "Salão / Mesas" at bounding box center [52, 307] width 55 height 12
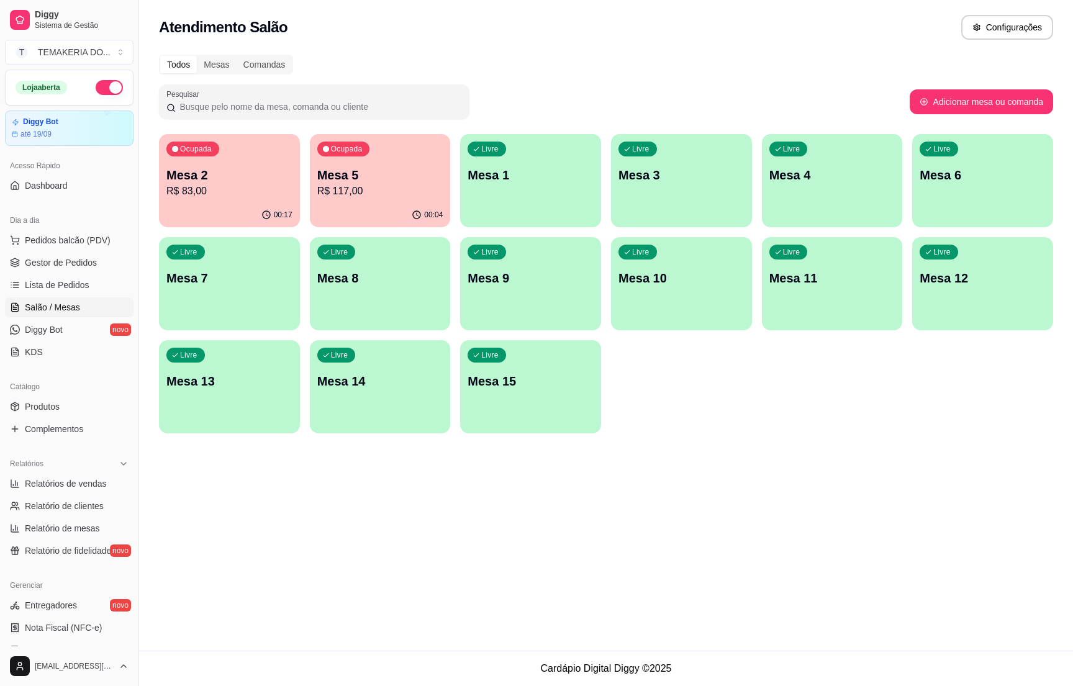
click at [285, 187] on p "R$ 83,00" at bounding box center [229, 191] width 126 height 15
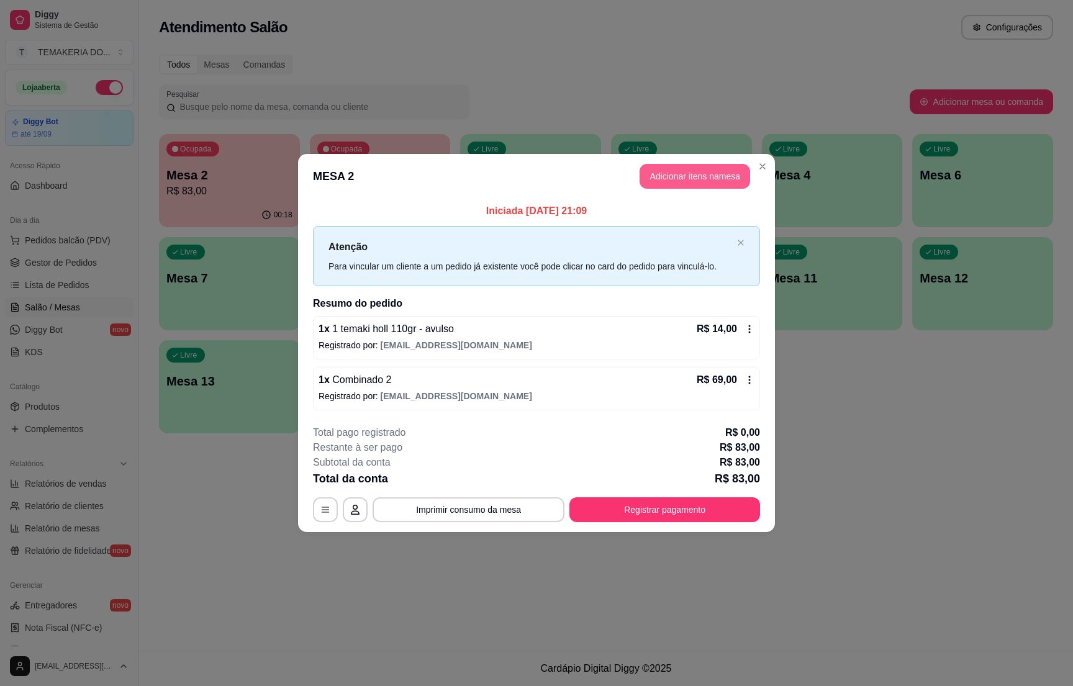
click at [686, 180] on button "Adicionar itens na mesa" at bounding box center [695, 176] width 111 height 25
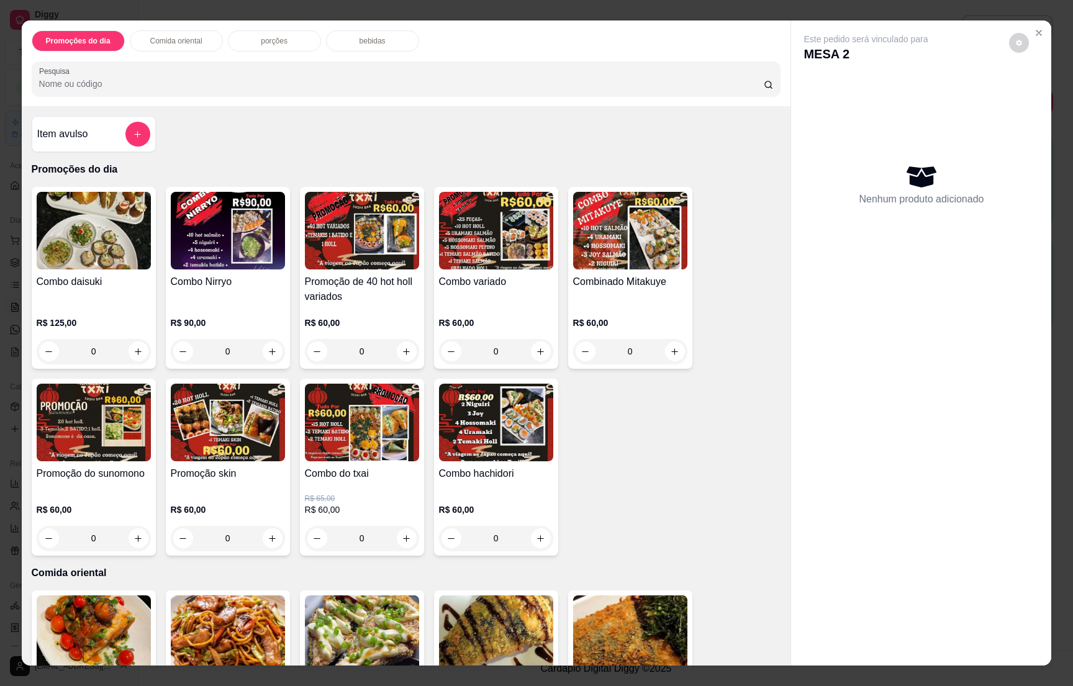
click at [369, 35] on div "bebidas" at bounding box center [372, 40] width 93 height 21
click at [125, 139] on button "add-separate-item" at bounding box center [137, 134] width 25 height 25
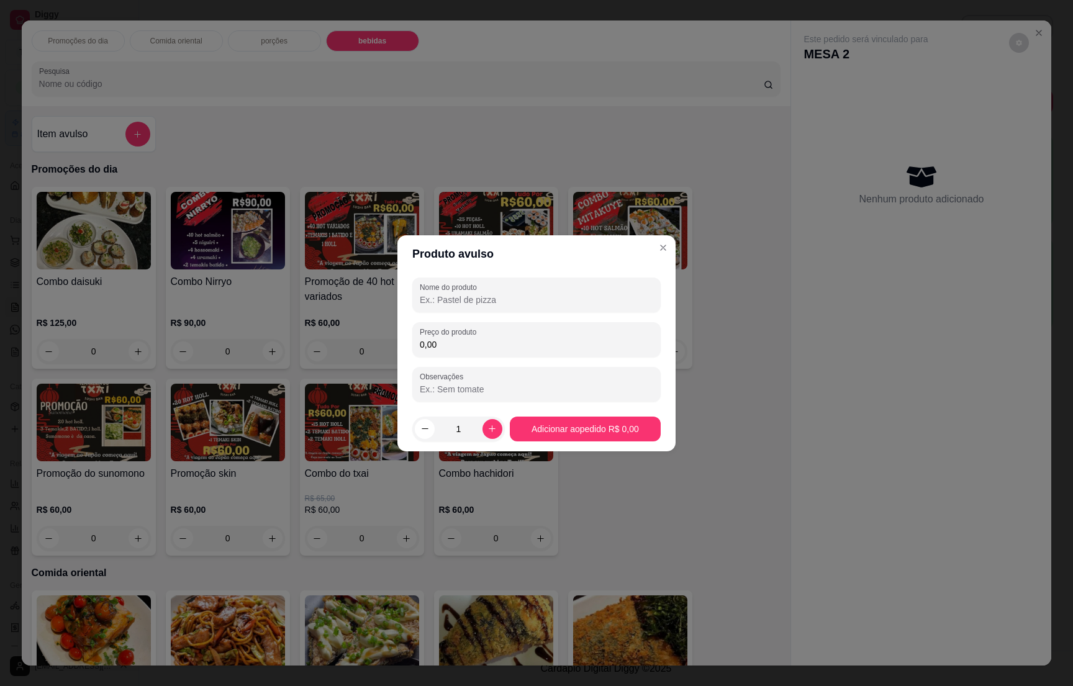
click at [430, 297] on input "Nome do produto" at bounding box center [537, 300] width 234 height 12
type input "1 suco de laranja 300ml"
click at [457, 340] on input "0,00" at bounding box center [537, 345] width 234 height 12
type input "7,00"
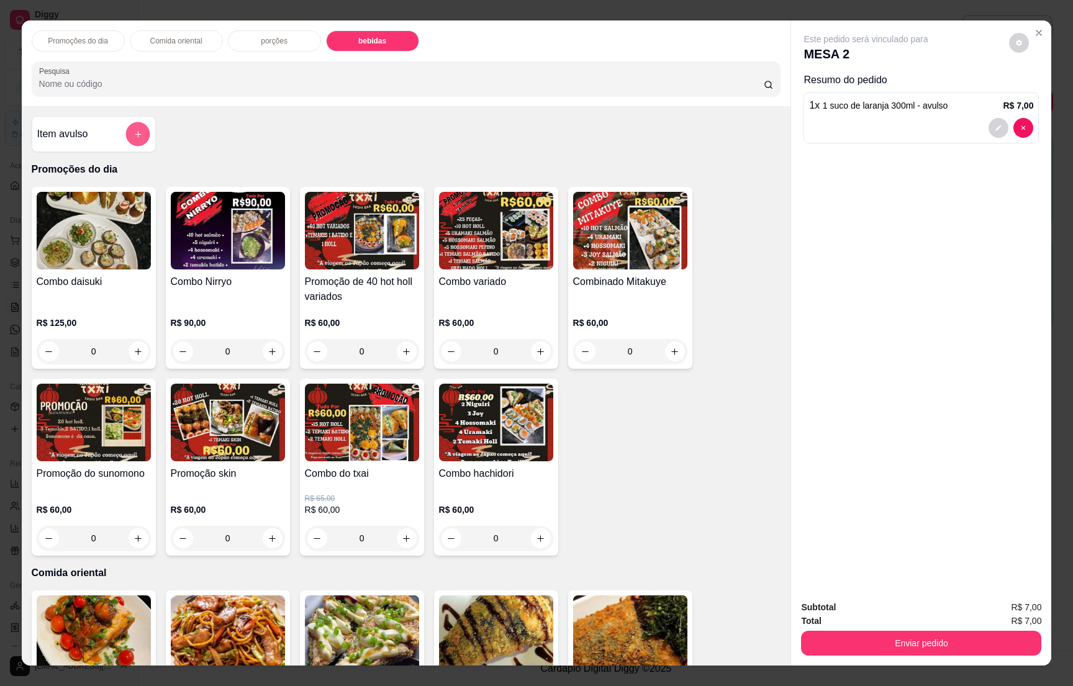
click at [125, 131] on button "add-separate-item" at bounding box center [137, 134] width 24 height 24
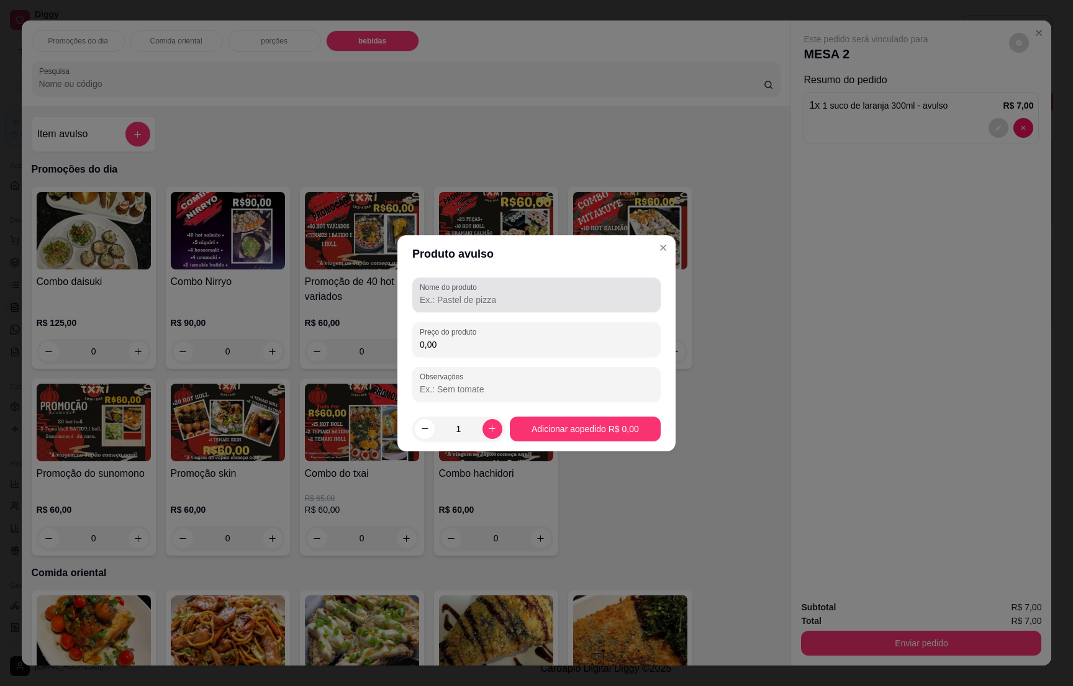
click at [468, 294] on input "Nome do produto" at bounding box center [537, 300] width 234 height 12
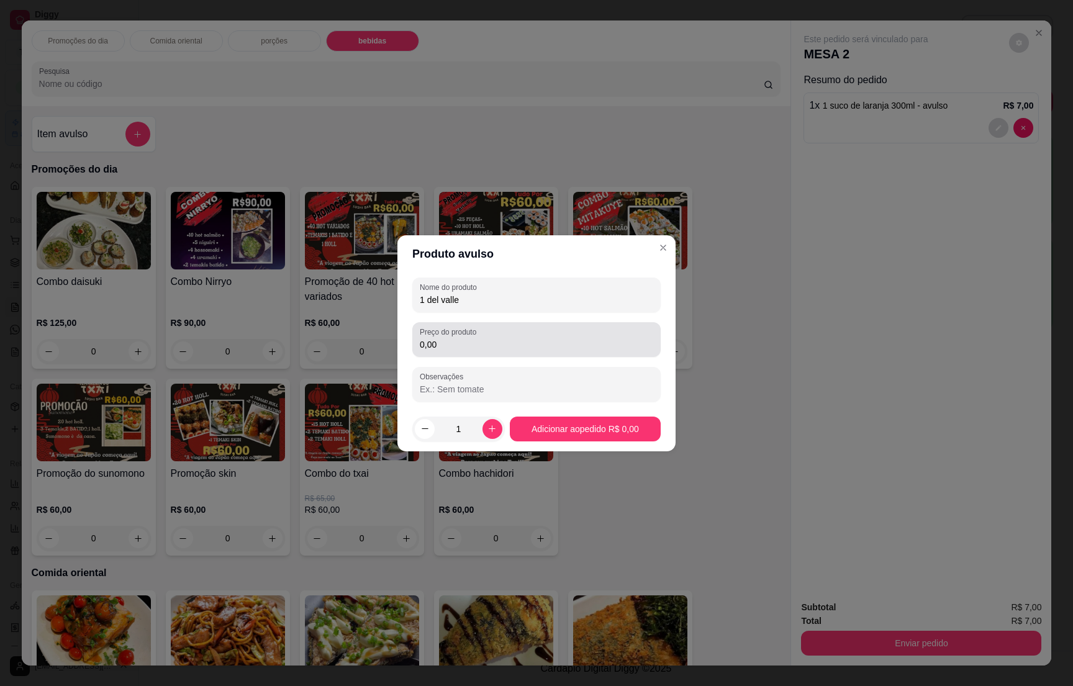
type input "1 del valle"
click at [503, 352] on div "Preço do produto 0,00" at bounding box center [536, 339] width 248 height 35
type input "7,00"
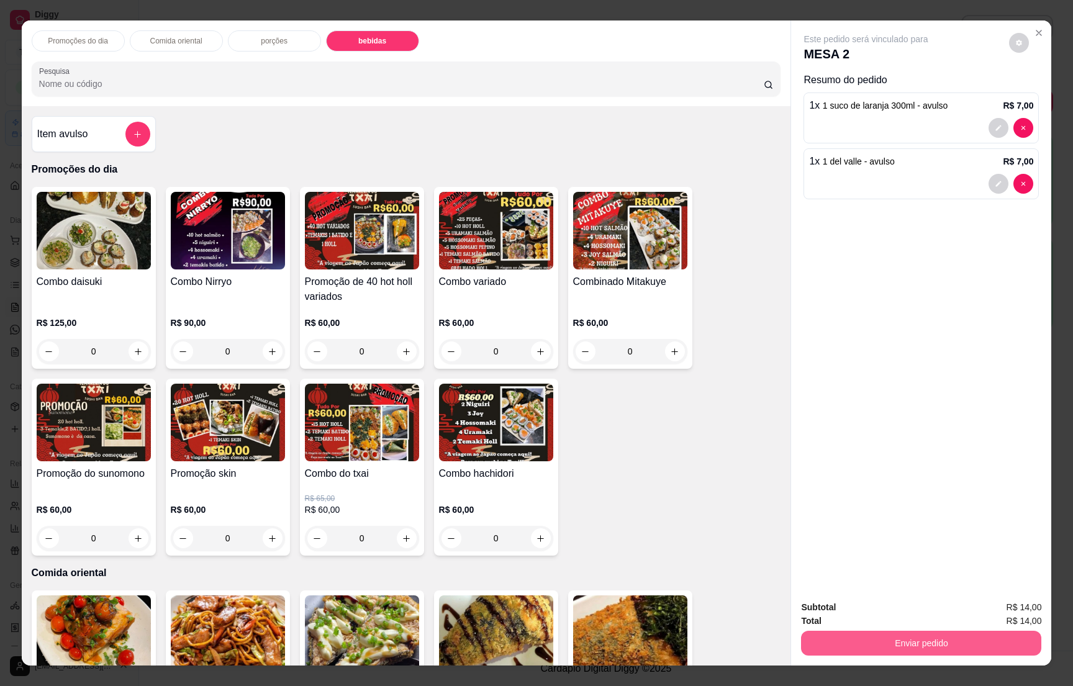
click at [911, 634] on button "Enviar pedido" at bounding box center [921, 643] width 240 height 25
click at [894, 613] on button "Não registrar e enviar pedido" at bounding box center [878, 613] width 129 height 24
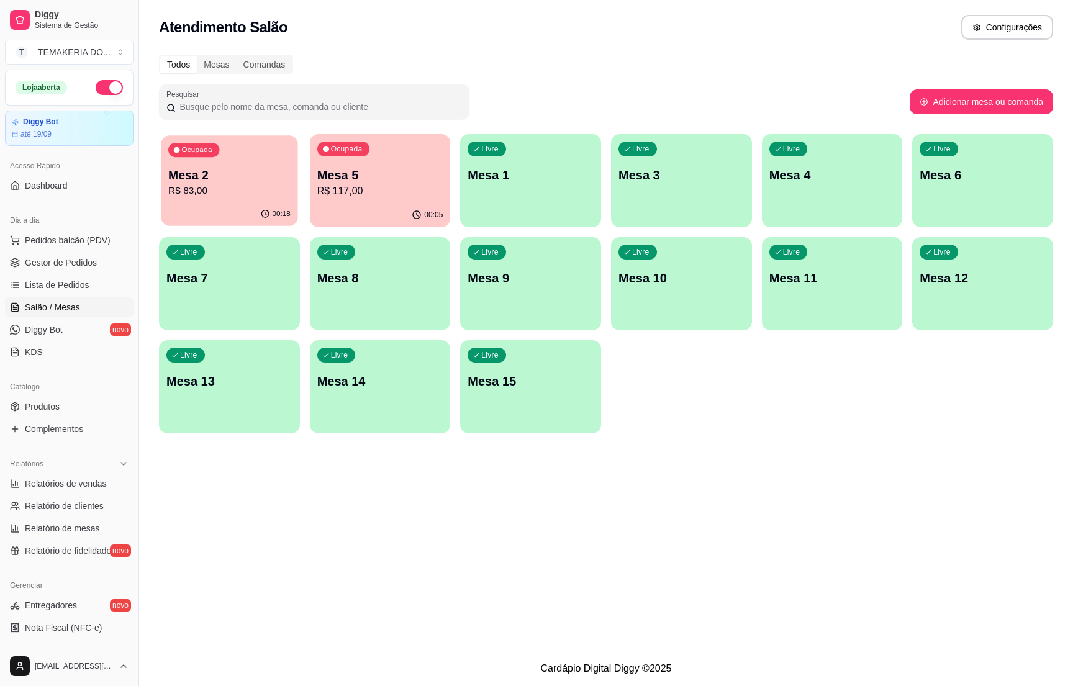
click at [176, 203] on div "00:18" at bounding box center [229, 214] width 137 height 24
click at [75, 262] on span "Gestor de Pedidos" at bounding box center [61, 263] width 72 height 12
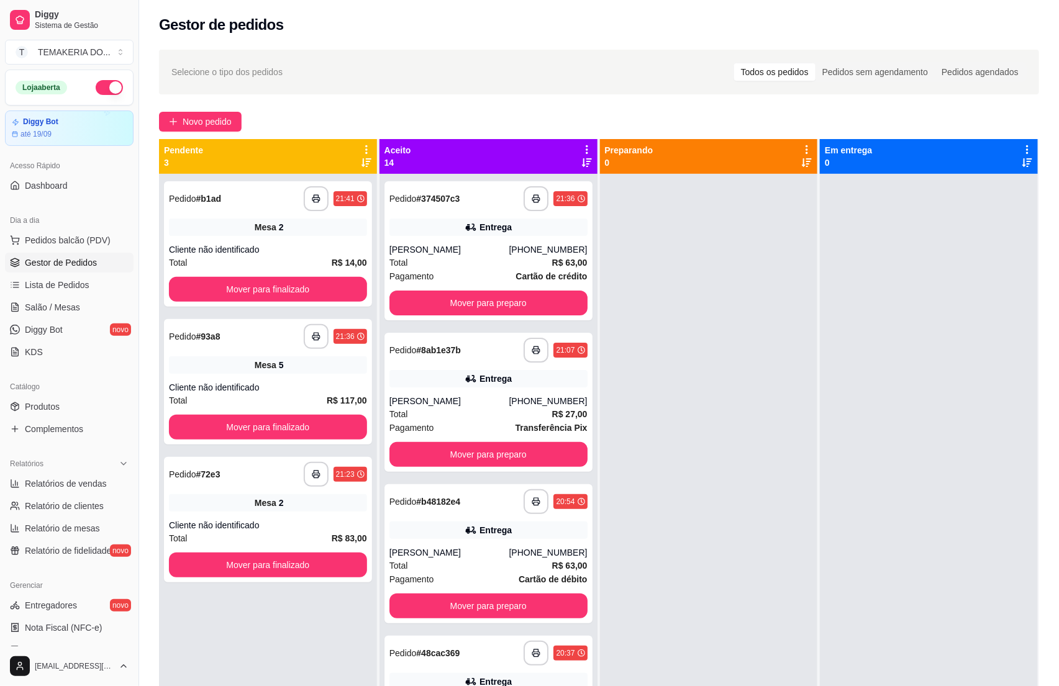
click at [600, 198] on div at bounding box center [709, 517] width 218 height 686
click at [84, 314] on link "Salão / Mesas" at bounding box center [69, 308] width 129 height 20
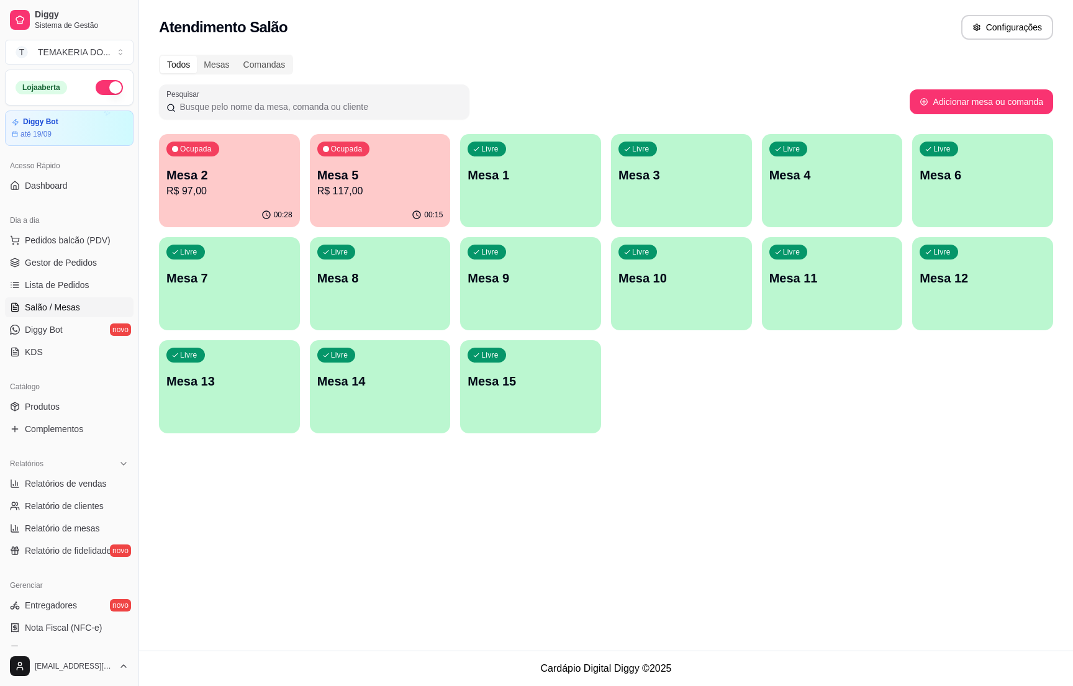
click at [347, 196] on p "R$ 117,00" at bounding box center [380, 191] width 126 height 15
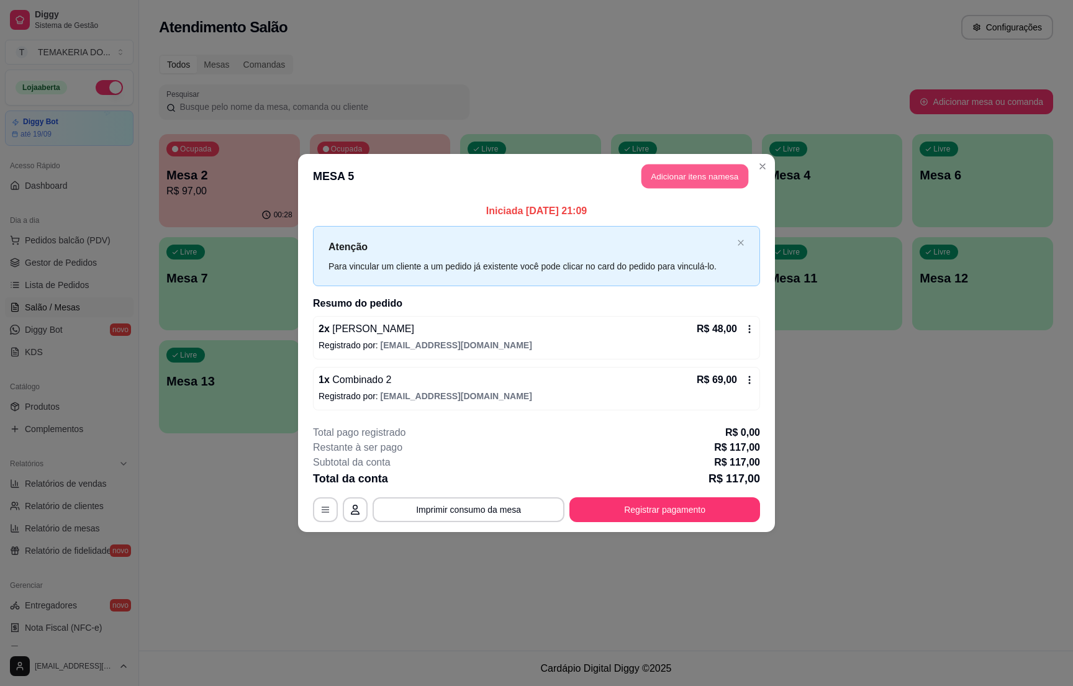
click at [667, 177] on button "Adicionar itens na mesa" at bounding box center [695, 177] width 107 height 24
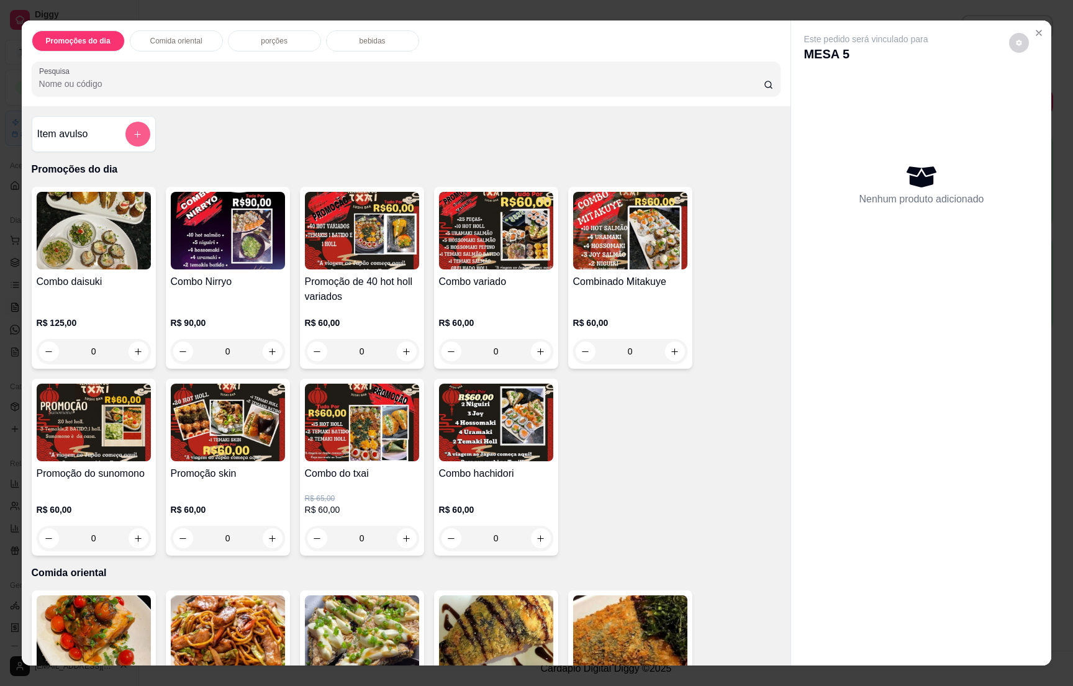
click at [135, 134] on icon "add-separate-item" at bounding box center [137, 134] width 9 height 9
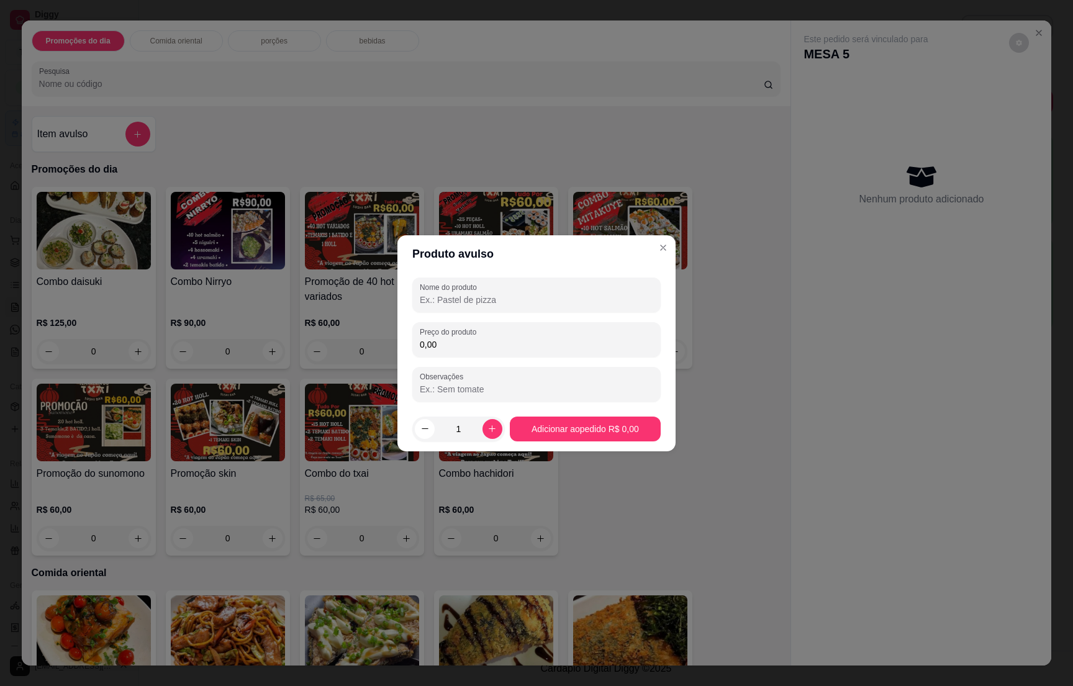
click at [453, 294] on input "Nome do produto" at bounding box center [537, 300] width 234 height 12
type input "1 heineken"
click at [500, 336] on div "0,00" at bounding box center [537, 339] width 234 height 25
type input "11,90"
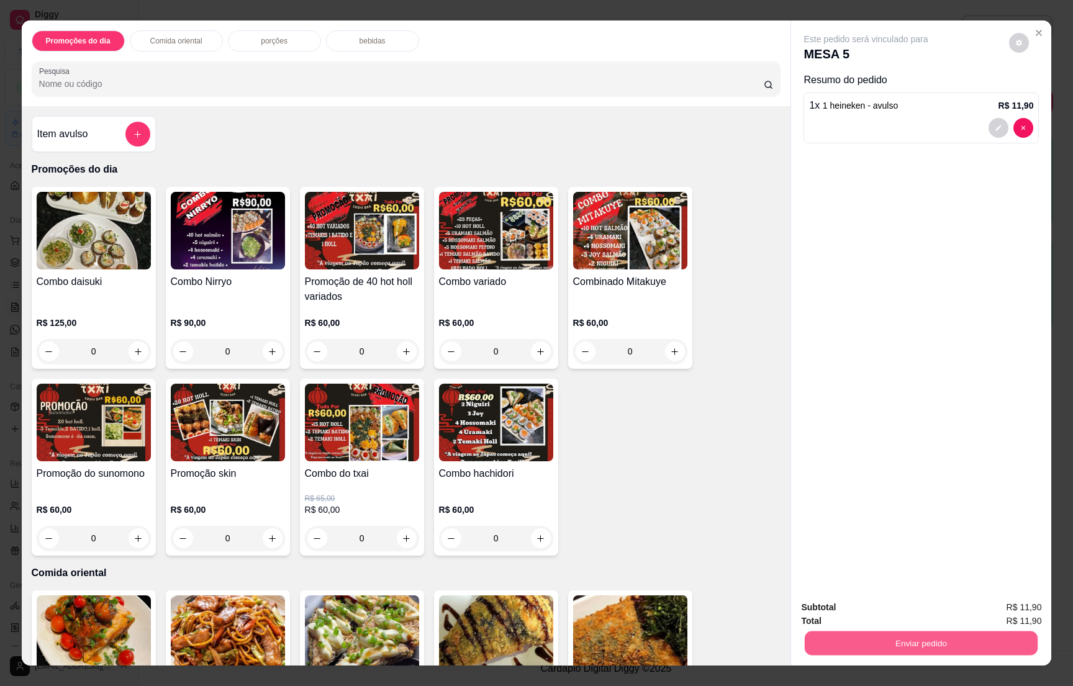
click at [863, 642] on button "Enviar pedido" at bounding box center [921, 643] width 233 height 24
click at [875, 604] on button "Não registrar e enviar pedido" at bounding box center [878, 612] width 125 height 23
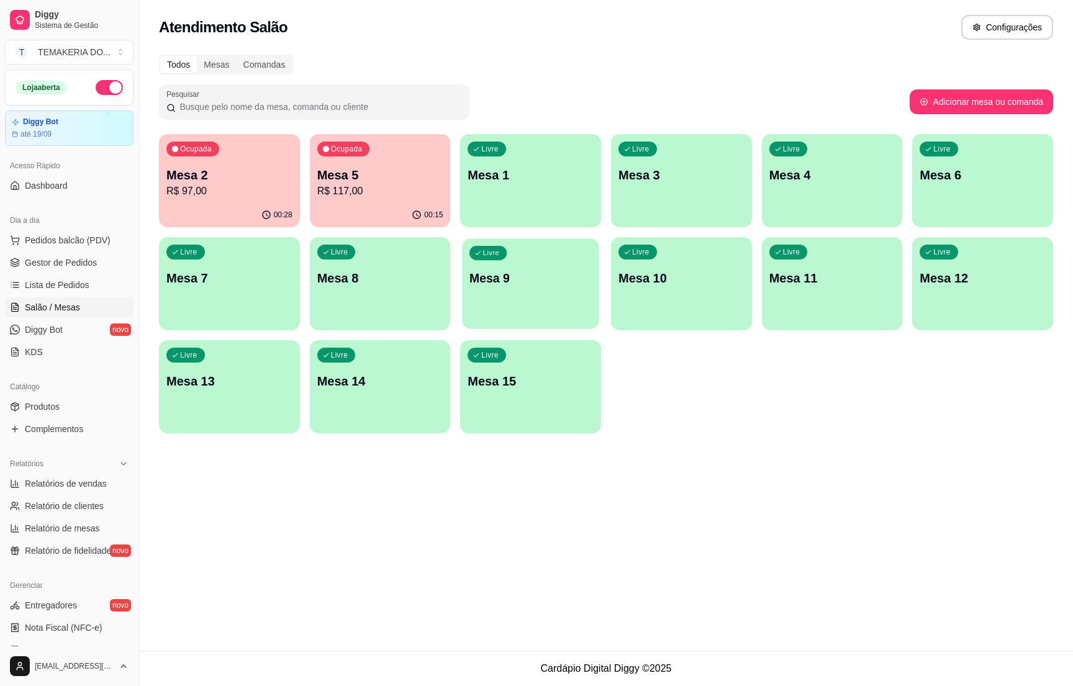
click at [542, 280] on p "Mesa 9" at bounding box center [531, 278] width 122 height 17
click at [96, 88] on button "button" at bounding box center [109, 87] width 27 height 15
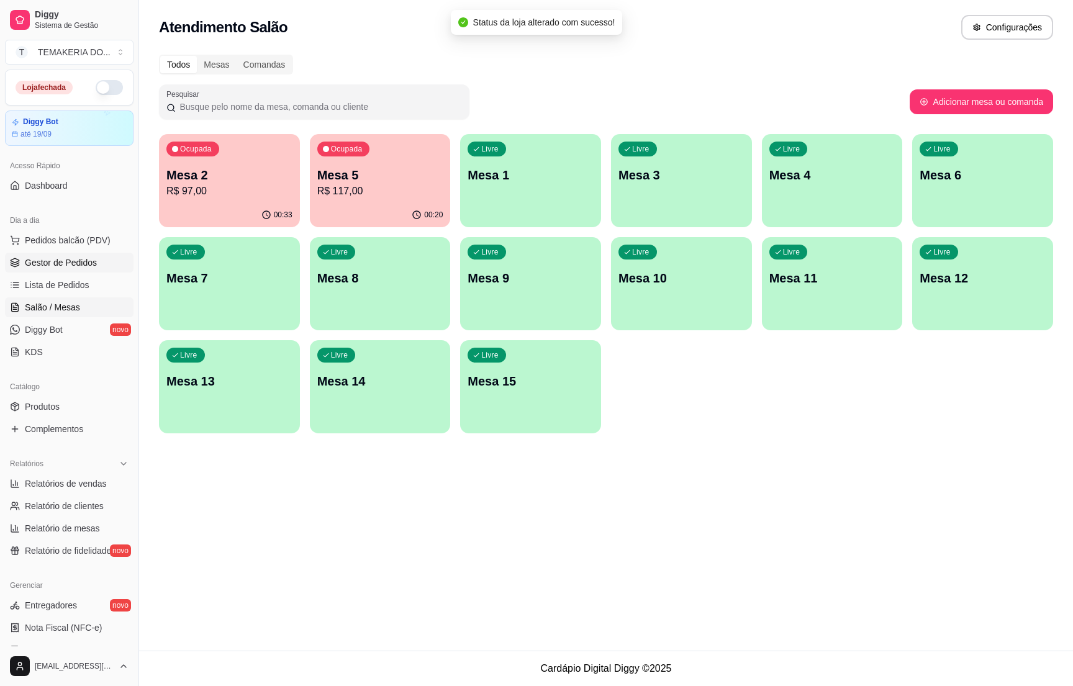
click at [61, 257] on span "Gestor de Pedidos" at bounding box center [61, 263] width 72 height 12
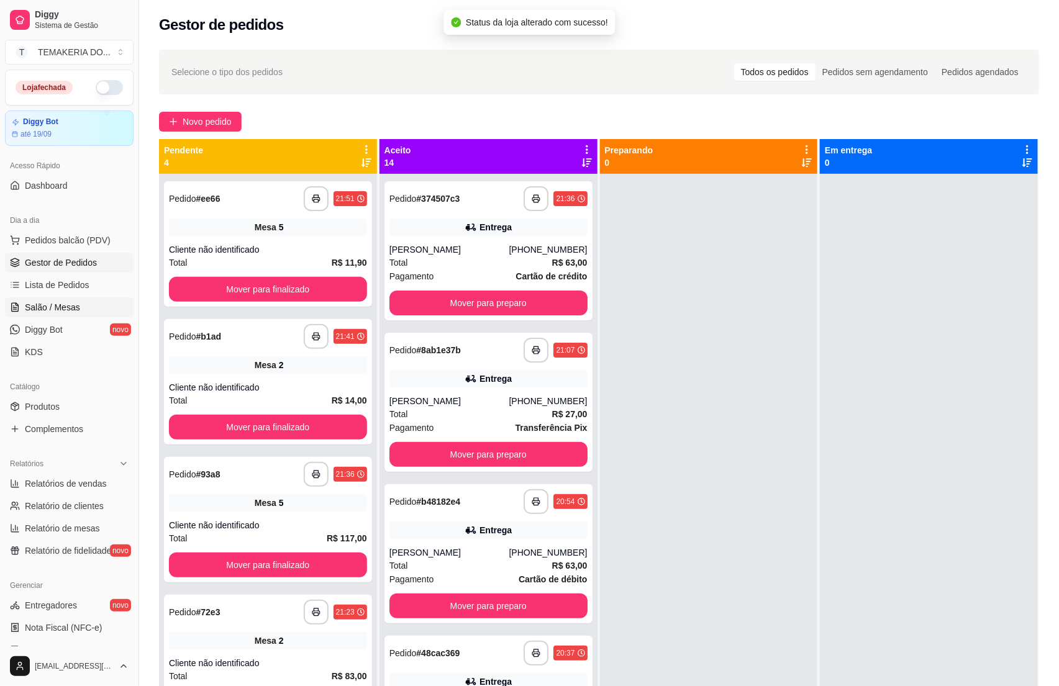
click at [56, 310] on span "Salão / Mesas" at bounding box center [52, 307] width 55 height 12
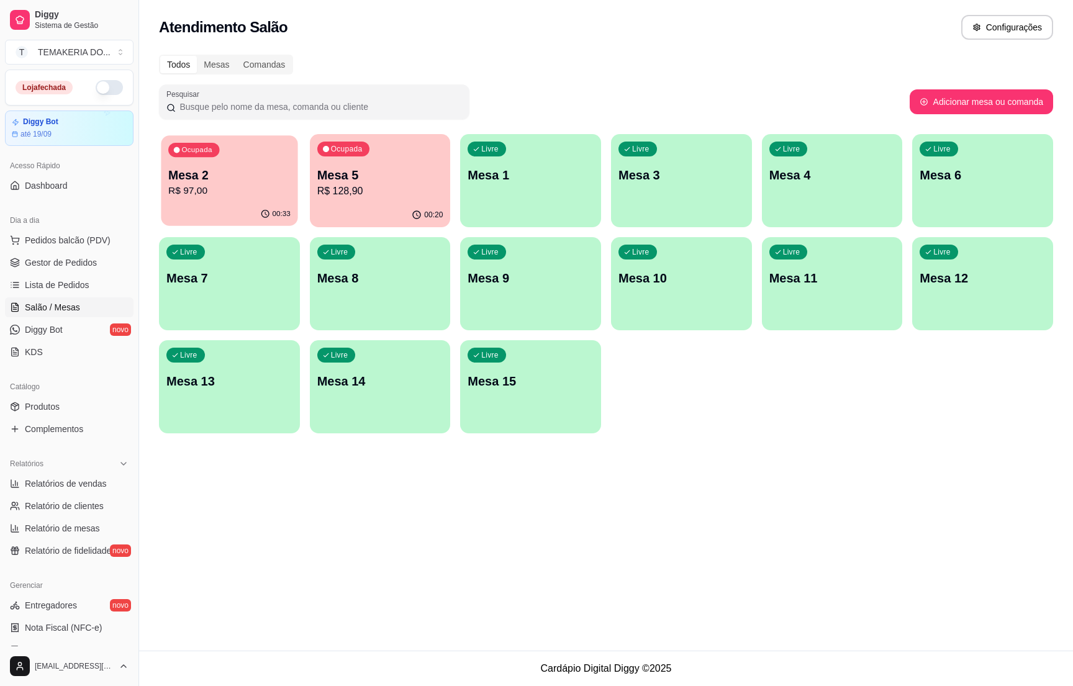
click at [205, 191] on p "R$ 97,00" at bounding box center [229, 191] width 122 height 14
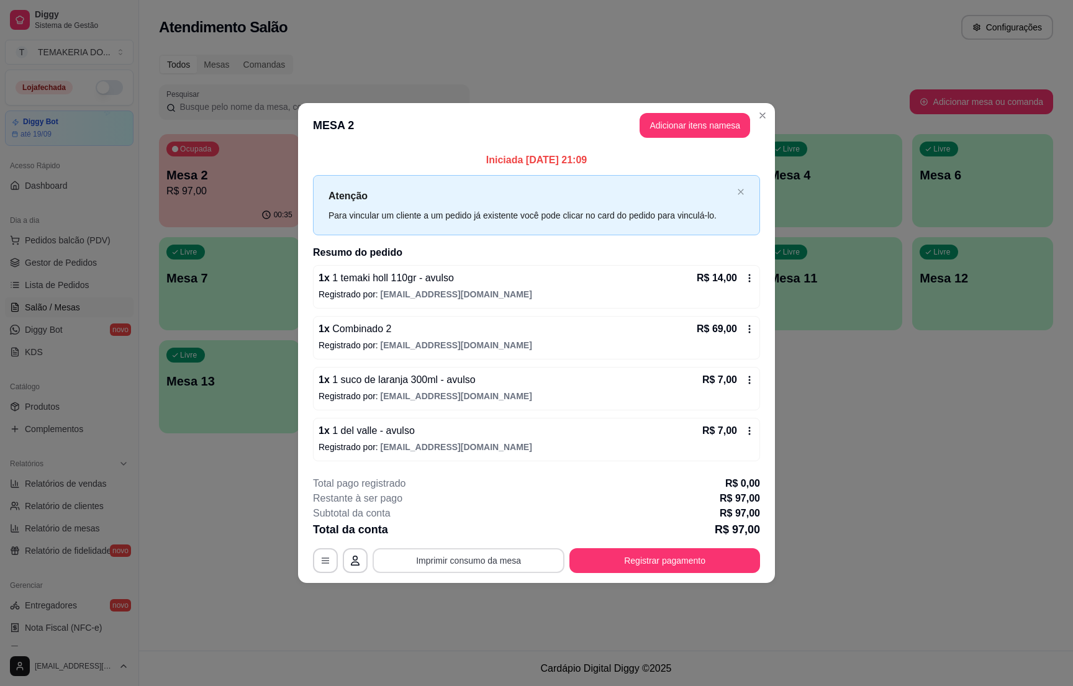
click at [487, 565] on button "Imprimir consumo da mesa" at bounding box center [469, 560] width 192 height 25
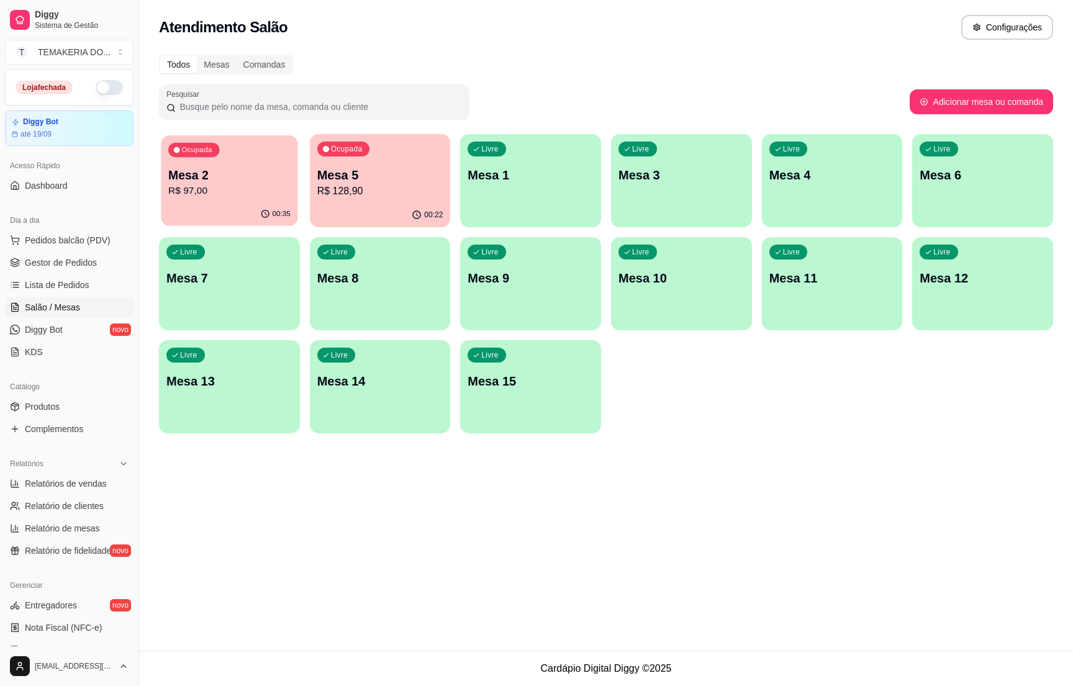
click at [224, 186] on p "R$ 97,00" at bounding box center [229, 191] width 122 height 14
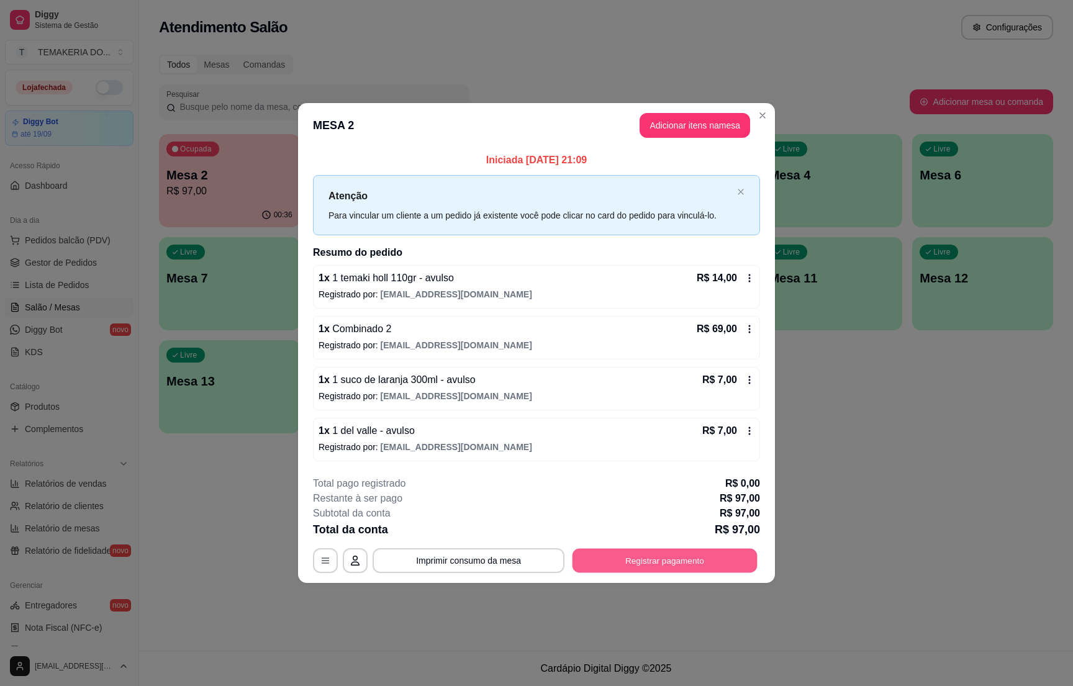
click at [635, 552] on button "Registrar pagamento" at bounding box center [665, 561] width 185 height 24
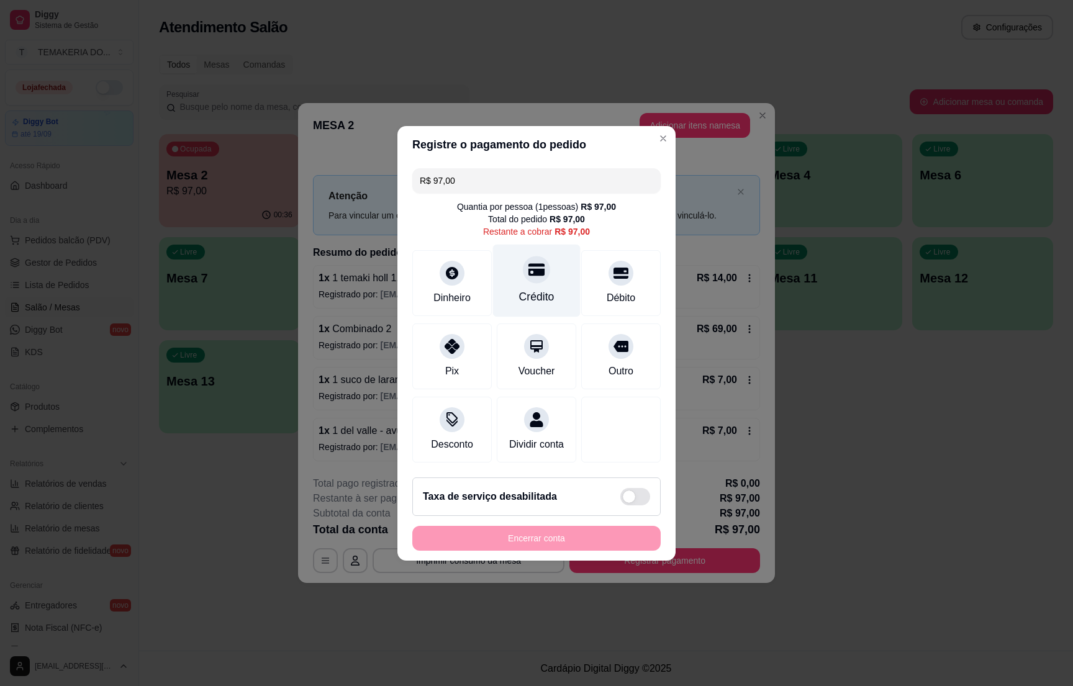
click at [529, 289] on div "Crédito" at bounding box center [536, 297] width 35 height 16
click at [529, 271] on div at bounding box center [536, 269] width 27 height 27
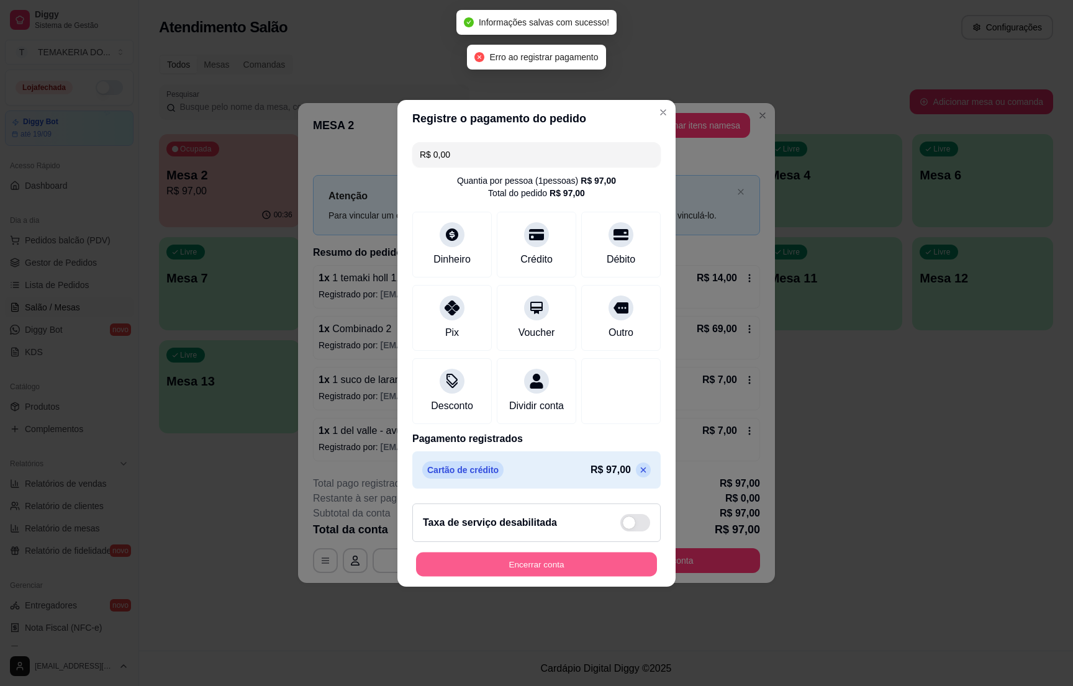
click at [504, 567] on button "Encerrar conta" at bounding box center [536, 564] width 241 height 24
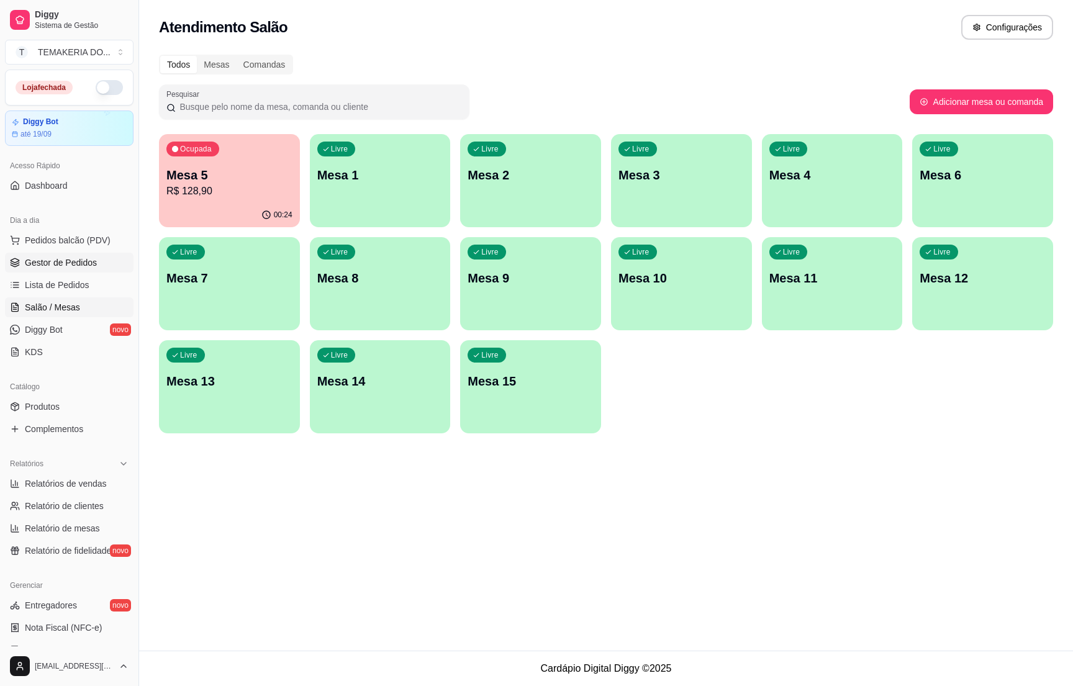
click at [73, 262] on span "Gestor de Pedidos" at bounding box center [61, 263] width 72 height 12
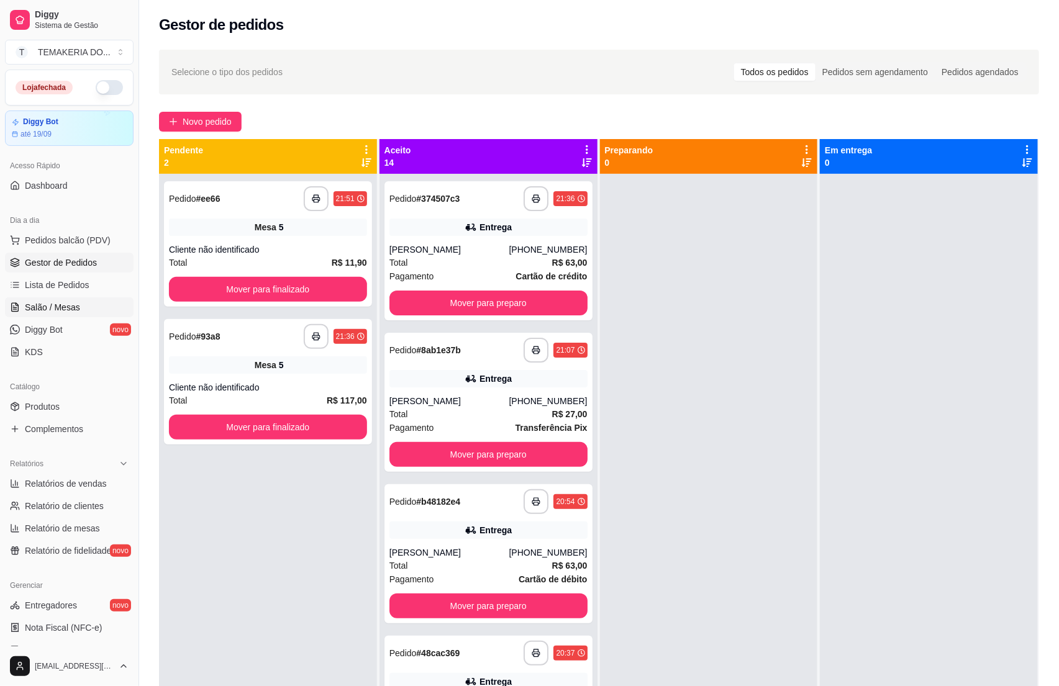
click at [48, 311] on span "Salão / Mesas" at bounding box center [52, 307] width 55 height 12
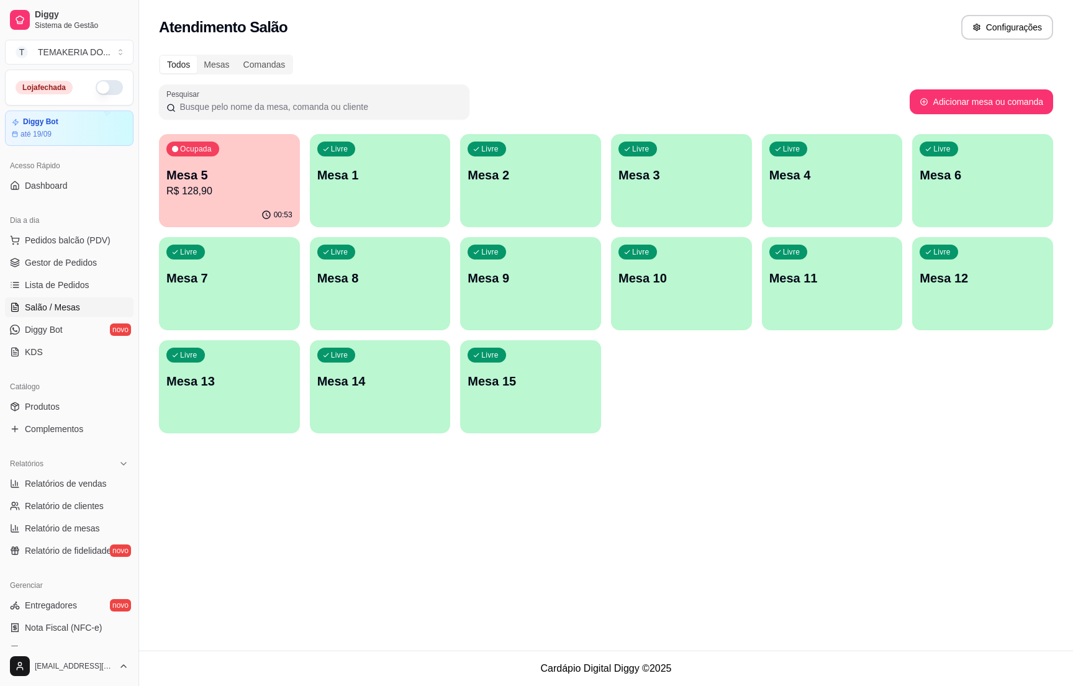
click at [250, 194] on p "R$ 128,90" at bounding box center [229, 191] width 126 height 15
click at [209, 196] on p "R$ 128,90" at bounding box center [229, 191] width 126 height 15
click at [209, 196] on body "Diggy Sistema de Gestão T TEMAKERIA DO ... Loja fechada Diggy Bot até 19/09 Ace…" at bounding box center [536, 343] width 1073 height 686
